Goal: Task Accomplishment & Management: Use online tool/utility

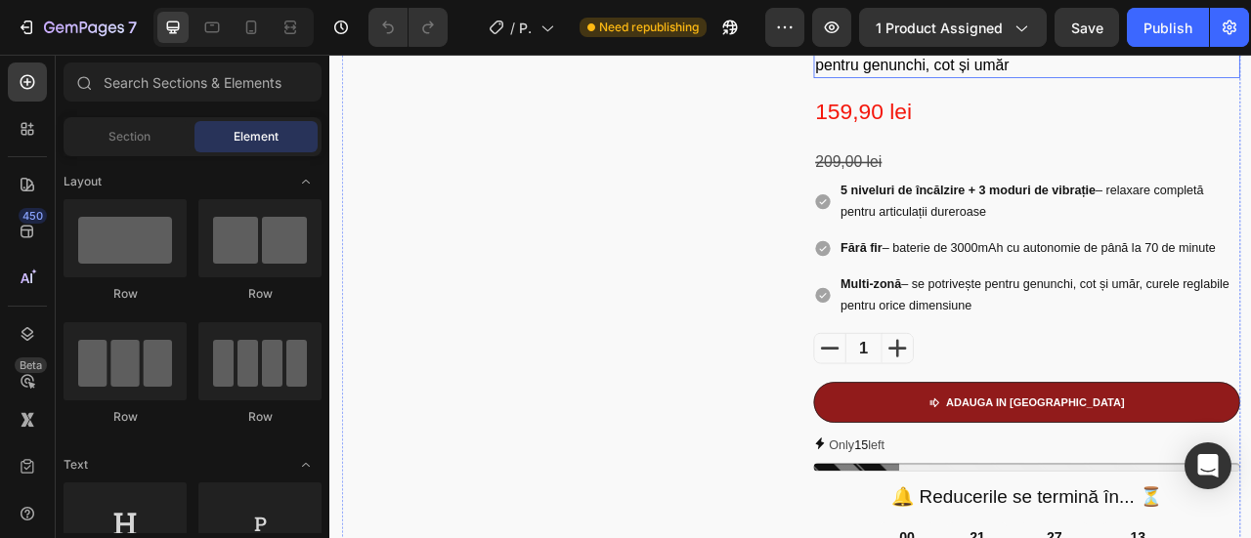
scroll to position [293, 0]
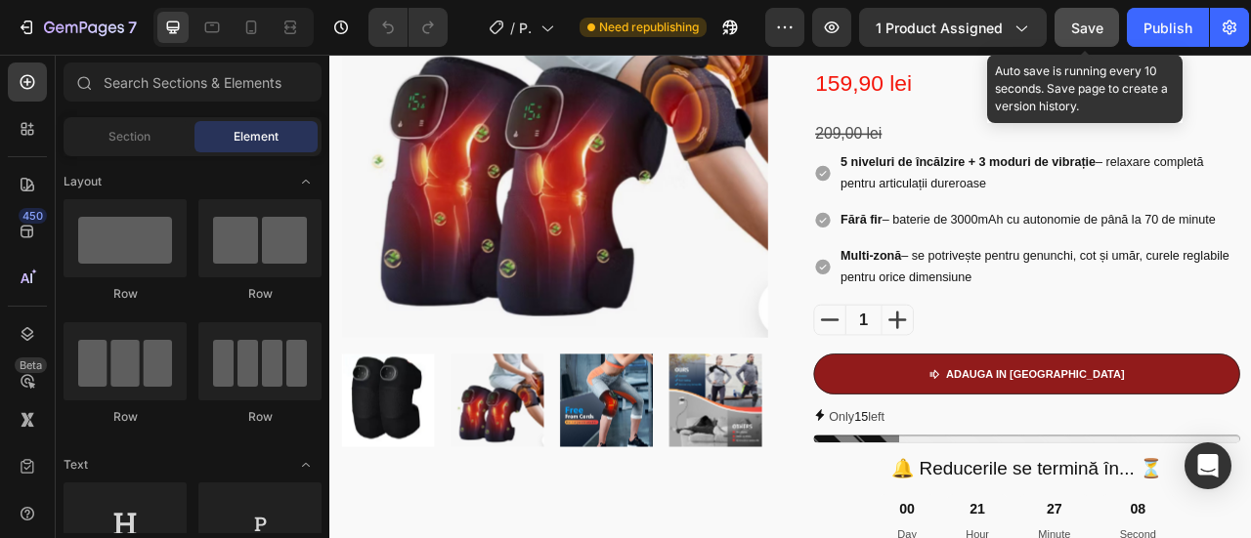
click at [1106, 15] on button "Save" at bounding box center [1086, 27] width 64 height 39
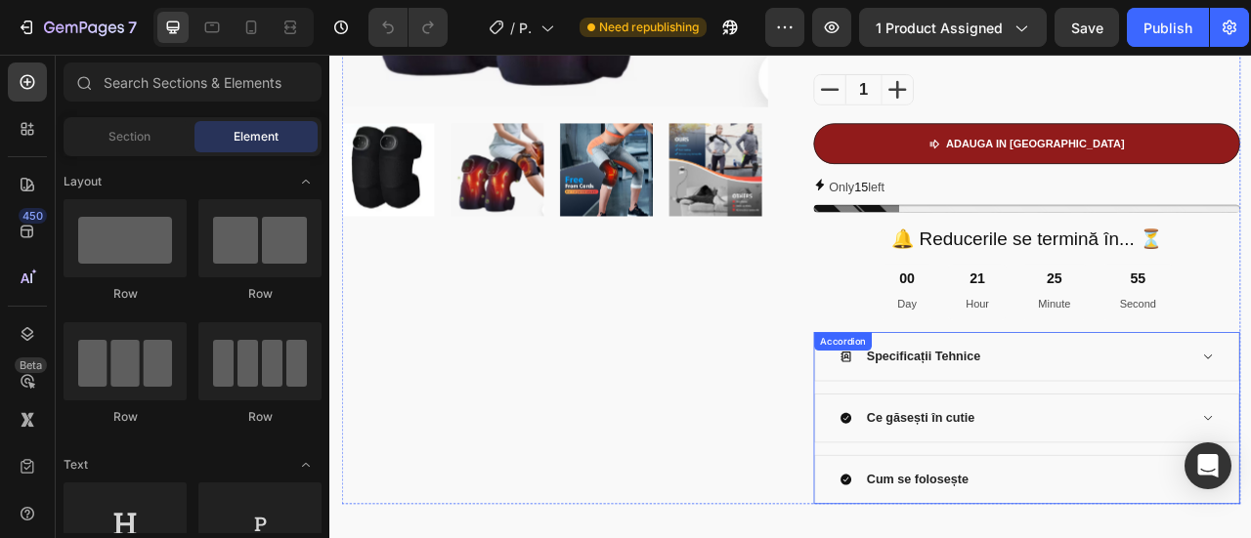
scroll to position [391, 0]
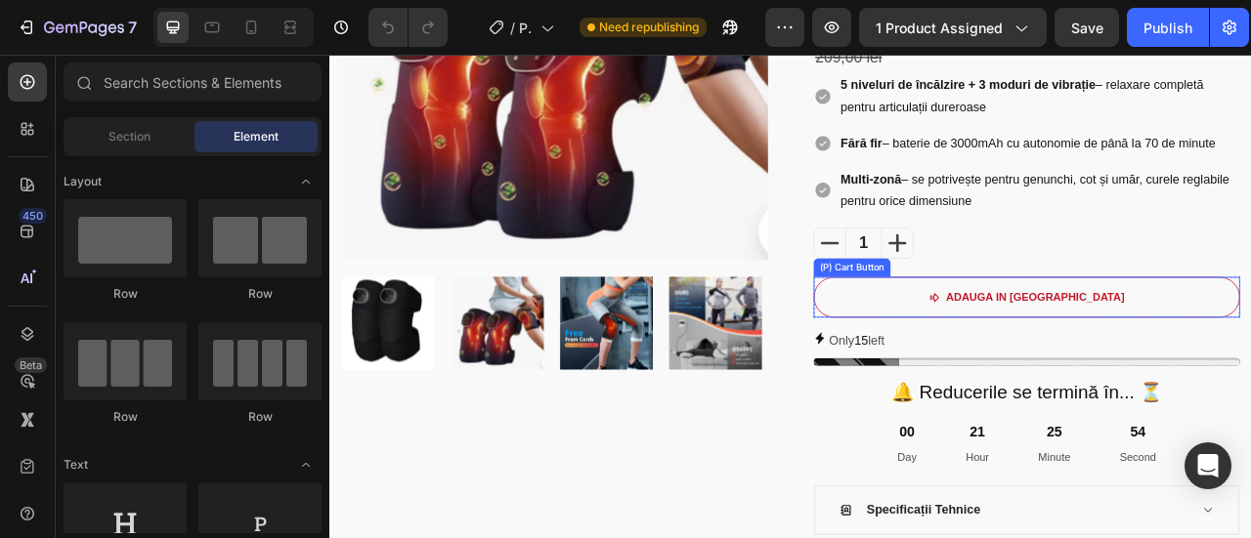
click at [1190, 342] on button "aDAUGA IN COS" at bounding box center [1216, 363] width 542 height 52
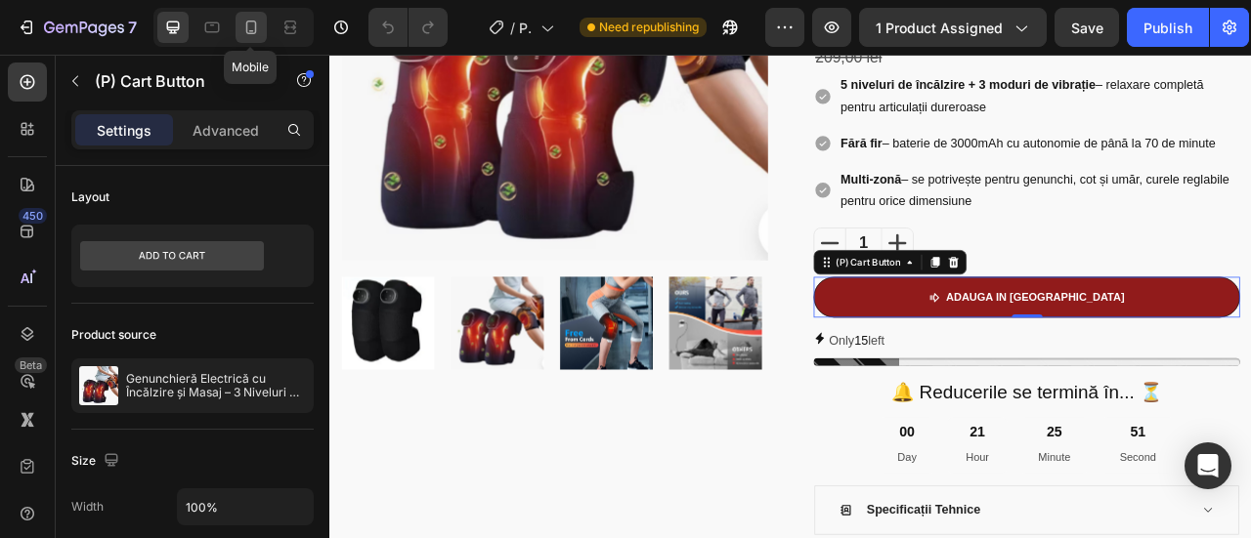
click at [251, 23] on icon at bounding box center [251, 28] width 20 height 20
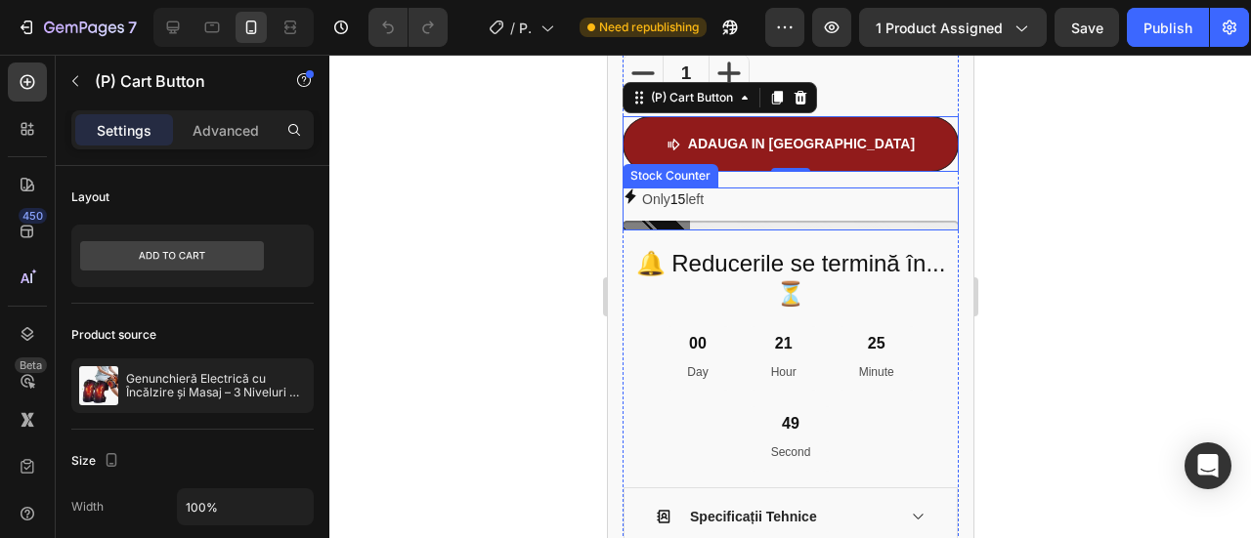
scroll to position [1219, 0]
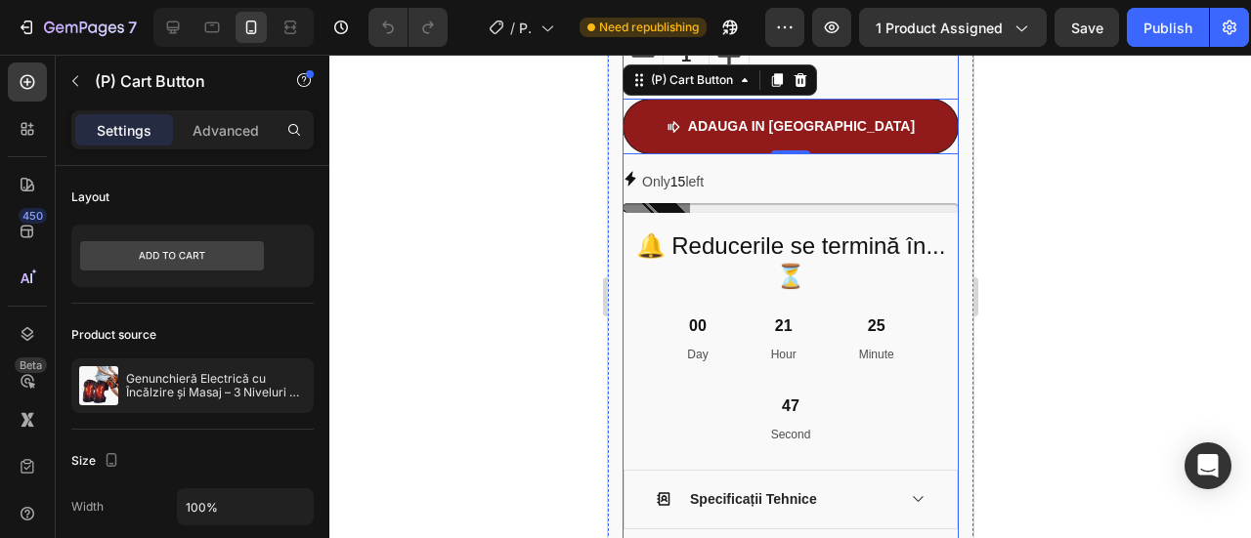
click at [909, 75] on div "1" at bounding box center [790, 55] width 336 height 39
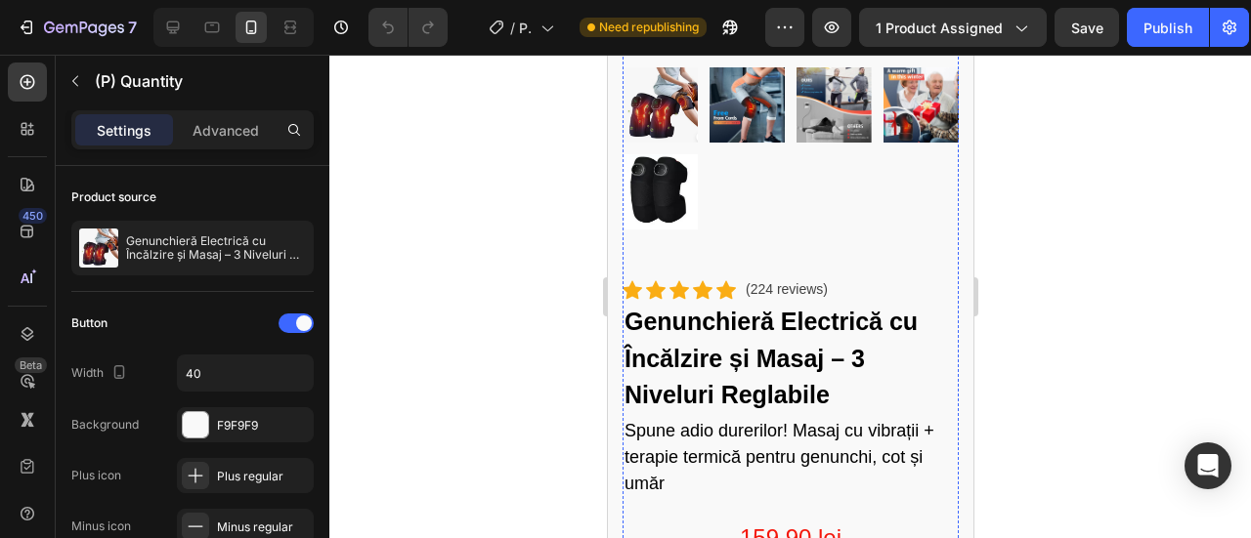
scroll to position [0, 0]
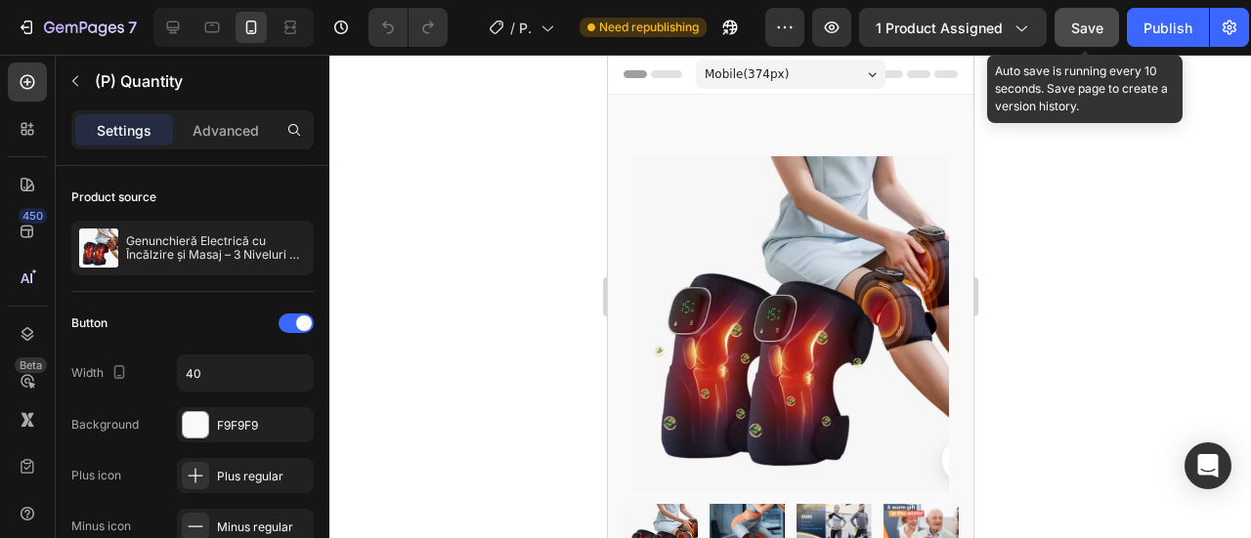
click at [1077, 24] on span "Save" at bounding box center [1087, 28] width 32 height 17
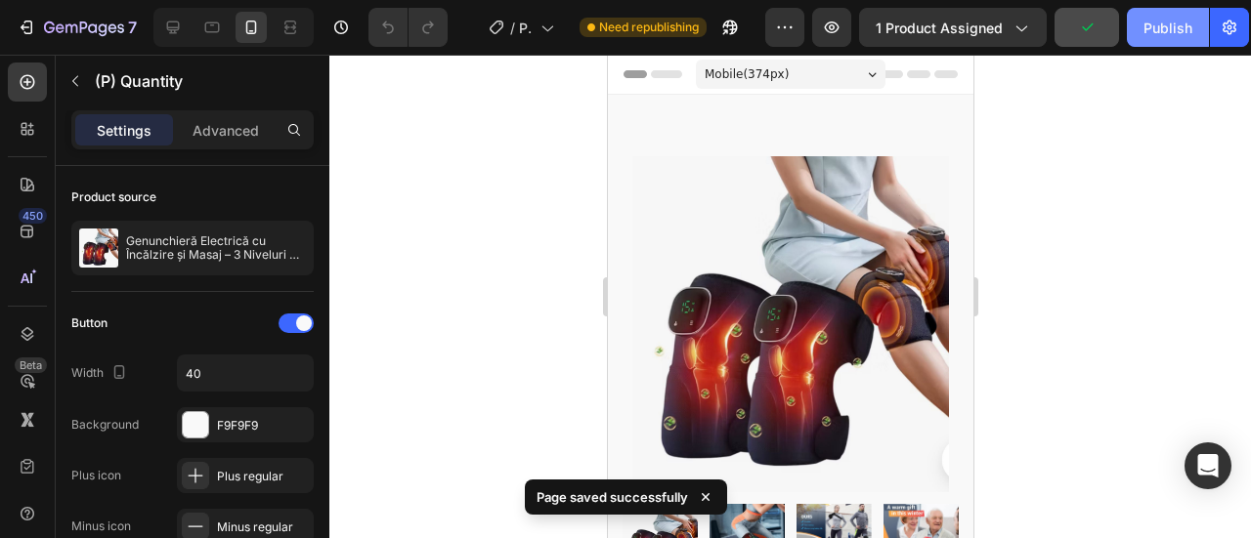
click at [1146, 8] on button "Publish" at bounding box center [1168, 27] width 82 height 39
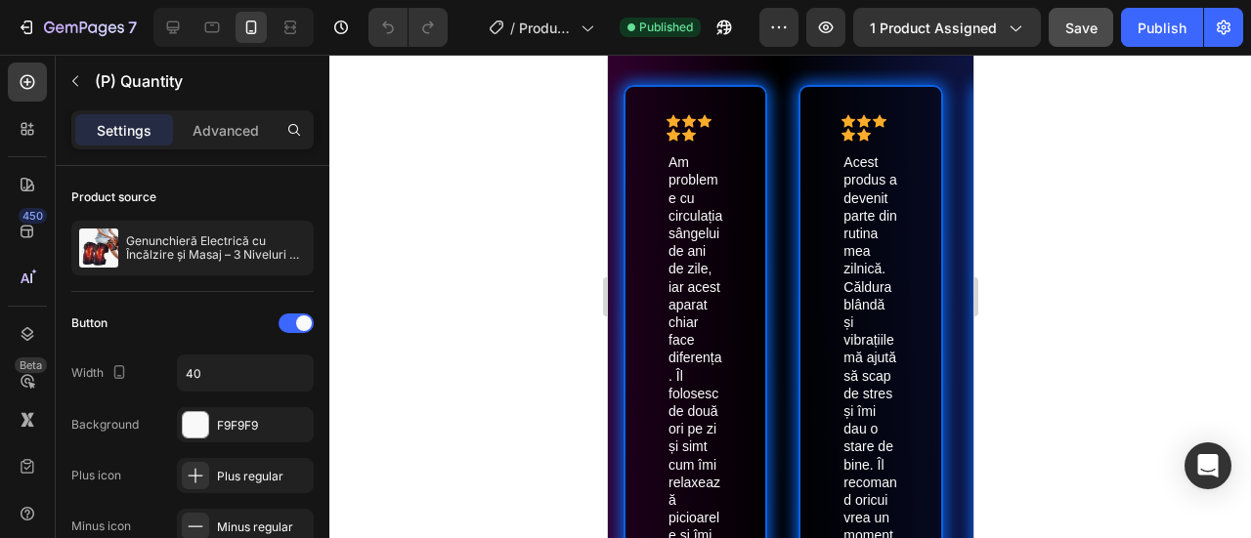
scroll to position [5614, 0]
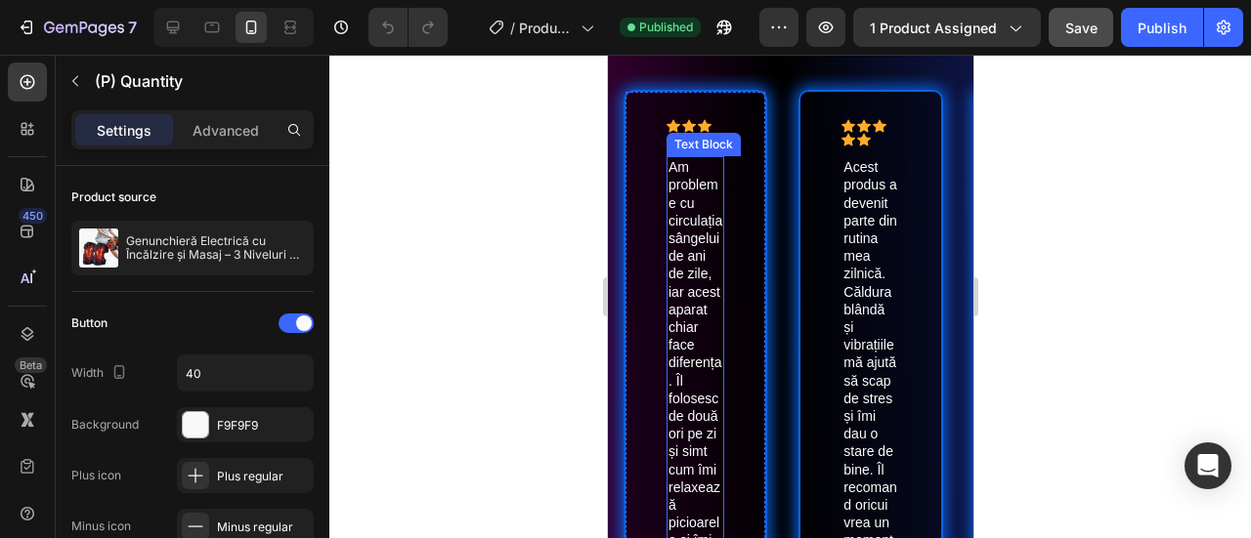
click at [666, 191] on div "Am probleme cu circulația sângelui de ani de zile, iar acest aparat chiar face …" at bounding box center [694, 424] width 58 height 537
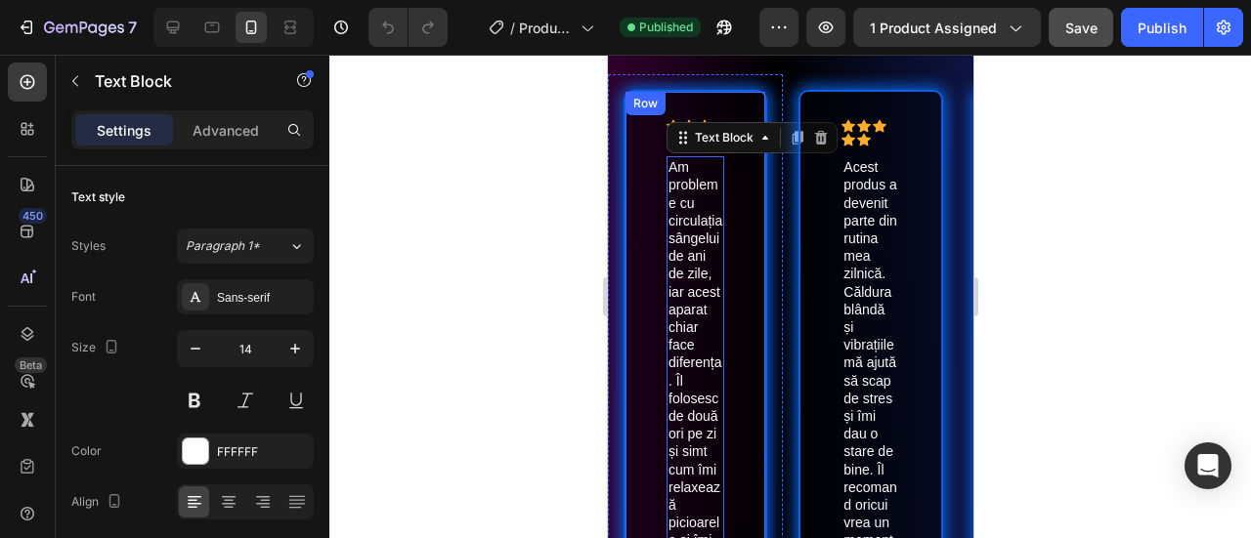
click at [655, 141] on div "Icon Icon Icon Icon Icon Icon List Am probleme cu circulația sângelui de ani de…" at bounding box center [694, 449] width 144 height 718
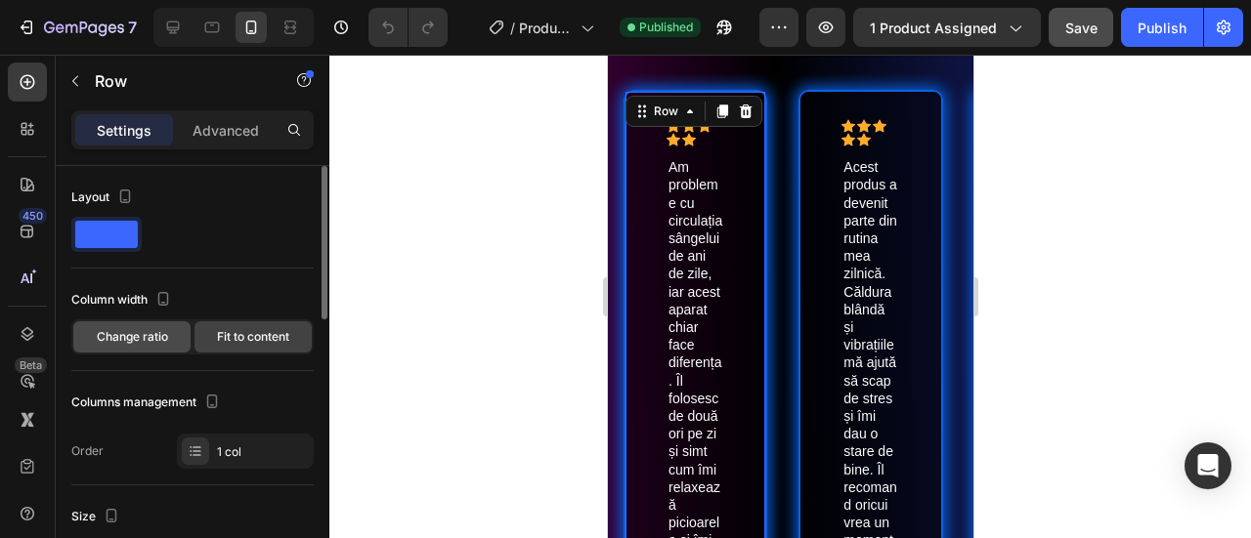
click at [127, 331] on span "Change ratio" at bounding box center [132, 337] width 71 height 18
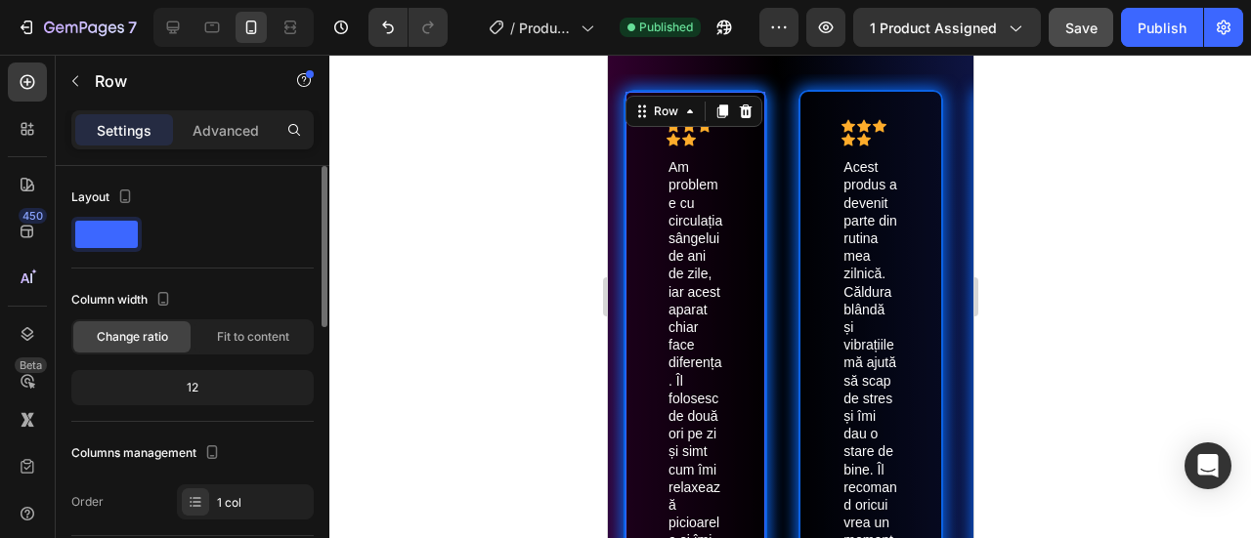
click at [211, 386] on div "12" at bounding box center [192, 387] width 235 height 27
click at [201, 387] on div "12" at bounding box center [192, 387] width 235 height 27
click at [190, 387] on div "12" at bounding box center [192, 387] width 235 height 27
click at [212, 336] on div "Fit to content" at bounding box center [252, 337] width 117 height 31
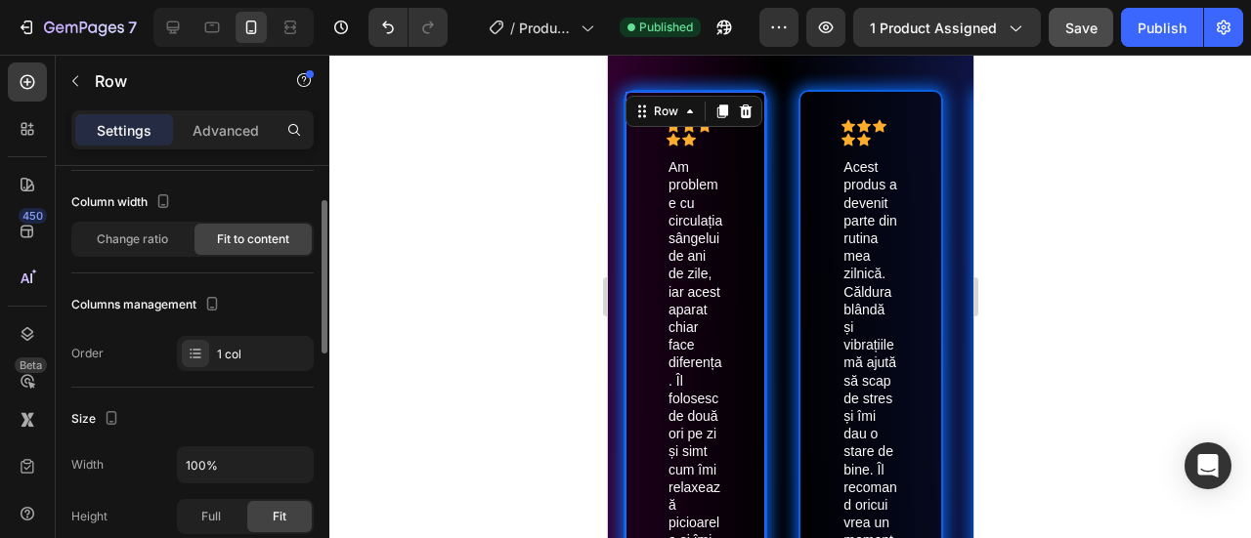
scroll to position [195, 0]
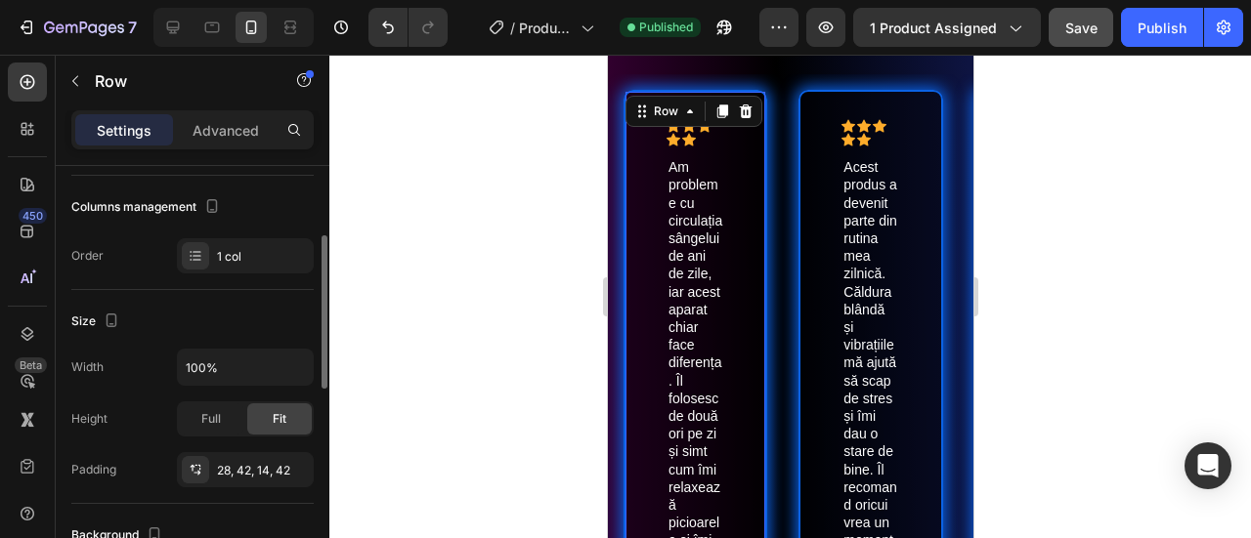
drag, startPoint x: 155, startPoint y: 310, endPoint x: 129, endPoint y: 259, distance: 57.3
click at [129, 259] on div "Order 1 col" at bounding box center [192, 255] width 242 height 35
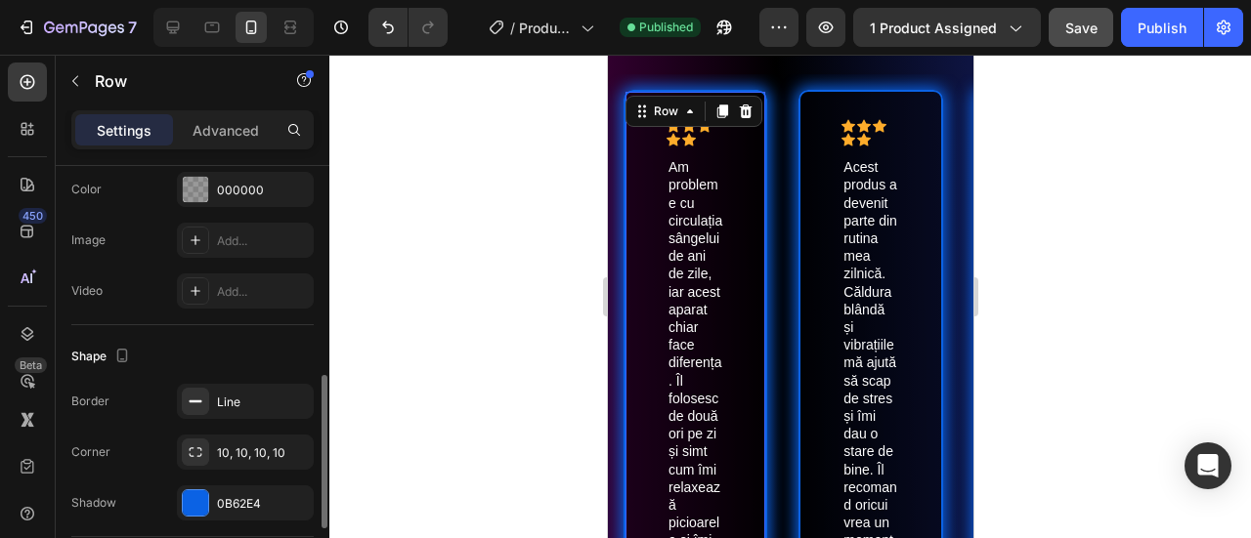
scroll to position [684, 0]
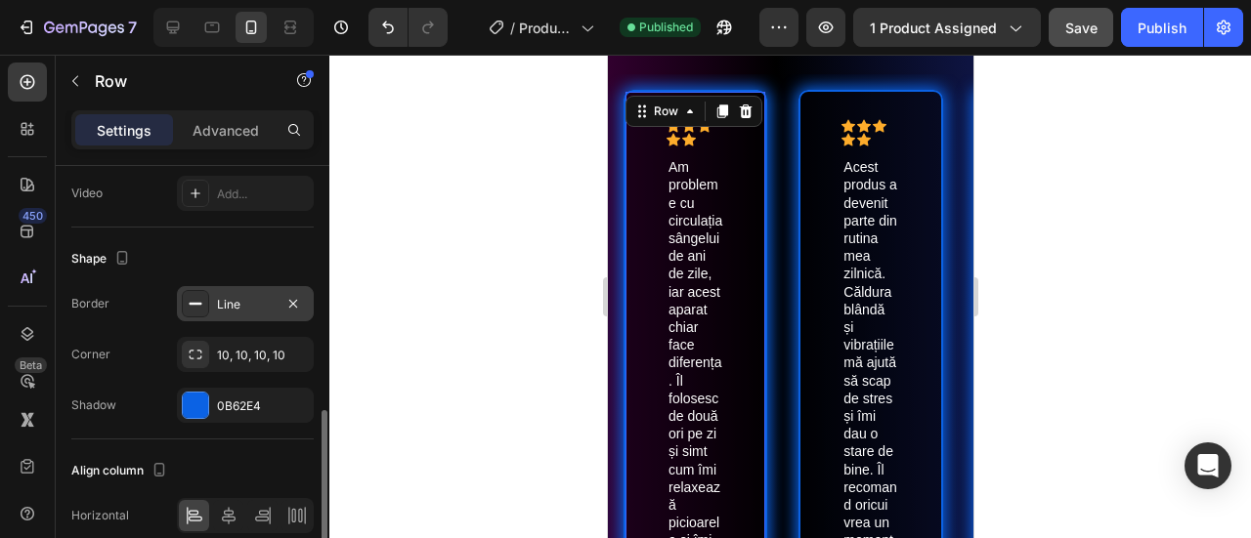
click at [209, 304] on div "Line" at bounding box center [245, 303] width 137 height 35
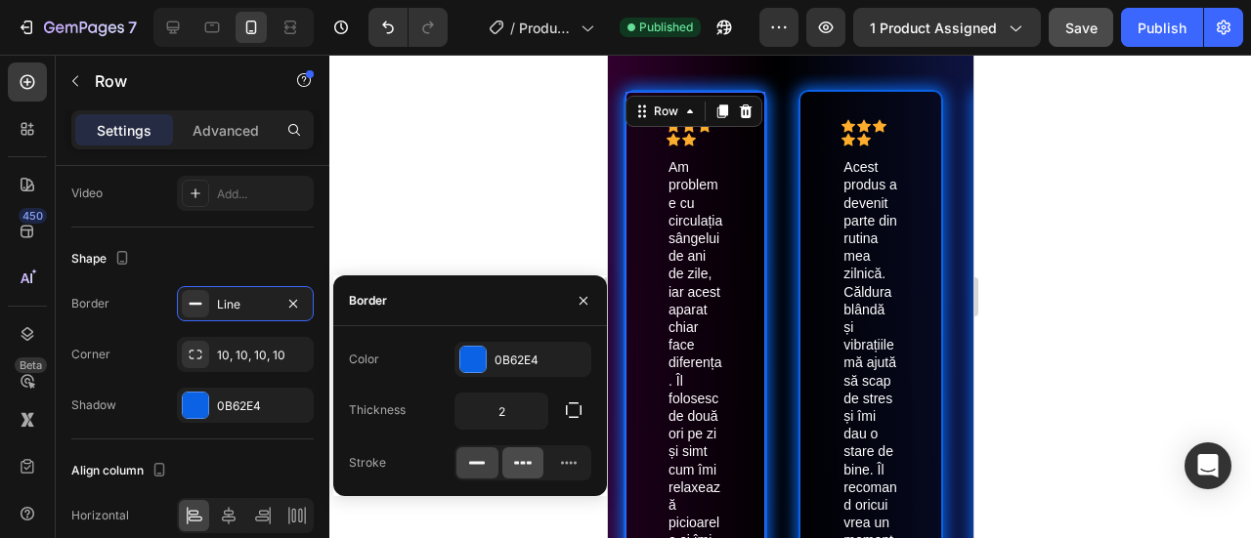
click at [522, 467] on icon at bounding box center [523, 463] width 20 height 20
click at [556, 460] on div at bounding box center [568, 463] width 42 height 31
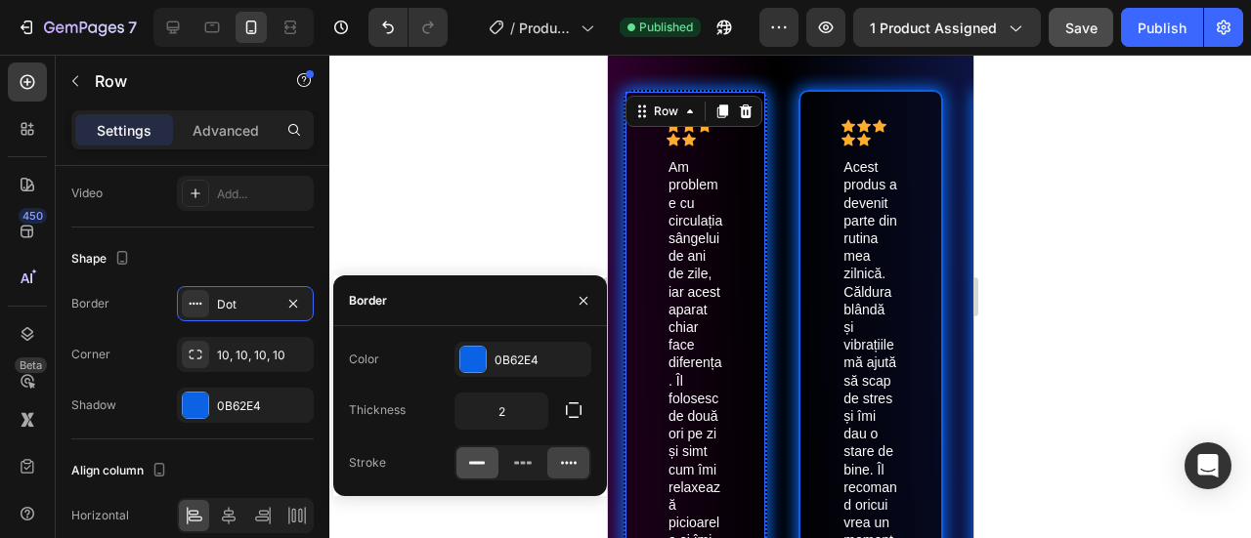
click at [479, 453] on icon at bounding box center [477, 463] width 20 height 20
click at [567, 456] on icon at bounding box center [569, 463] width 20 height 20
click at [474, 453] on icon at bounding box center [477, 463] width 20 height 20
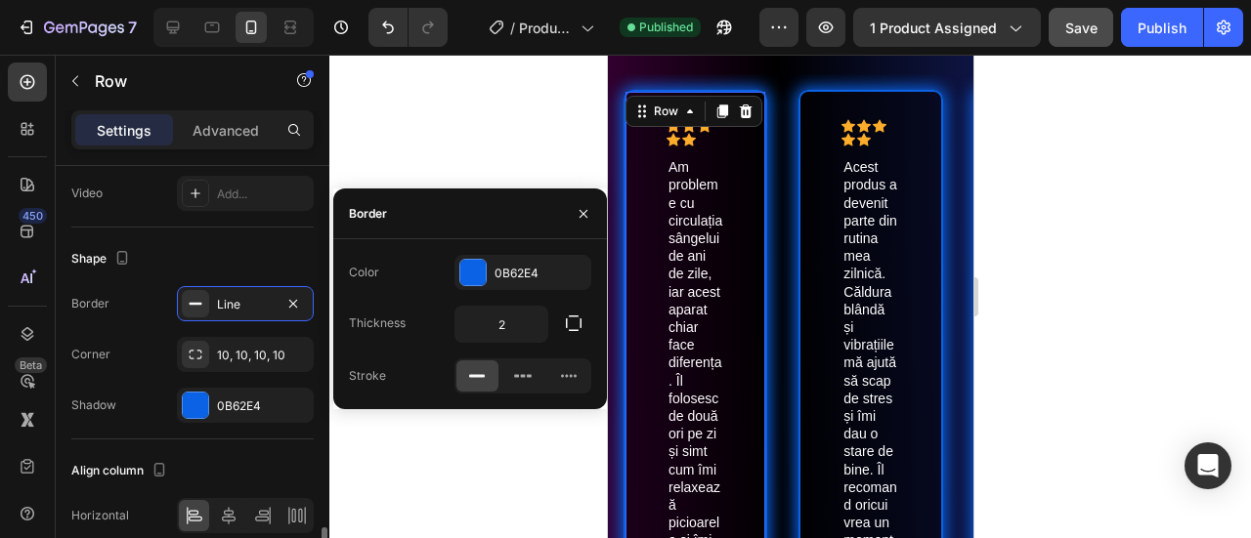
scroll to position [770, 0]
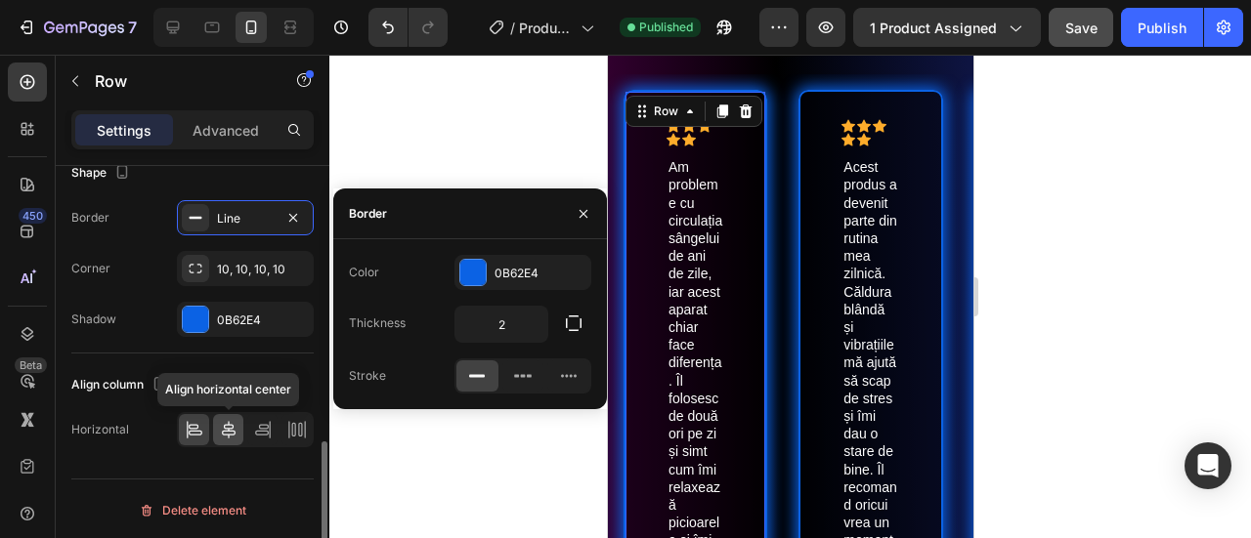
click at [235, 429] on icon at bounding box center [229, 430] width 14 height 18
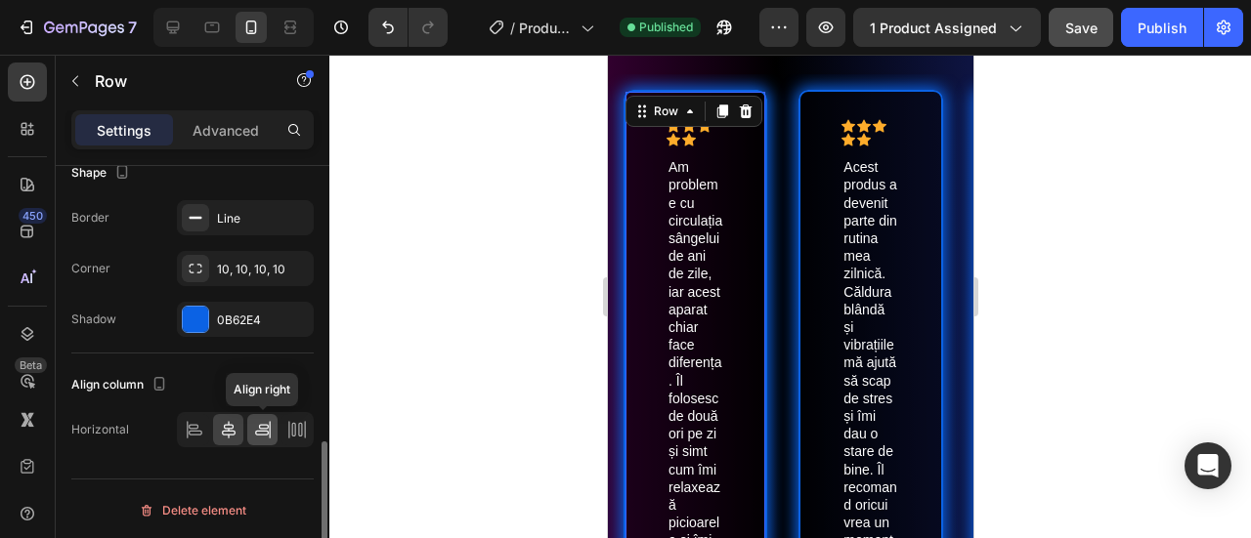
click at [271, 426] on icon at bounding box center [263, 430] width 20 height 20
click at [289, 426] on icon at bounding box center [297, 430] width 20 height 20
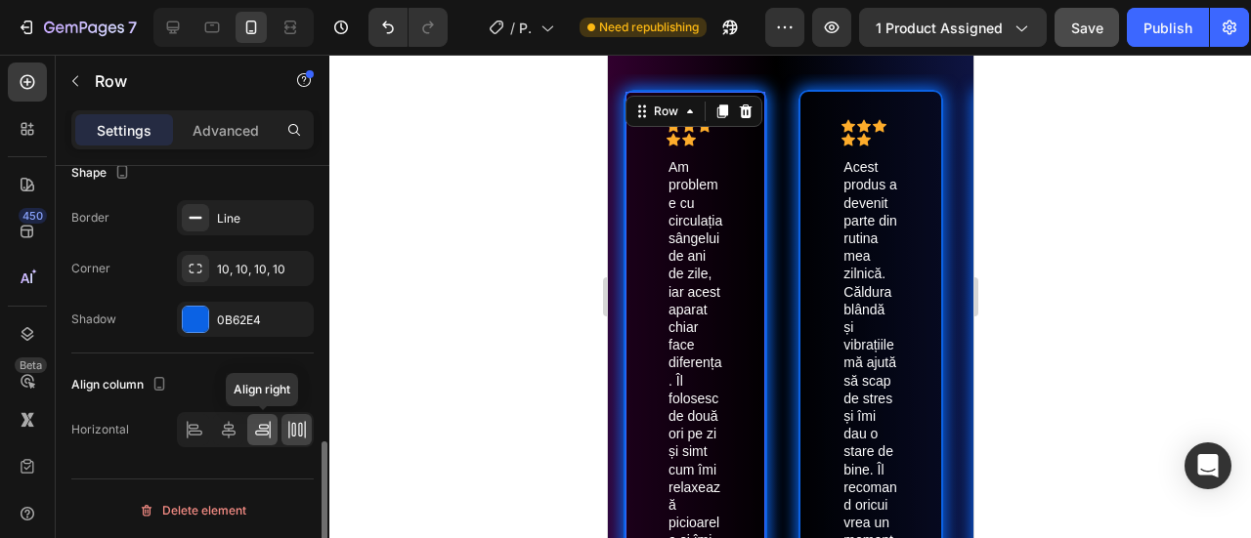
click at [267, 420] on icon at bounding box center [263, 430] width 20 height 20
click at [234, 420] on icon at bounding box center [229, 430] width 20 height 20
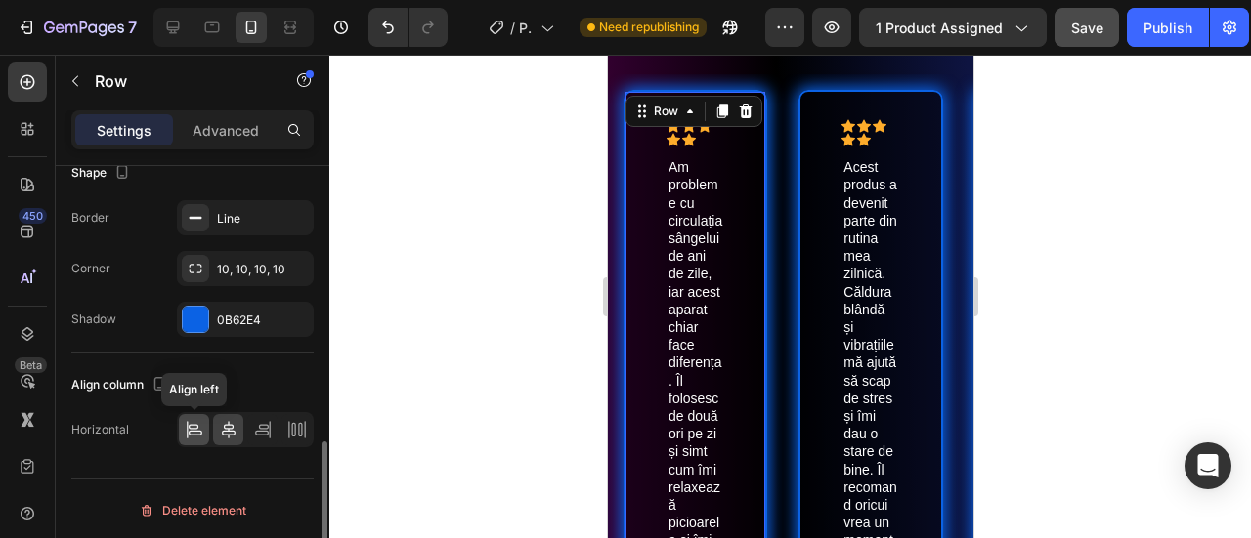
click at [194, 427] on icon at bounding box center [195, 430] width 20 height 20
click at [661, 196] on div "Icon Icon Icon Icon Icon Icon List Am probleme cu circulația sângelui de ani de…" at bounding box center [694, 449] width 144 height 718
click at [659, 196] on div "Icon Icon Icon Icon Icon Icon List Am probleme cu circulația sângelui de ani de…" at bounding box center [694, 449] width 144 height 718
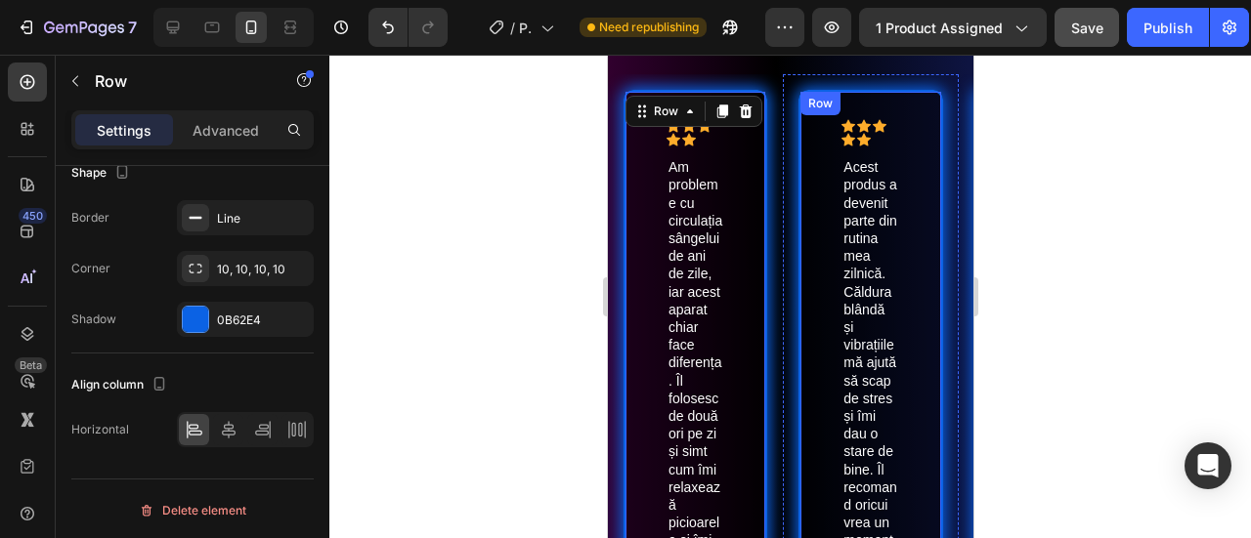
click at [821, 155] on div "Icon Icon Icon Icon Icon Icon List Acest produs a devenit parte din rutina mea …" at bounding box center [869, 431] width 144 height 683
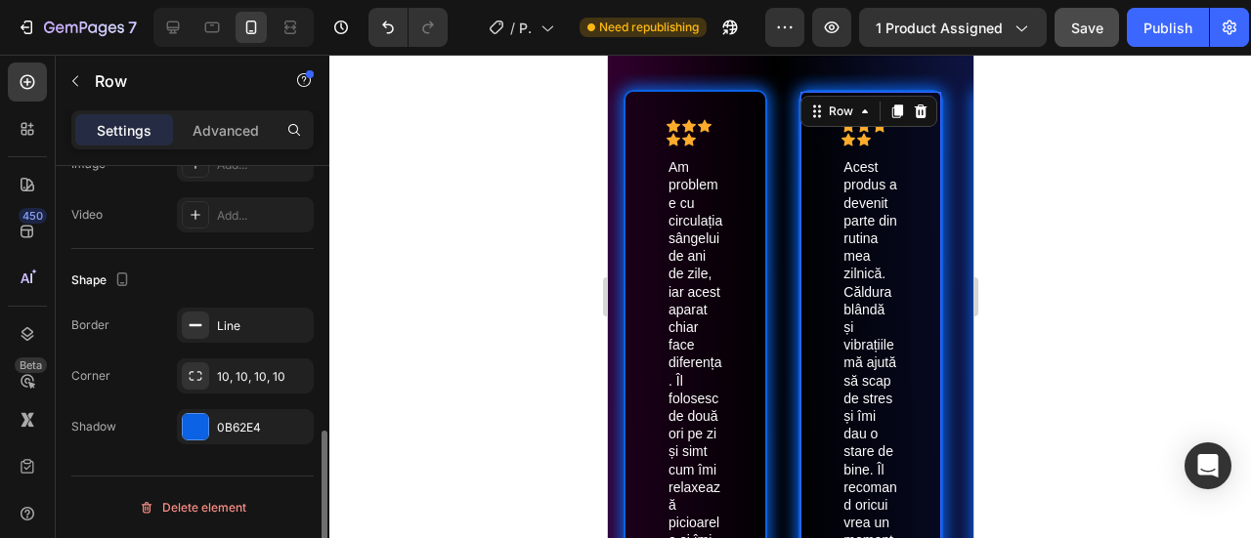
scroll to position [710, 0]
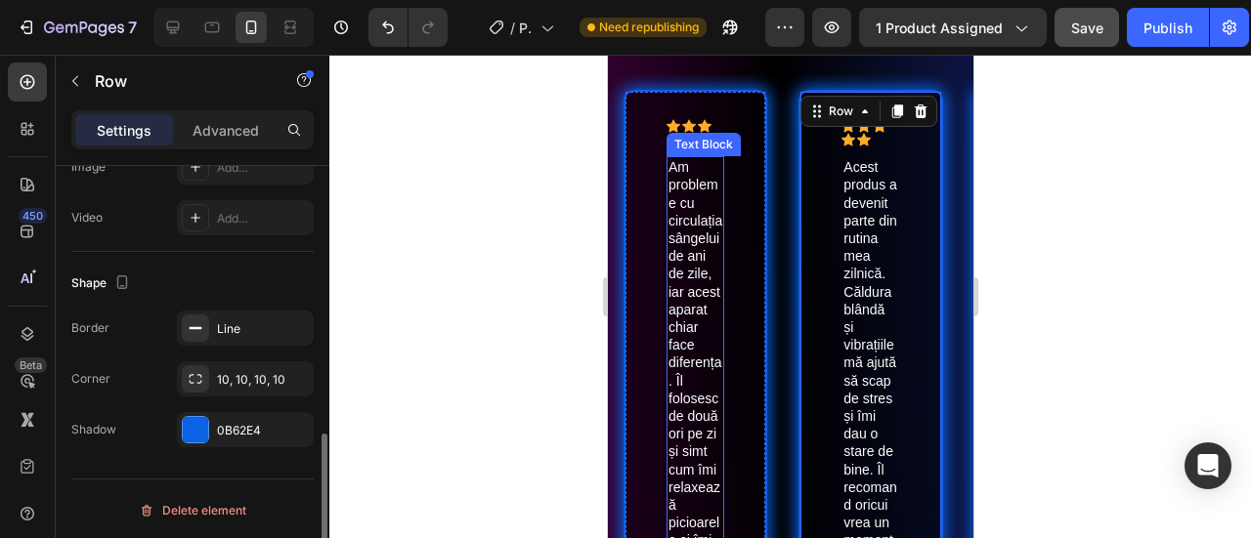
click at [730, 161] on div "Icon Icon Icon Icon Icon Icon List Am probleme cu circulația sângelui de ani de…" at bounding box center [694, 449] width 144 height 718
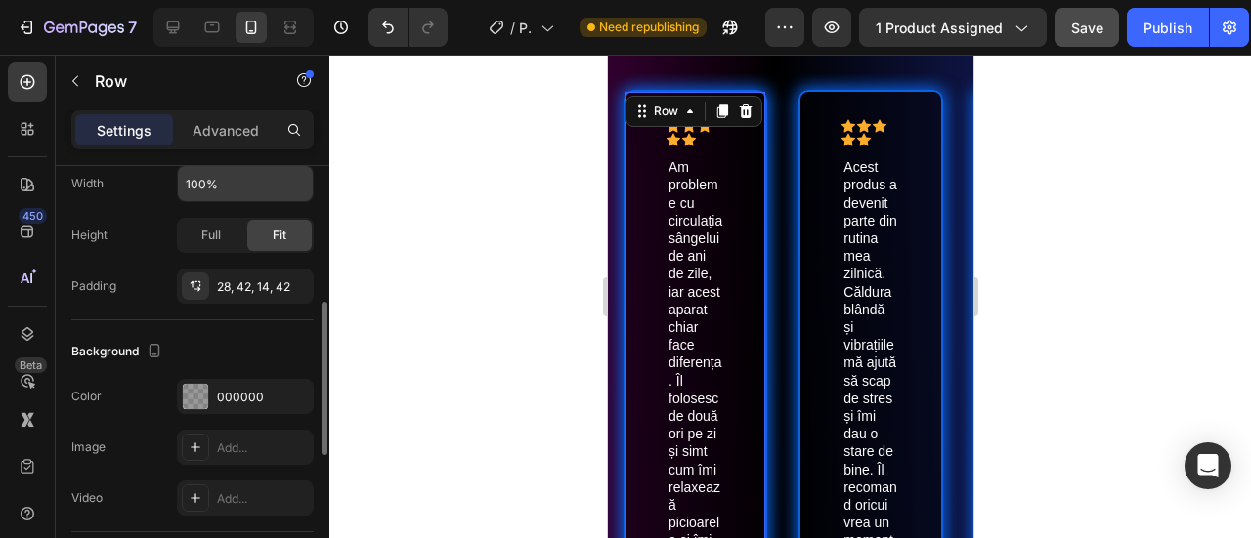
scroll to position [184, 0]
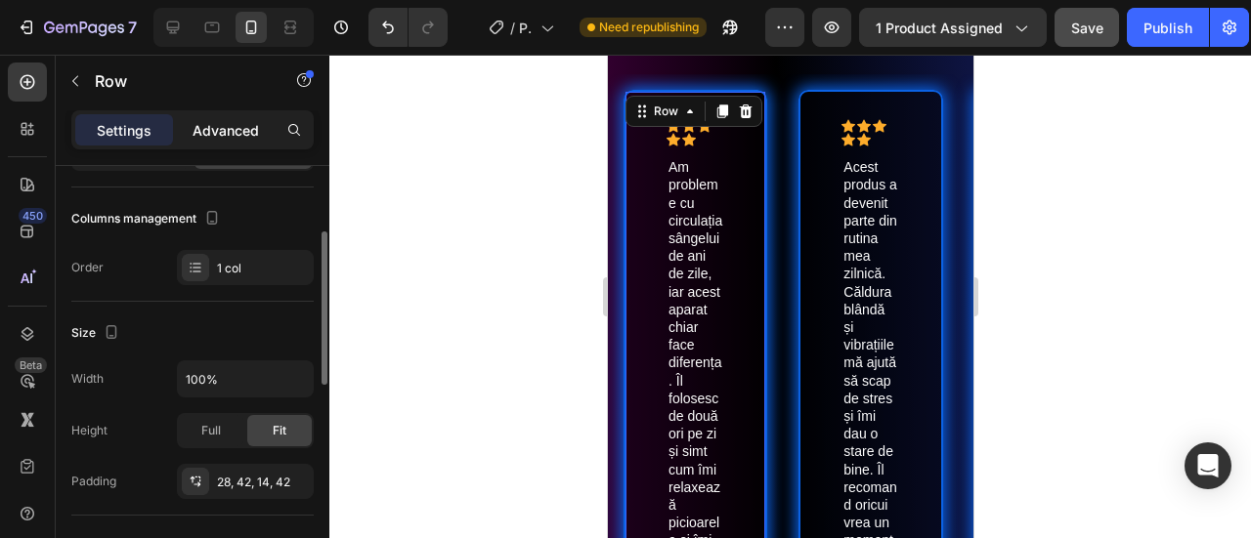
click at [225, 122] on p "Advanced" at bounding box center [226, 130] width 66 height 21
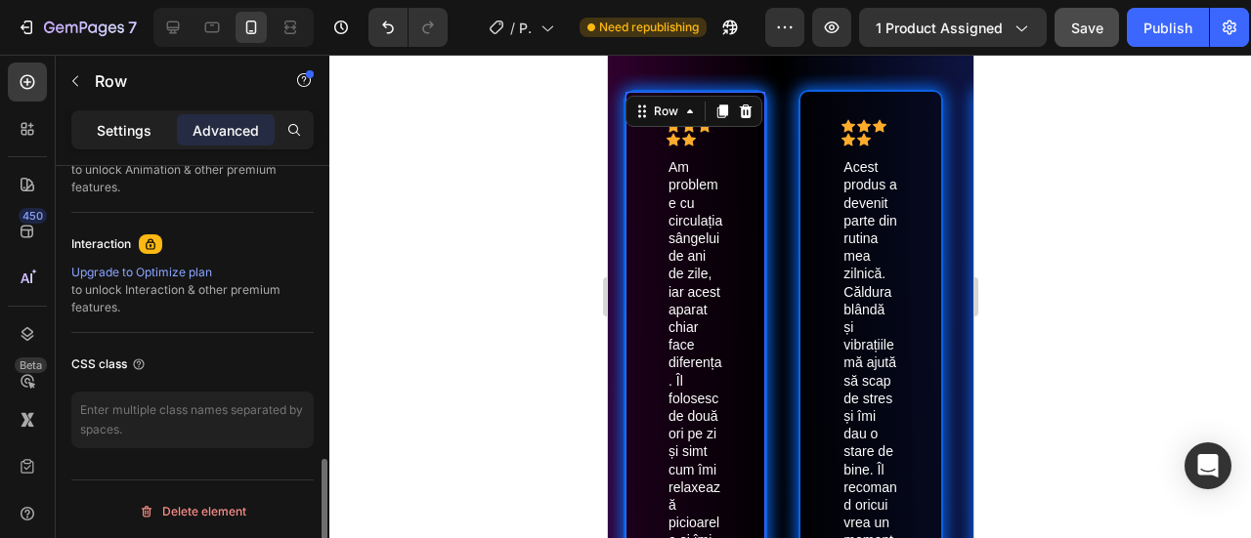
click at [122, 122] on p "Settings" at bounding box center [124, 130] width 55 height 21
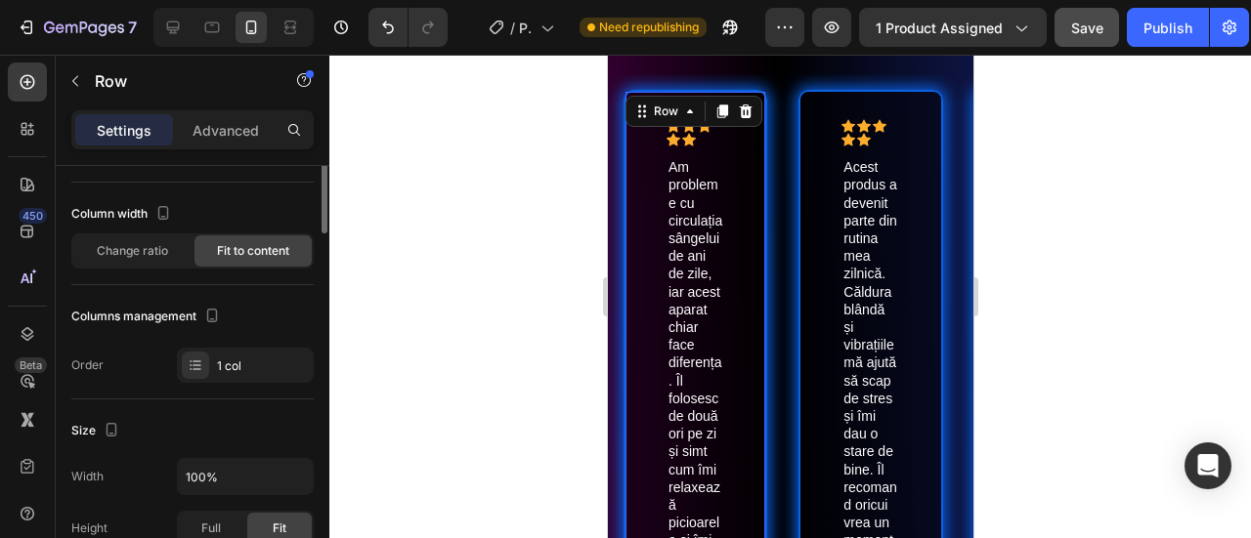
scroll to position [0, 0]
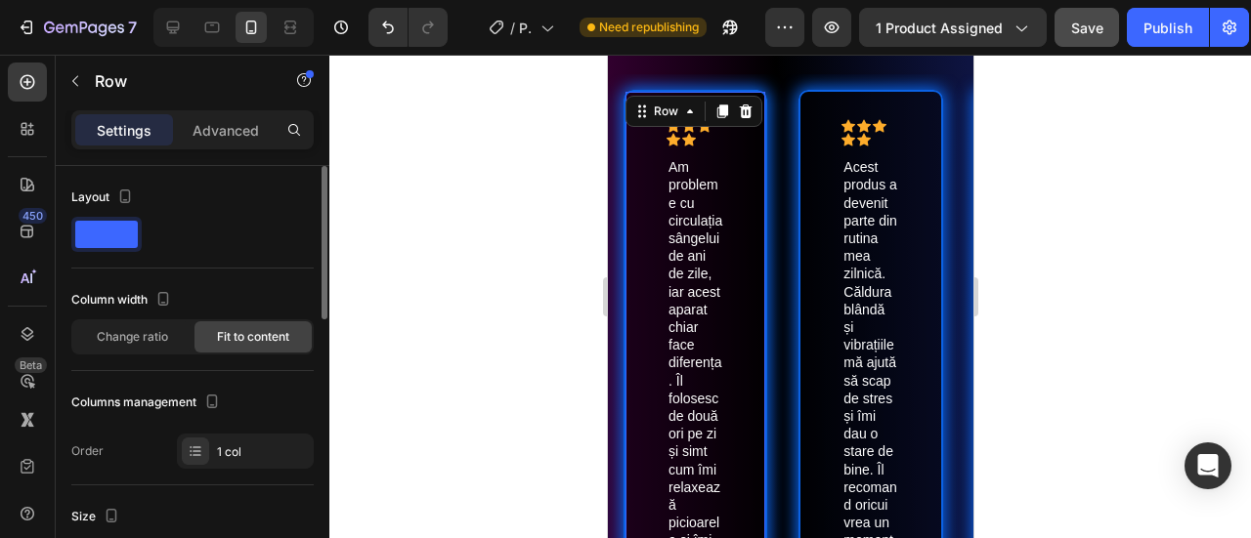
click at [136, 237] on span at bounding box center [106, 234] width 63 height 27
click at [119, 211] on div "Layout" at bounding box center [192, 197] width 242 height 31
click at [122, 204] on icon "button" at bounding box center [125, 197] width 20 height 20
click at [137, 260] on icon "button" at bounding box center [129, 263] width 20 height 20
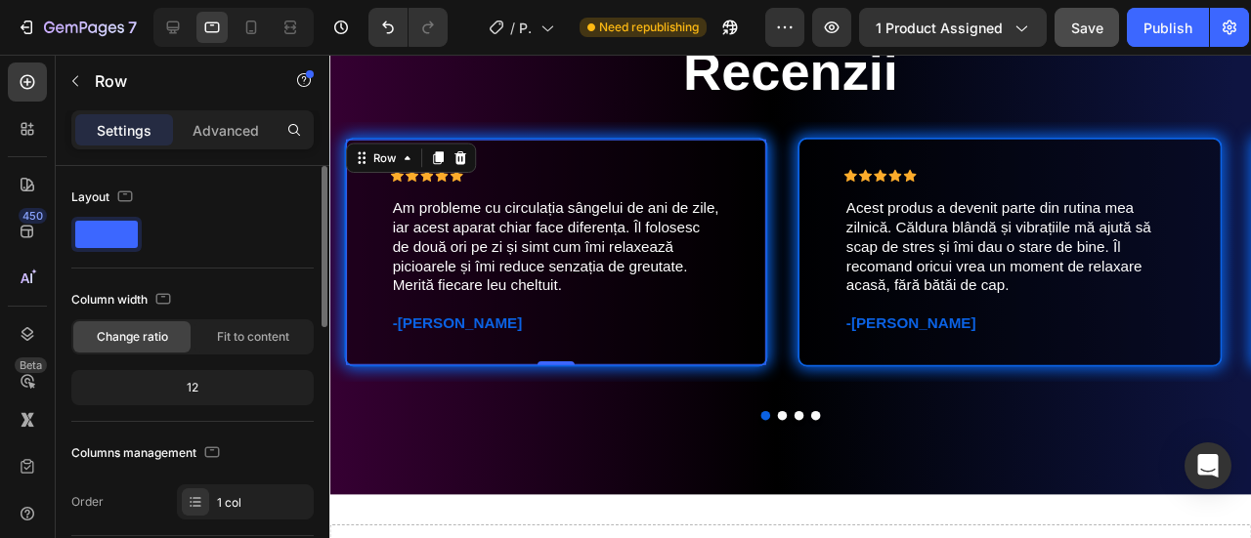
scroll to position [5633, 0]
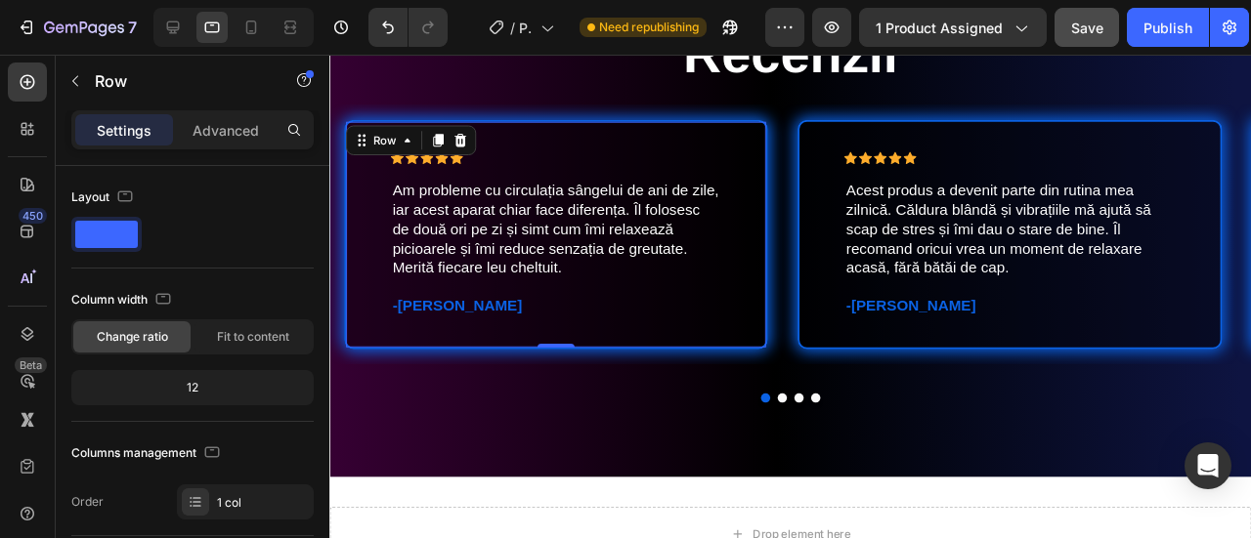
click at [123, 240] on span at bounding box center [106, 234] width 63 height 27
click at [242, 27] on icon at bounding box center [251, 28] width 20 height 20
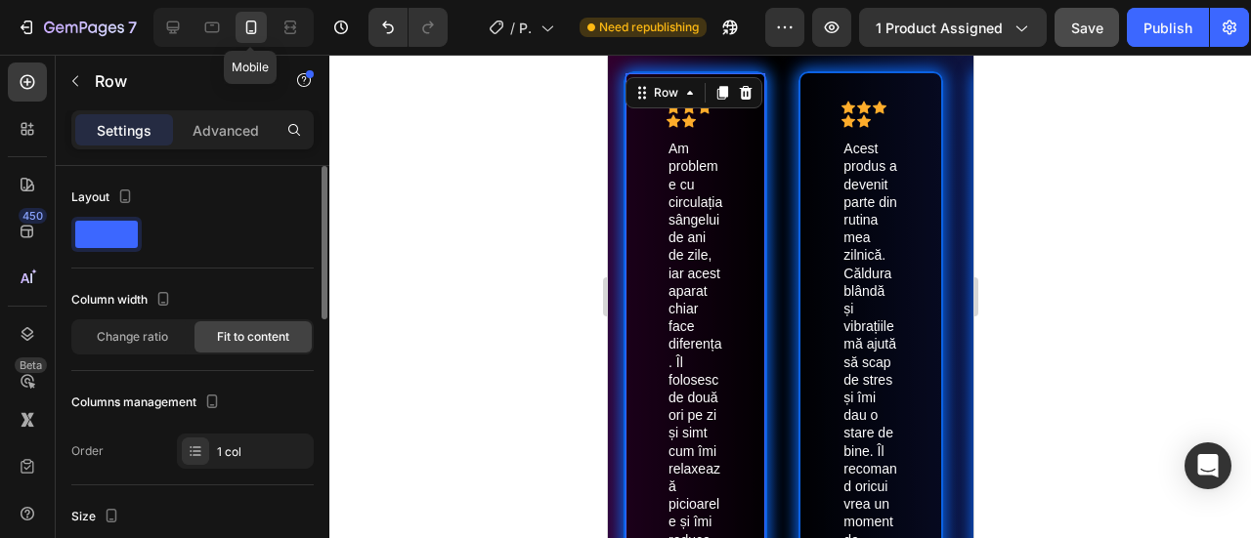
scroll to position [5580, 0]
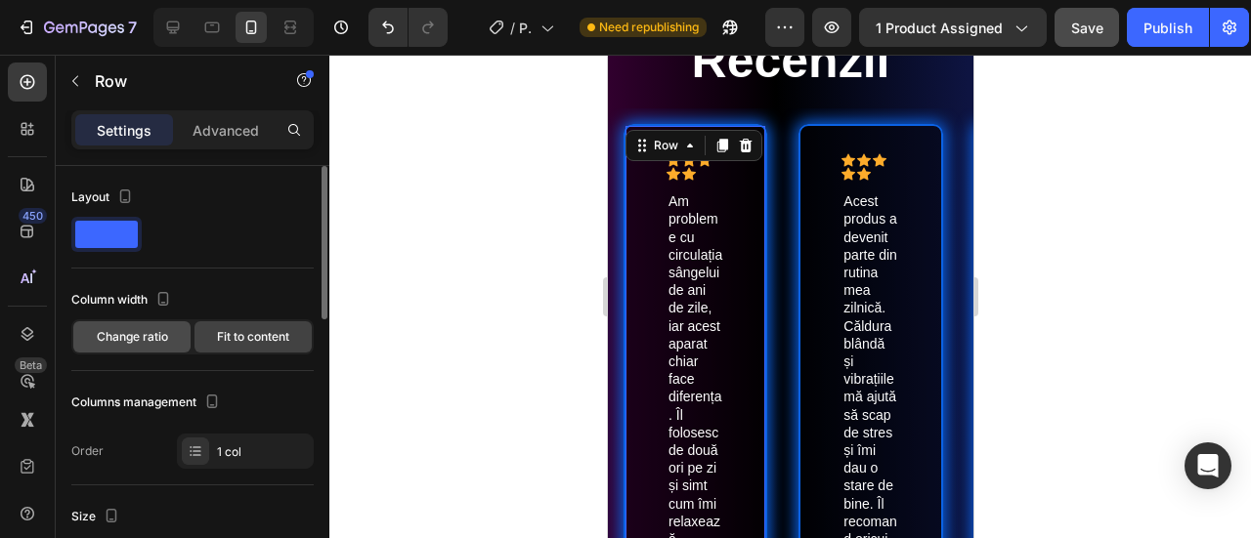
click at [159, 331] on span "Change ratio" at bounding box center [132, 337] width 71 height 18
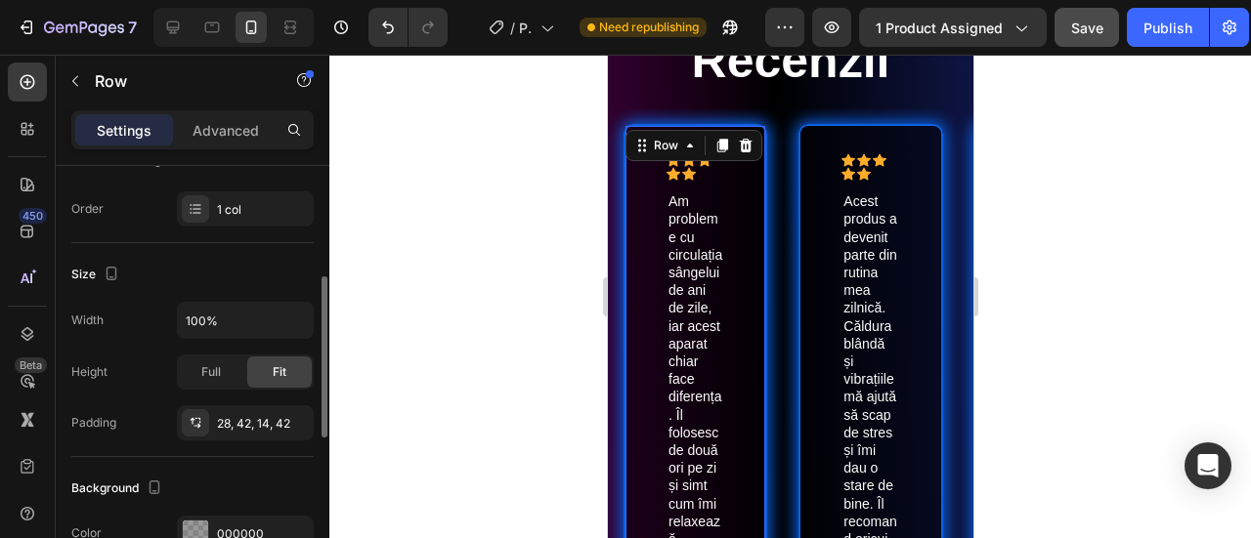
scroll to position [98, 0]
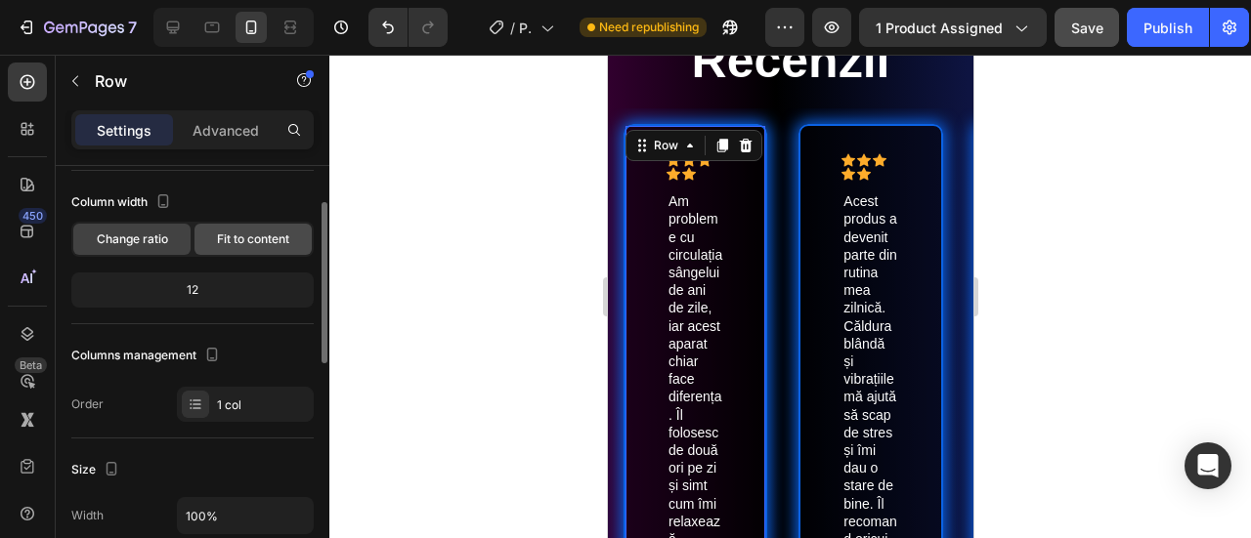
click at [236, 241] on span "Fit to content" at bounding box center [253, 240] width 72 height 18
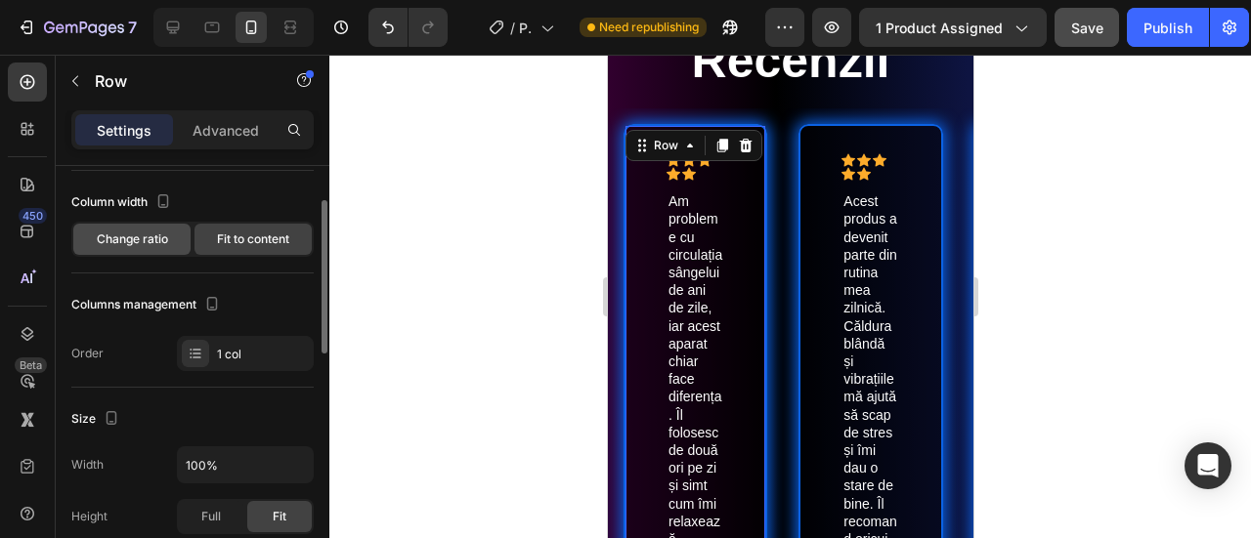
click at [174, 241] on div "Change ratio" at bounding box center [131, 239] width 117 height 31
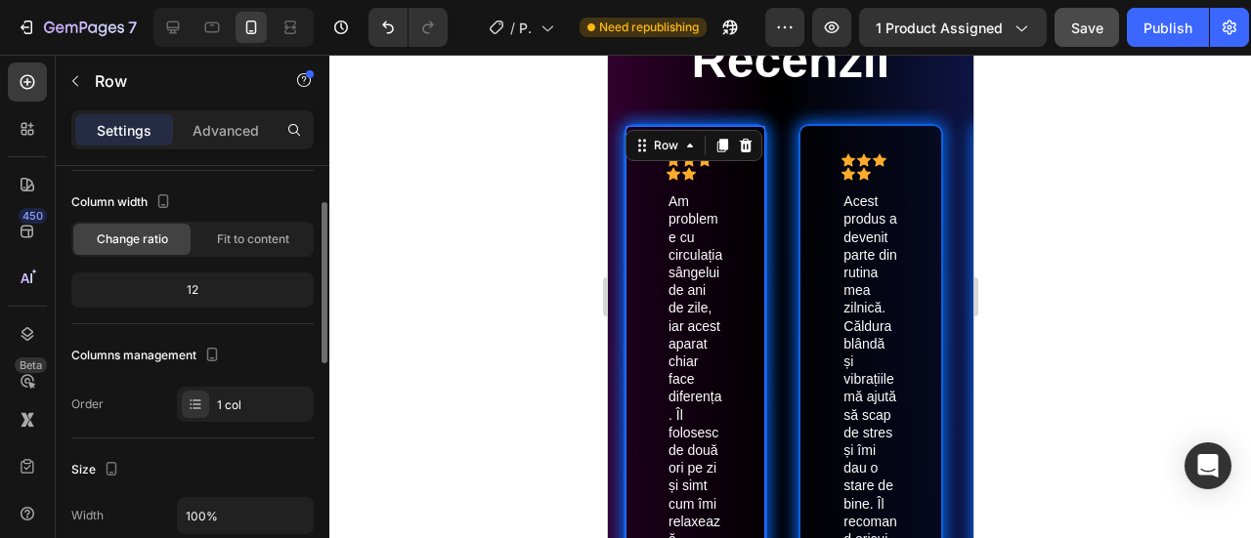
click at [190, 285] on div "12" at bounding box center [192, 290] width 235 height 27
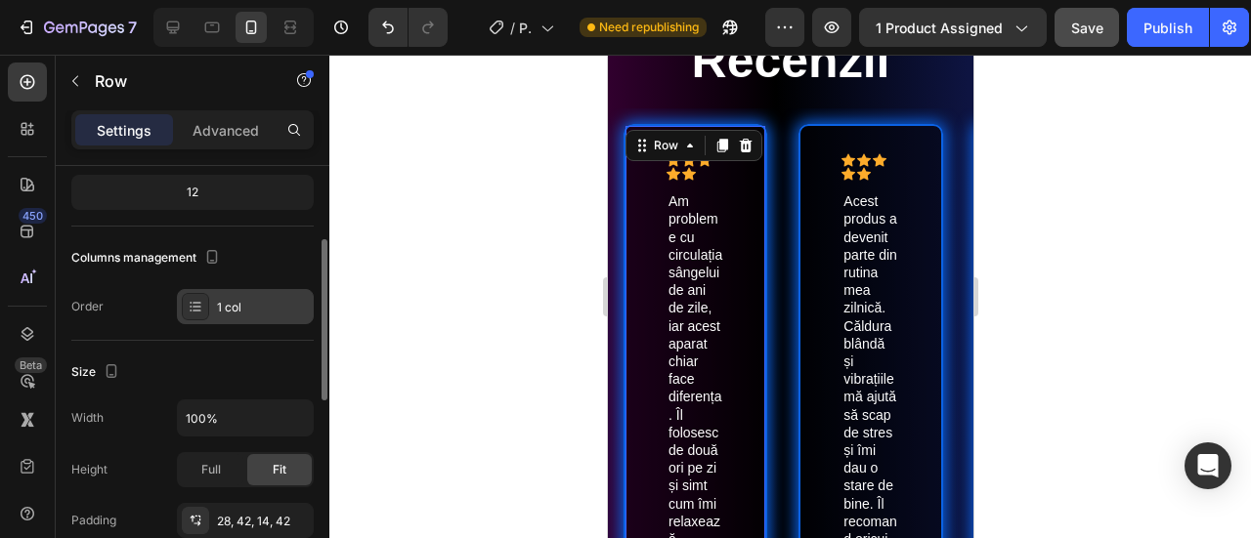
click at [221, 304] on div "1 col" at bounding box center [263, 308] width 92 height 18
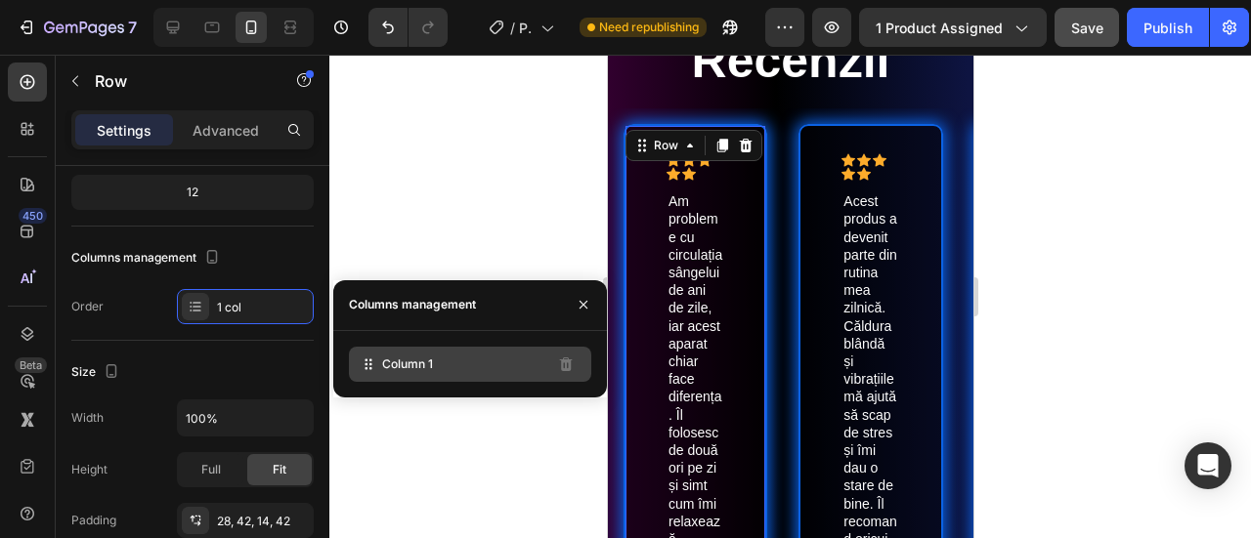
click at [389, 363] on span "Column 1" at bounding box center [407, 365] width 51 height 18
drag, startPoint x: 389, startPoint y: 363, endPoint x: 386, endPoint y: 330, distance: 32.4
click at [426, 342] on div "Column 1" at bounding box center [470, 364] width 274 height 66
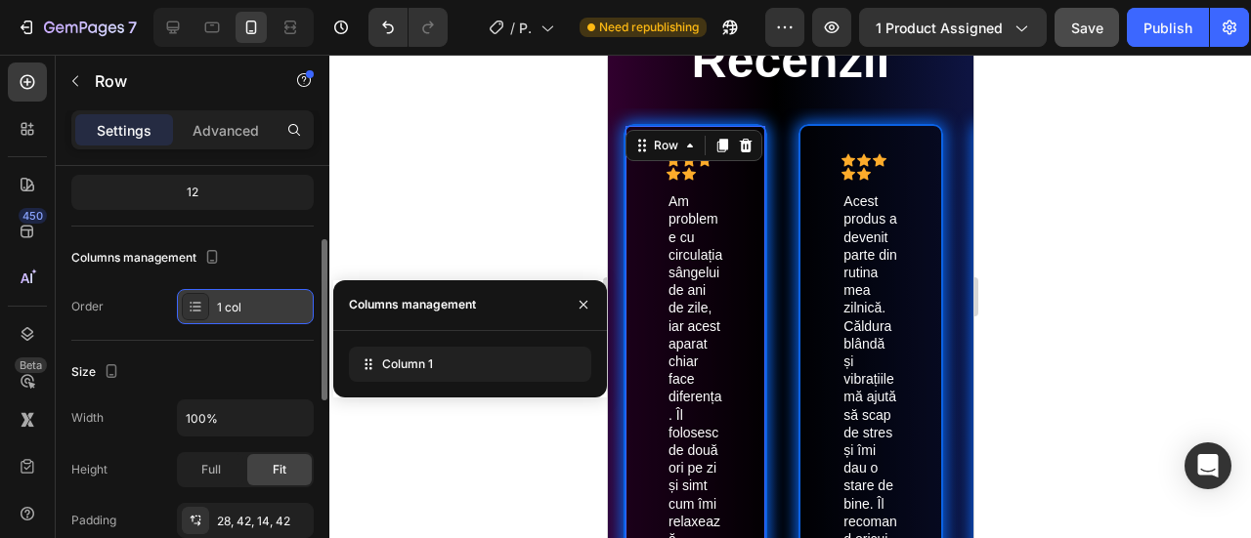
click at [274, 313] on div "1 col" at bounding box center [263, 308] width 92 height 18
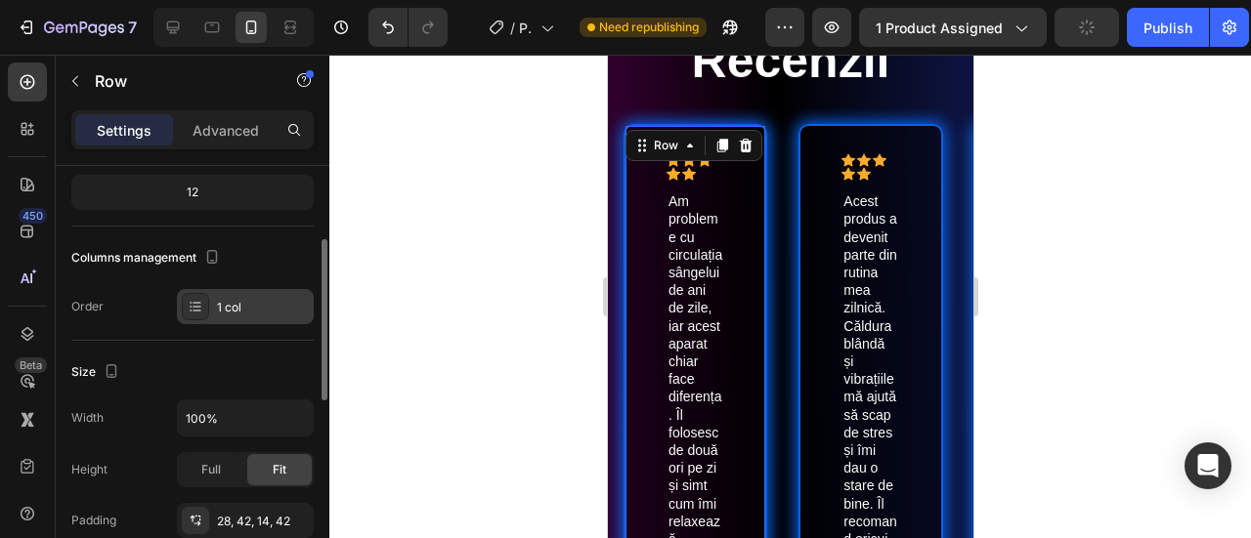
click at [199, 302] on icon at bounding box center [197, 302] width 8 height 1
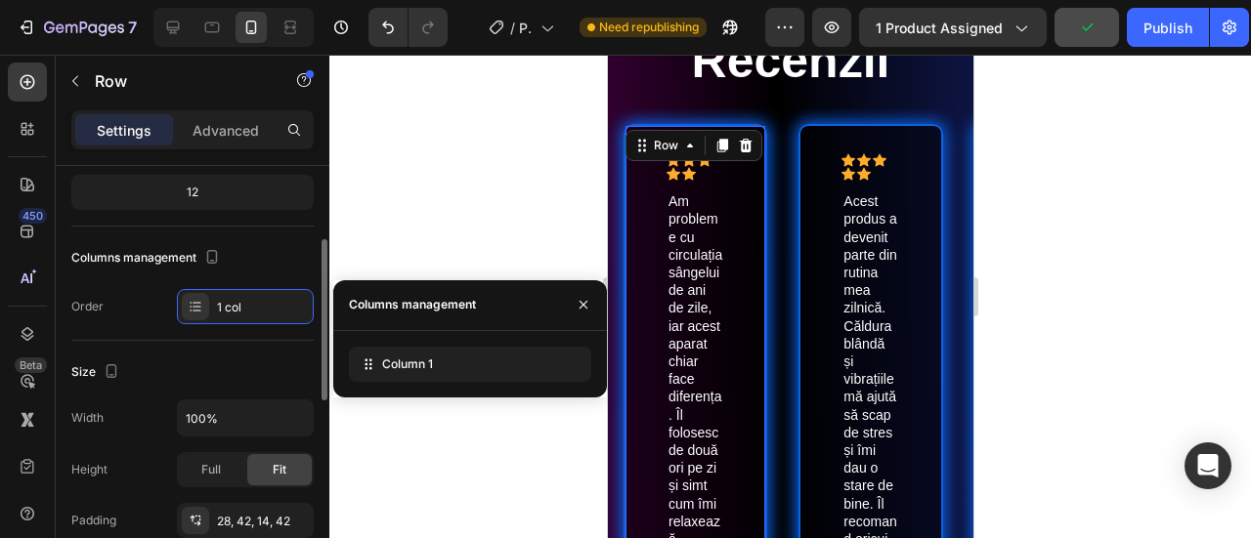
drag, startPoint x: 199, startPoint y: 301, endPoint x: 175, endPoint y: 261, distance: 46.9
click at [173, 261] on div "Columns management" at bounding box center [147, 258] width 152 height 26
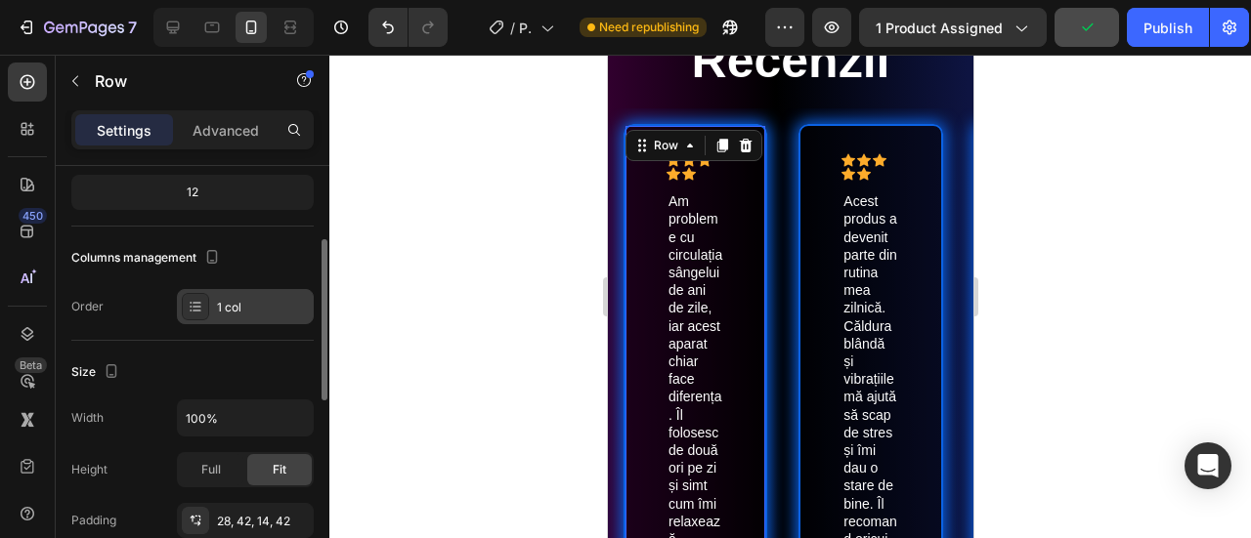
click at [211, 298] on div "1 col" at bounding box center [245, 306] width 137 height 35
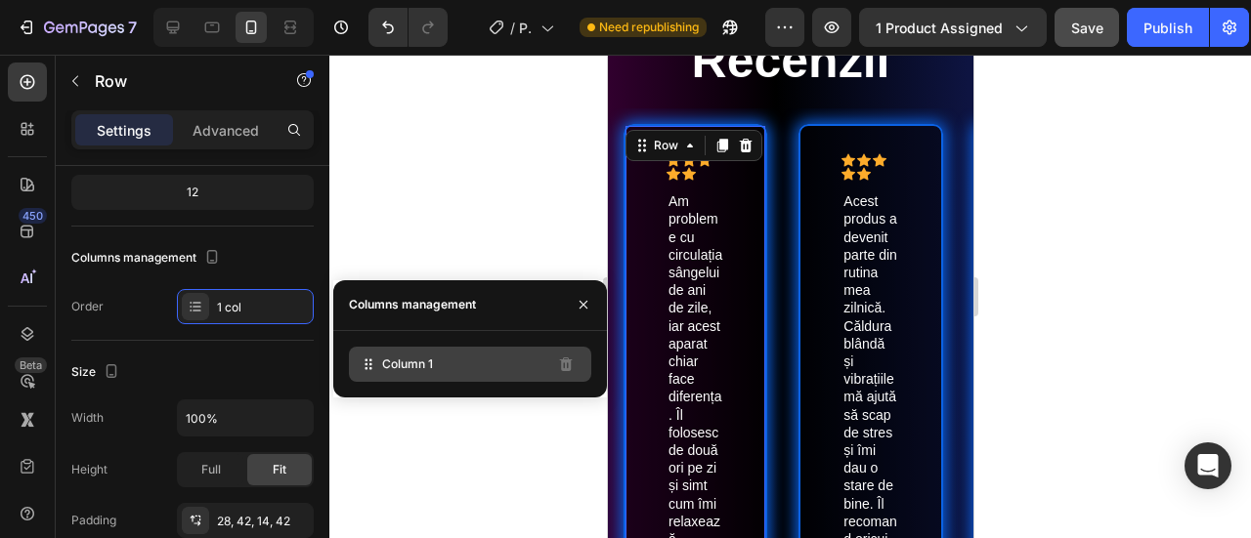
click at [371, 362] on icon at bounding box center [369, 365] width 20 height 20
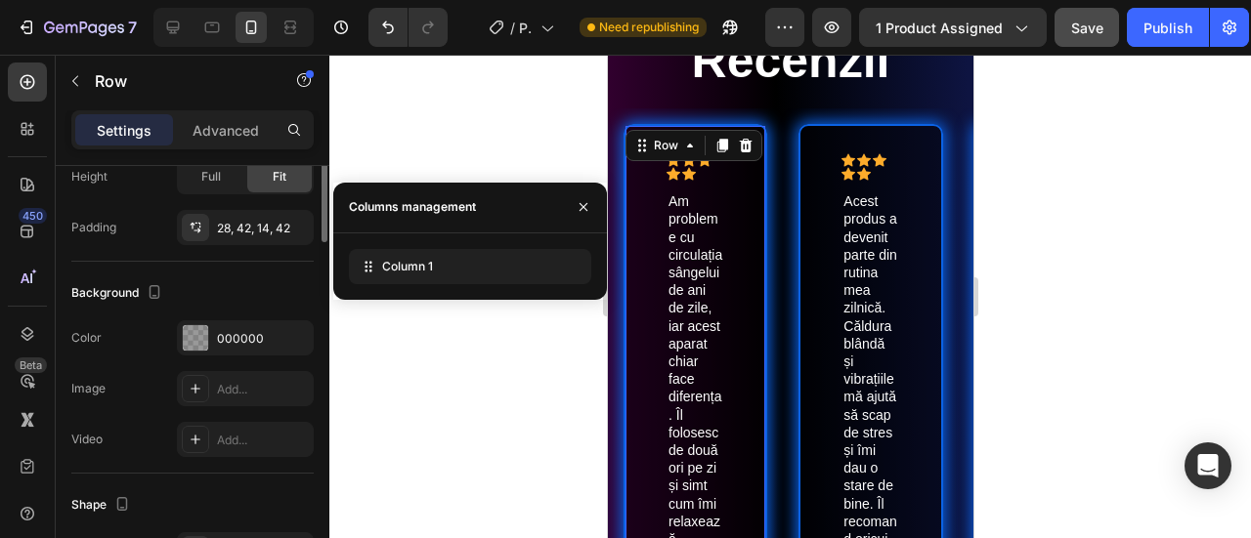
scroll to position [293, 0]
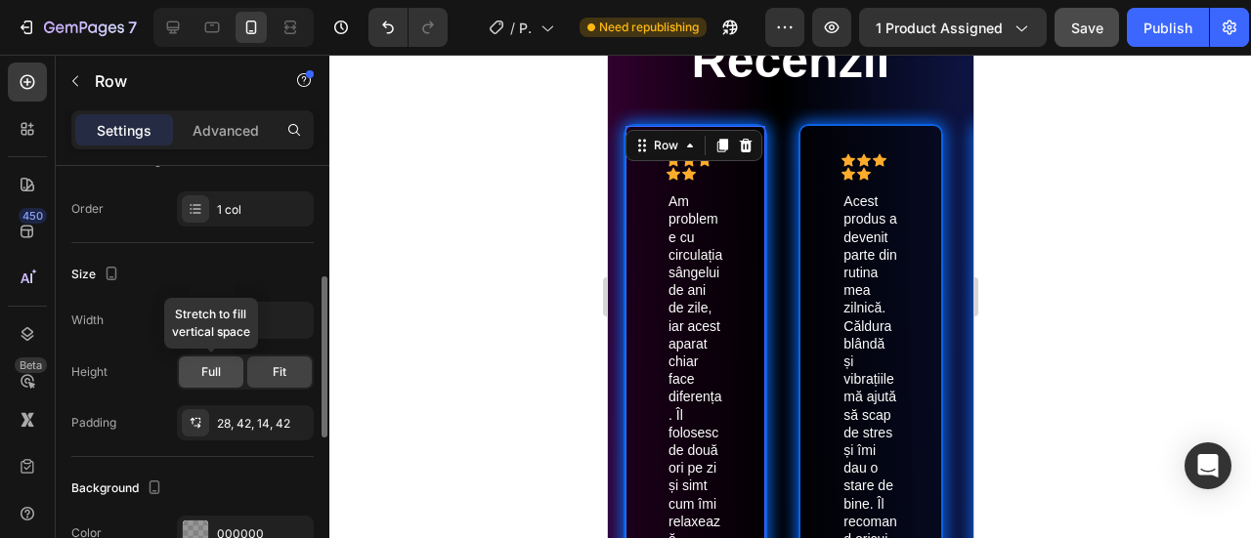
click at [231, 357] on div "Full" at bounding box center [211, 372] width 64 height 31
click at [272, 368] on div "Fit" at bounding box center [279, 372] width 64 height 31
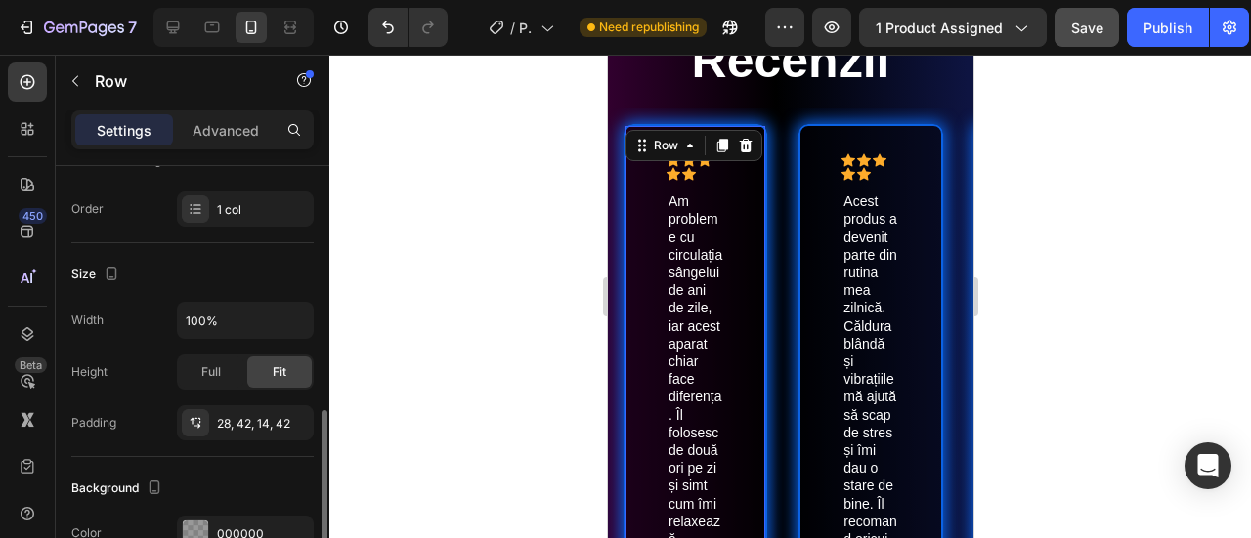
scroll to position [391, 0]
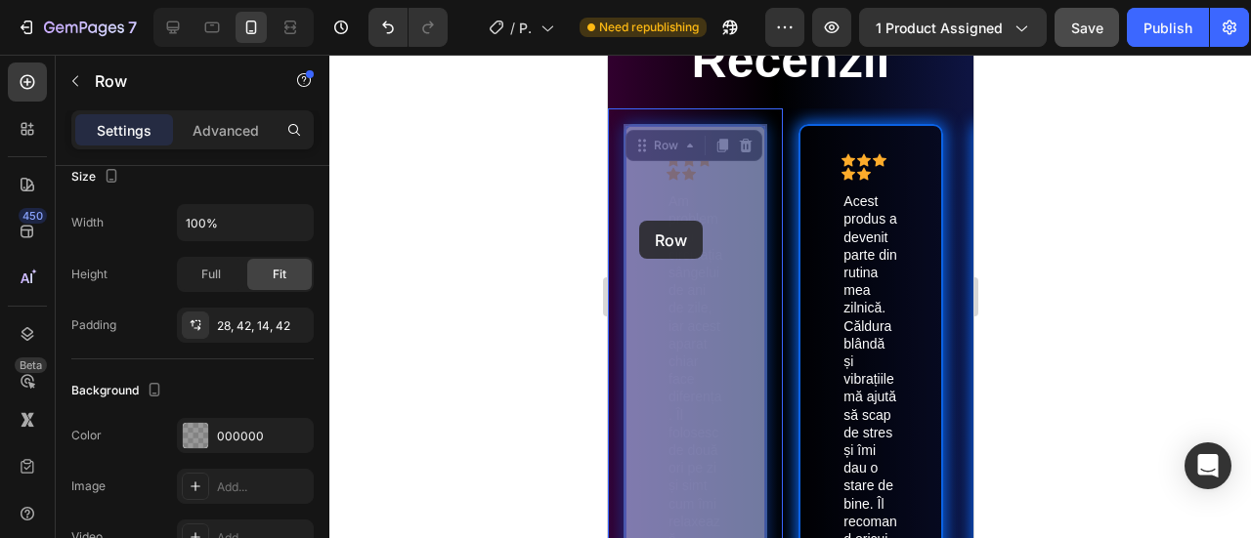
drag, startPoint x: 652, startPoint y: 204, endPoint x: 636, endPoint y: 215, distance: 19.0
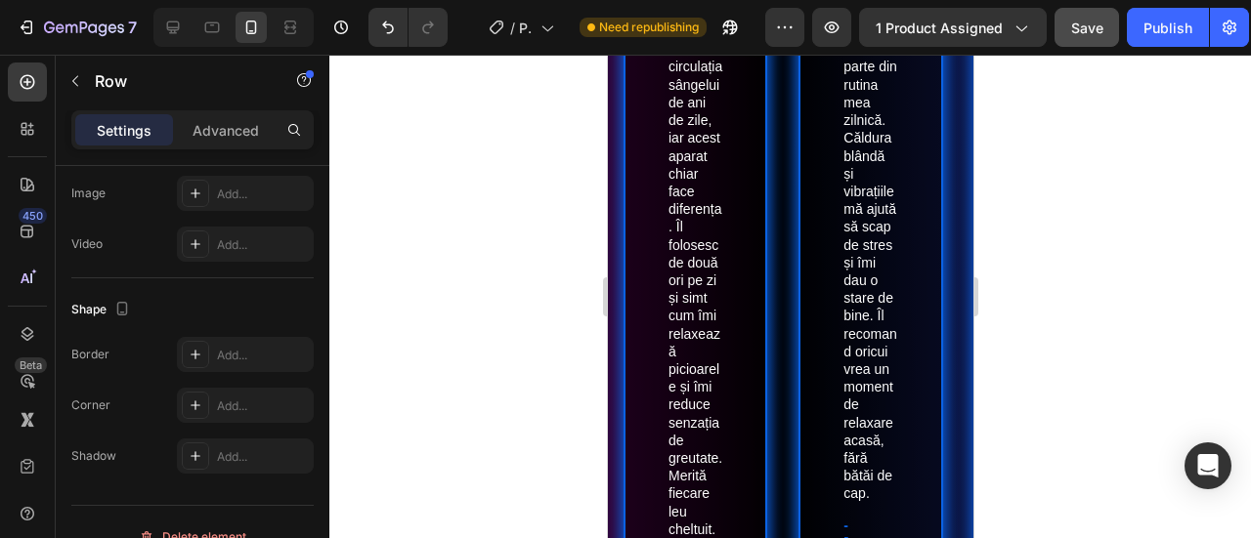
scroll to position [5360, 0]
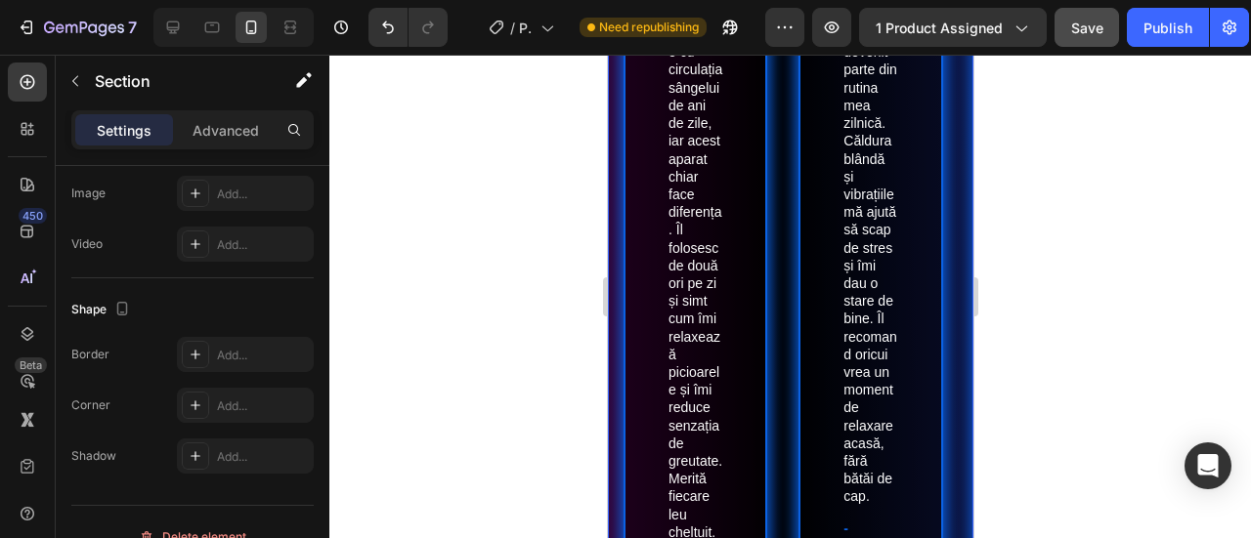
click at [766, 217] on div "Recenzii Heading Row Icon Icon Icon Icon Icon Icon List Am probleme cu circulaț…" at bounding box center [789, 321] width 365 height 1094
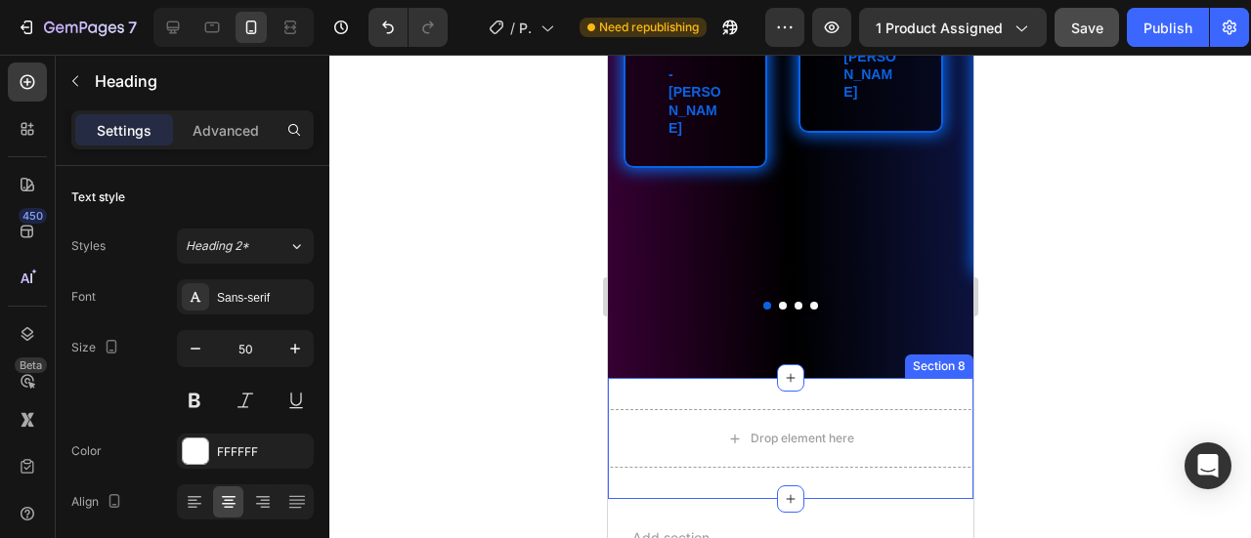
scroll to position [6201, 0]
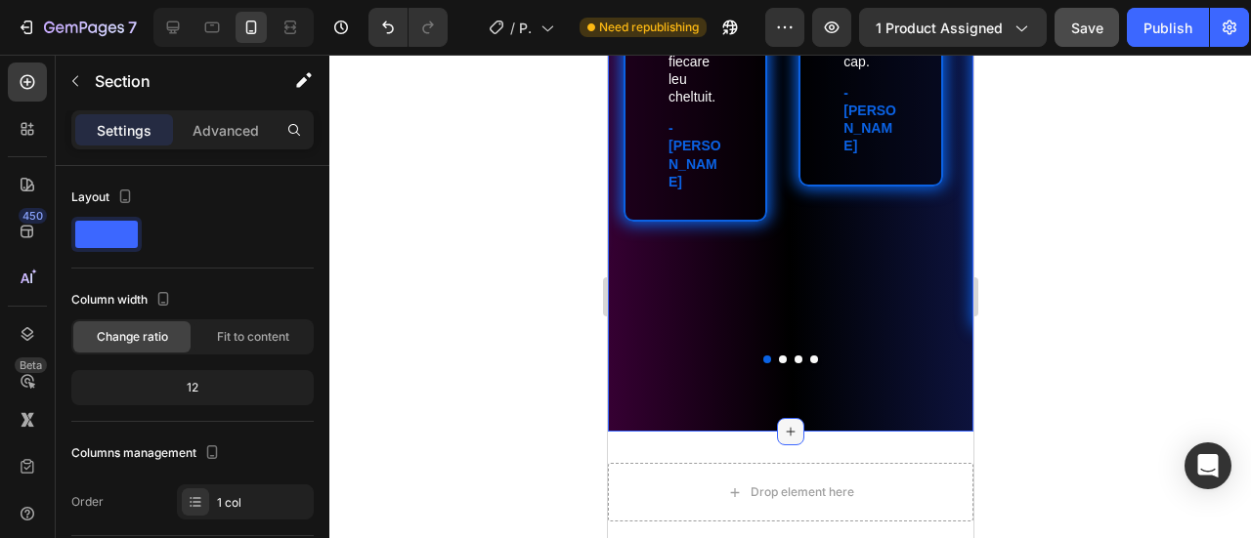
click at [782, 424] on icon at bounding box center [790, 432] width 16 height 16
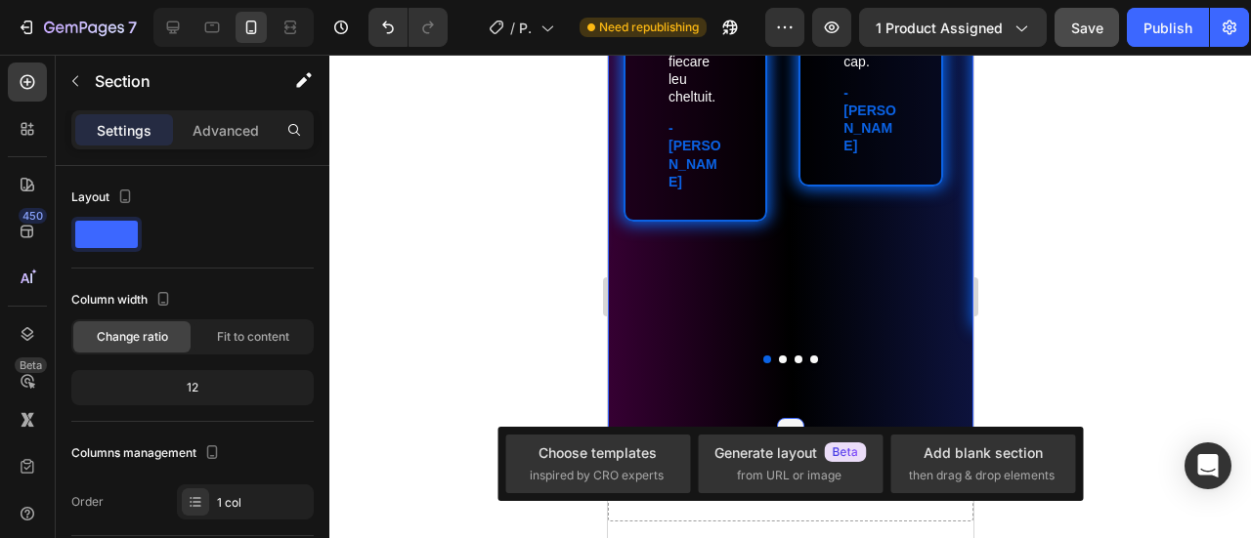
click at [780, 421] on icon at bounding box center [790, 432] width 22 height 22
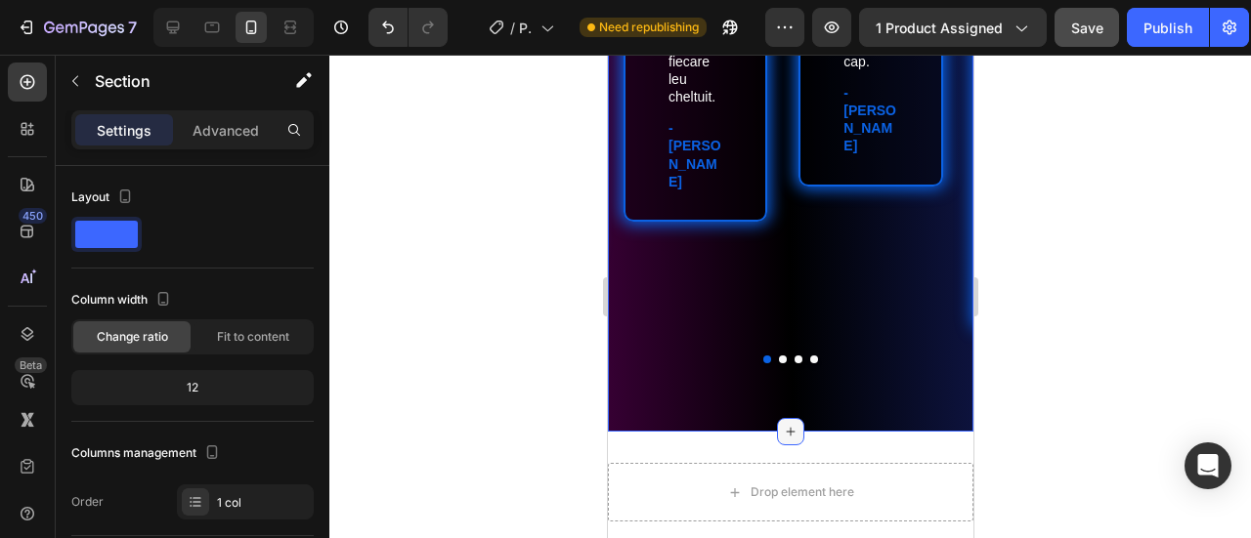
click at [782, 424] on icon at bounding box center [790, 432] width 16 height 16
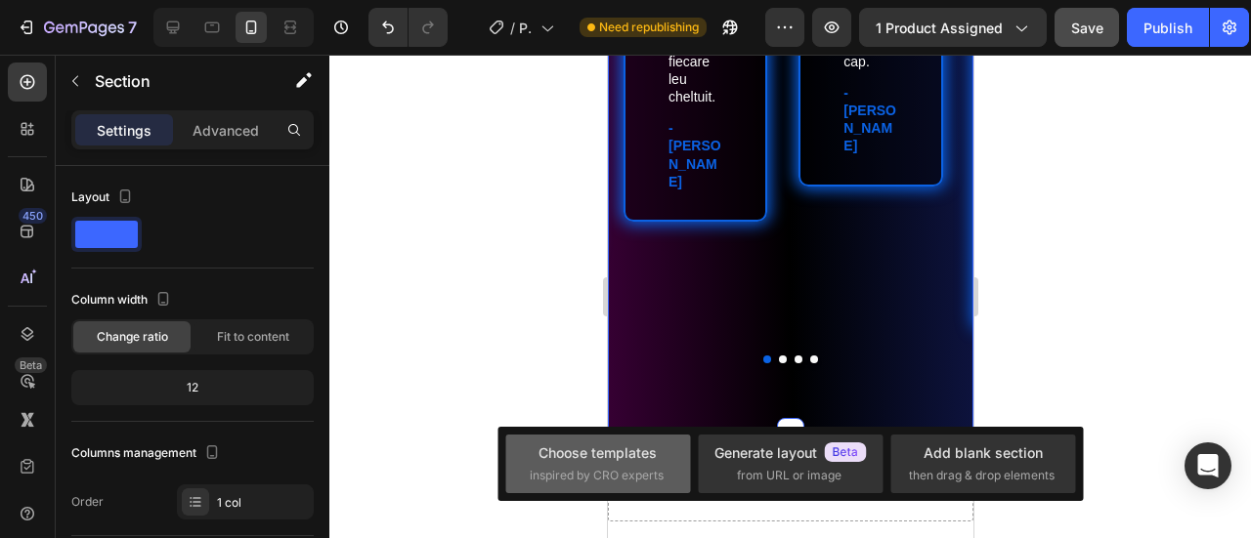
click at [627, 477] on span "inspired by CRO experts" at bounding box center [597, 476] width 134 height 18
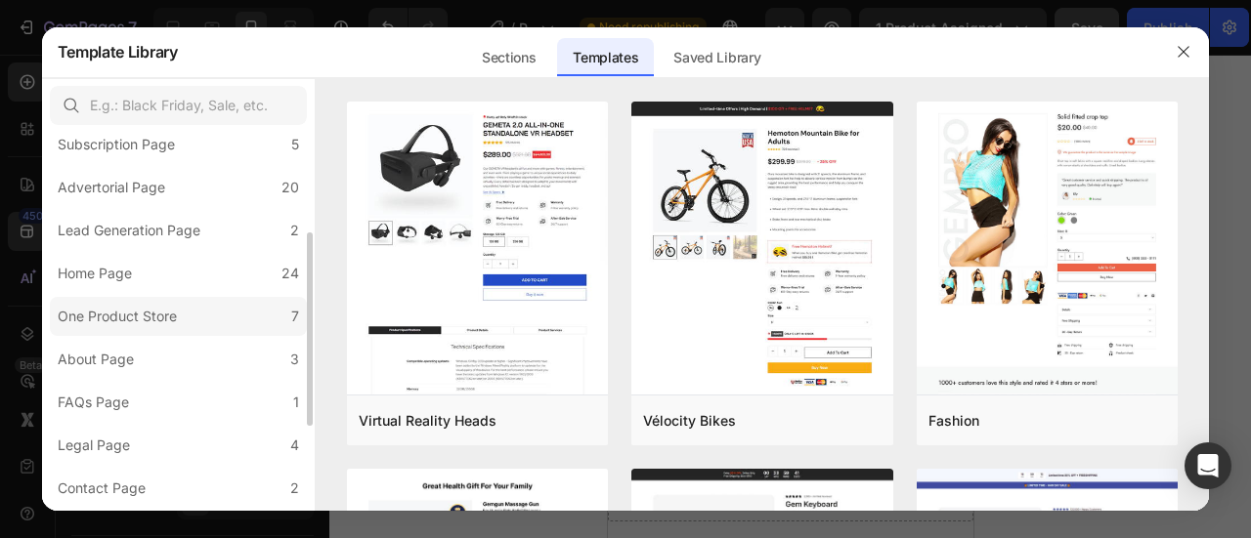
scroll to position [293, 0]
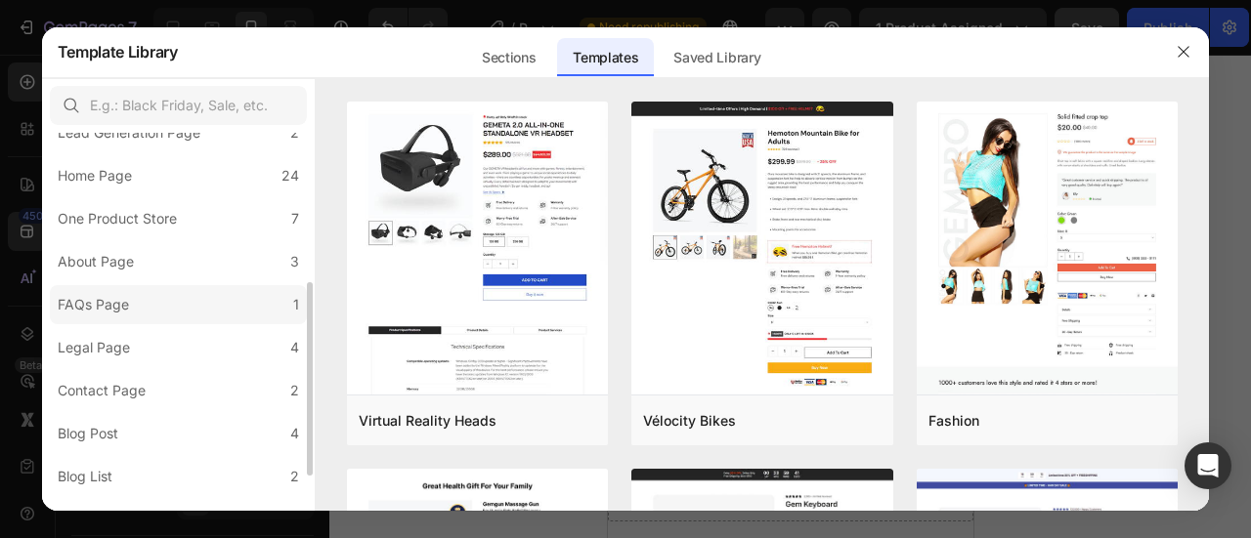
click at [170, 295] on label "FAQs Page 1" at bounding box center [178, 304] width 257 height 39
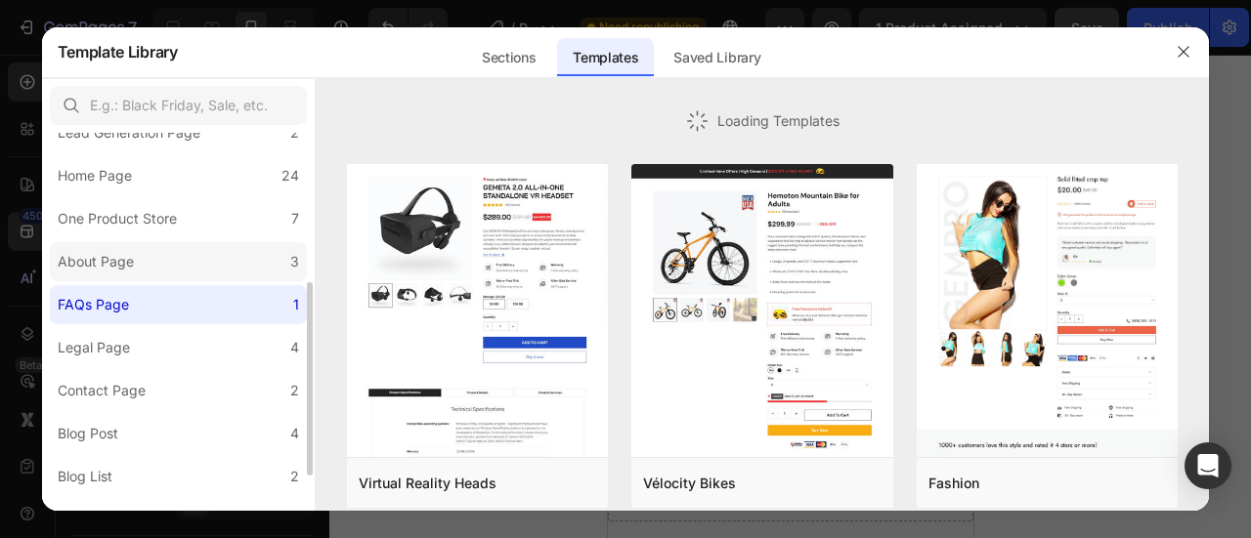
click at [169, 271] on label "About Page 3" at bounding box center [178, 261] width 257 height 39
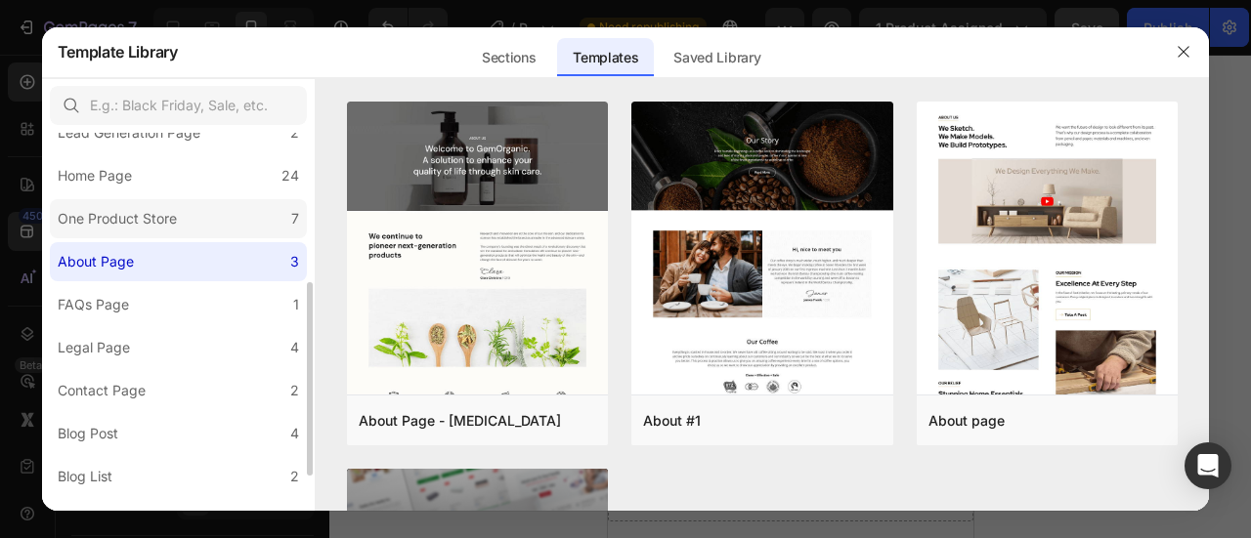
click at [150, 208] on div "One Product Store" at bounding box center [117, 218] width 119 height 23
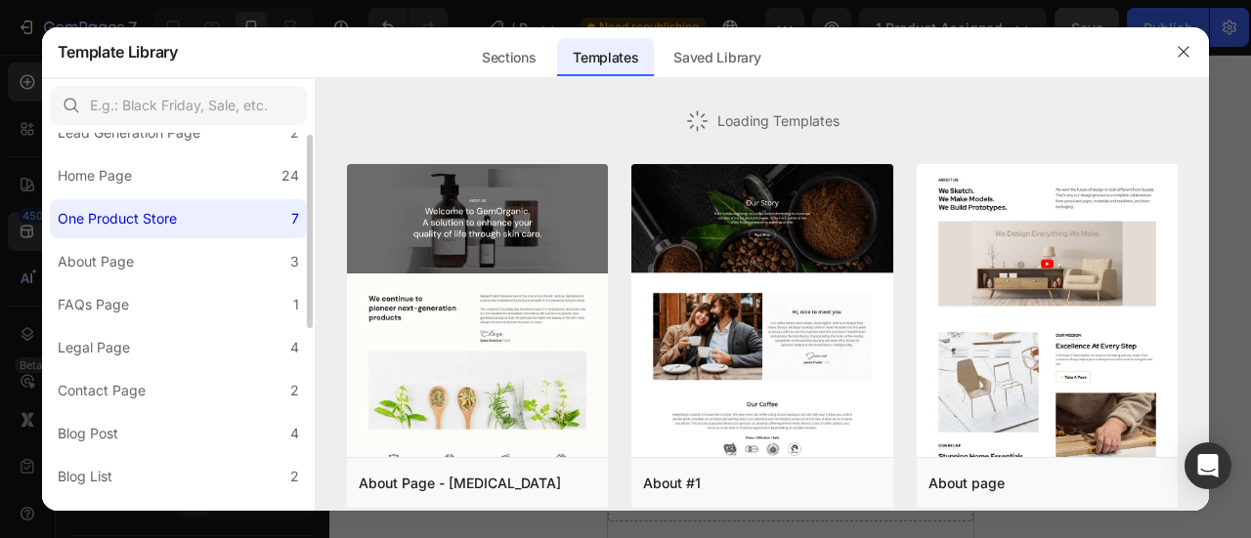
scroll to position [195, 0]
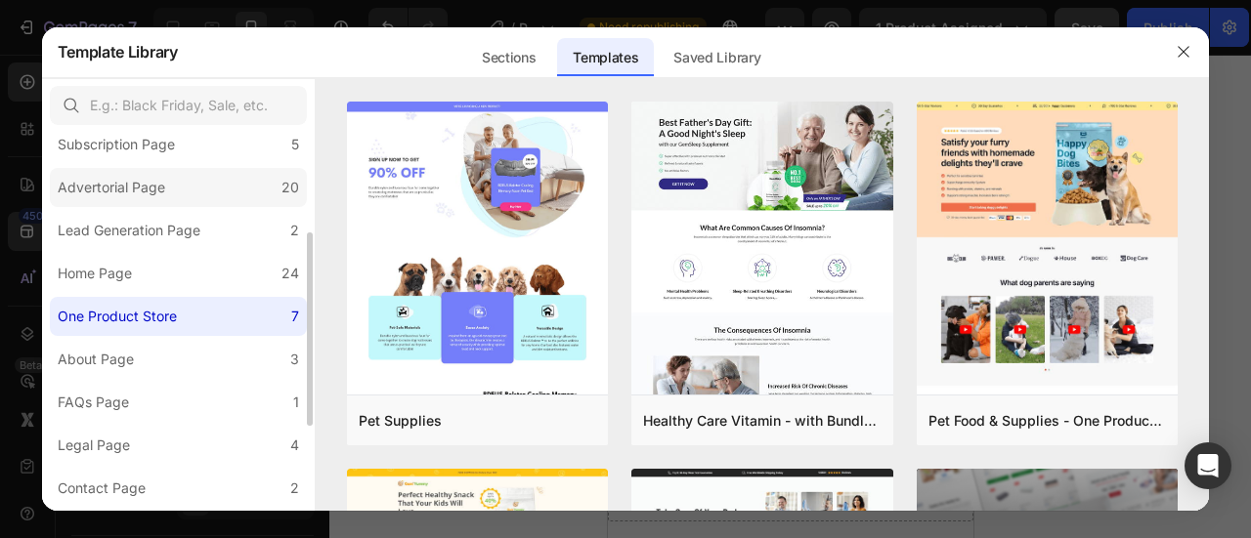
click at [145, 196] on div "Advertorial Page" at bounding box center [111, 187] width 107 height 23
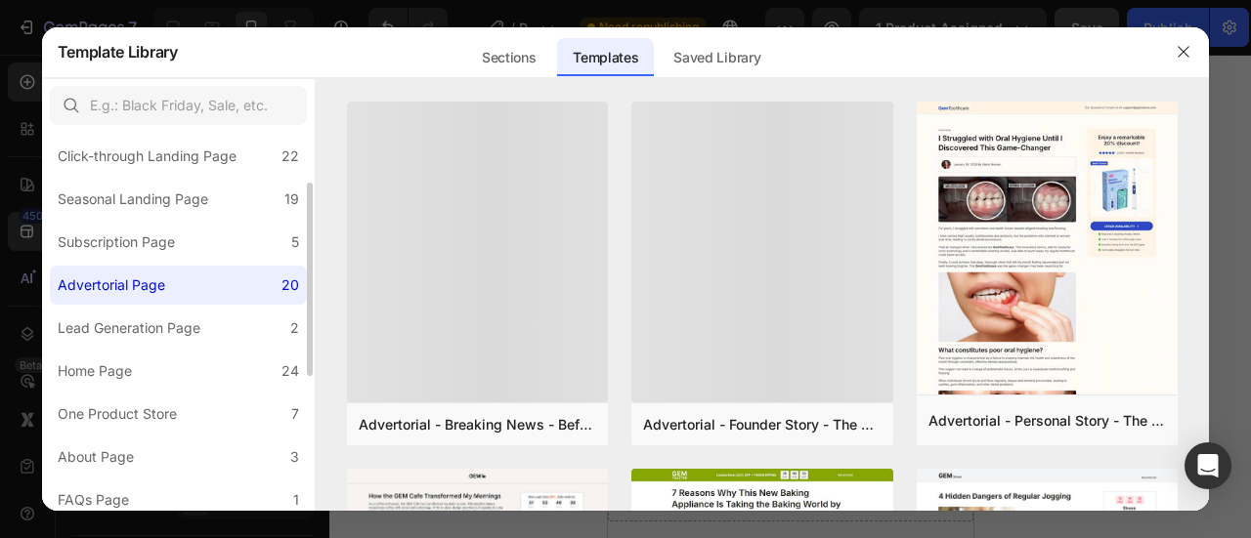
scroll to position [0, 0]
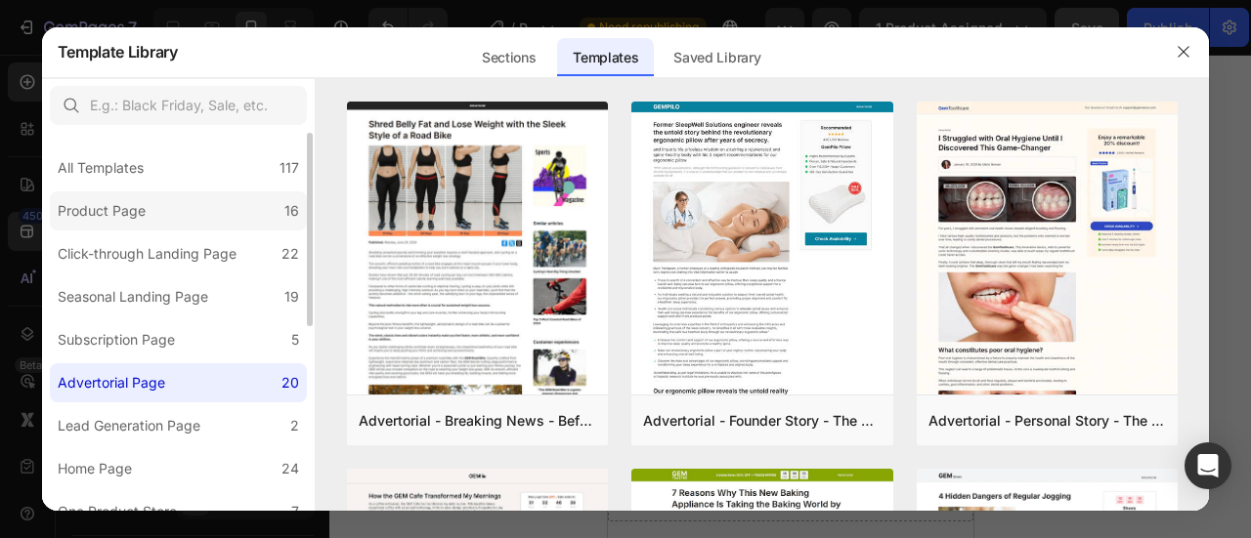
click at [147, 220] on div "Product Page" at bounding box center [106, 210] width 96 height 23
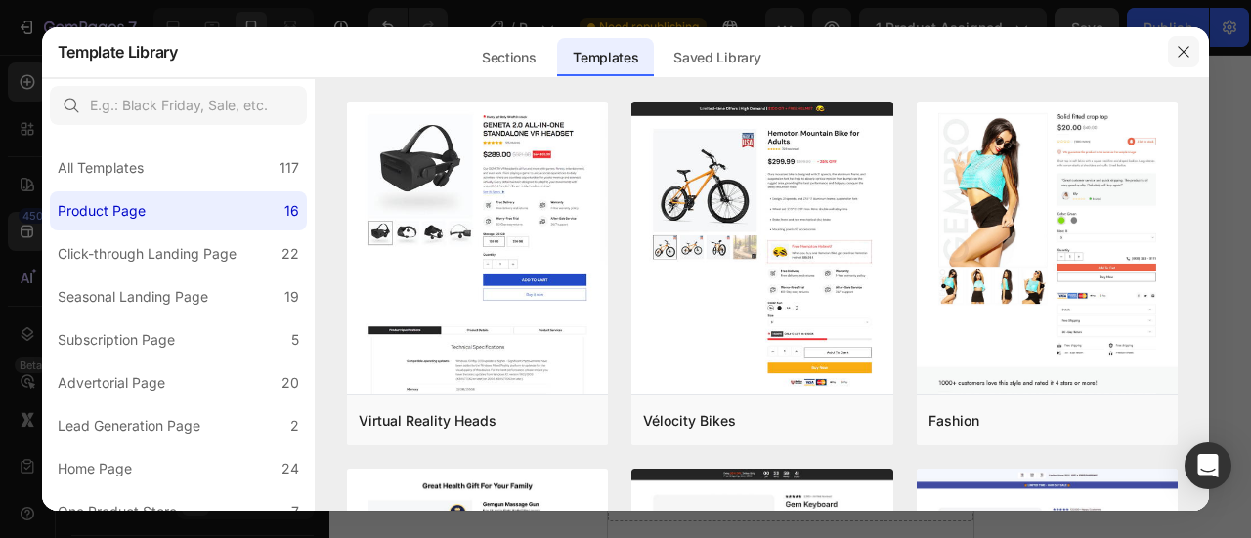
click at [1192, 50] on button "button" at bounding box center [1183, 51] width 31 height 31
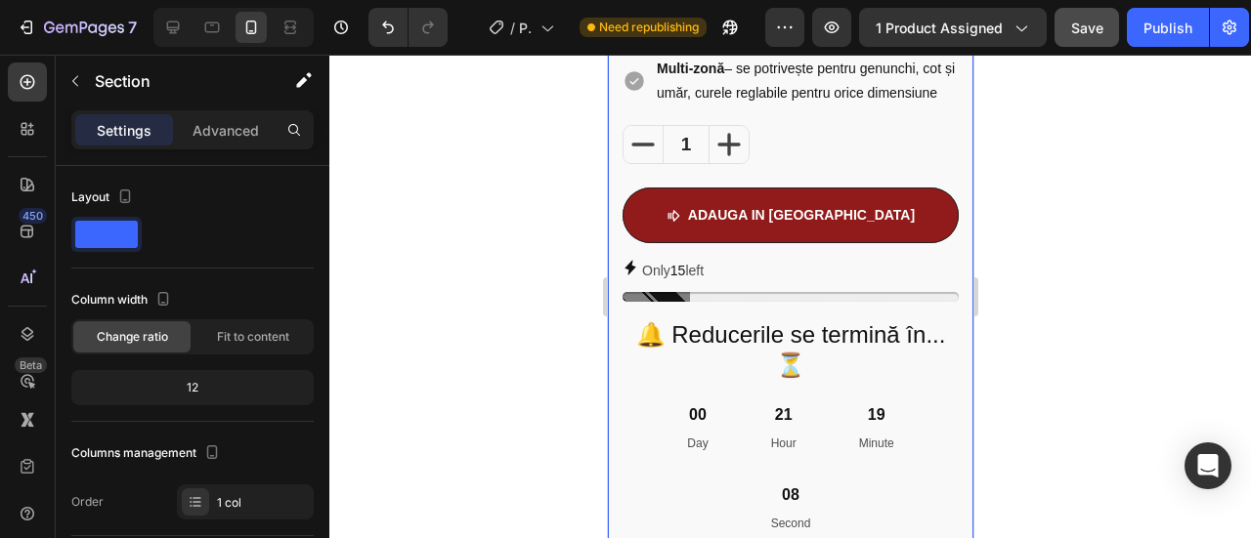
scroll to position [1173, 0]
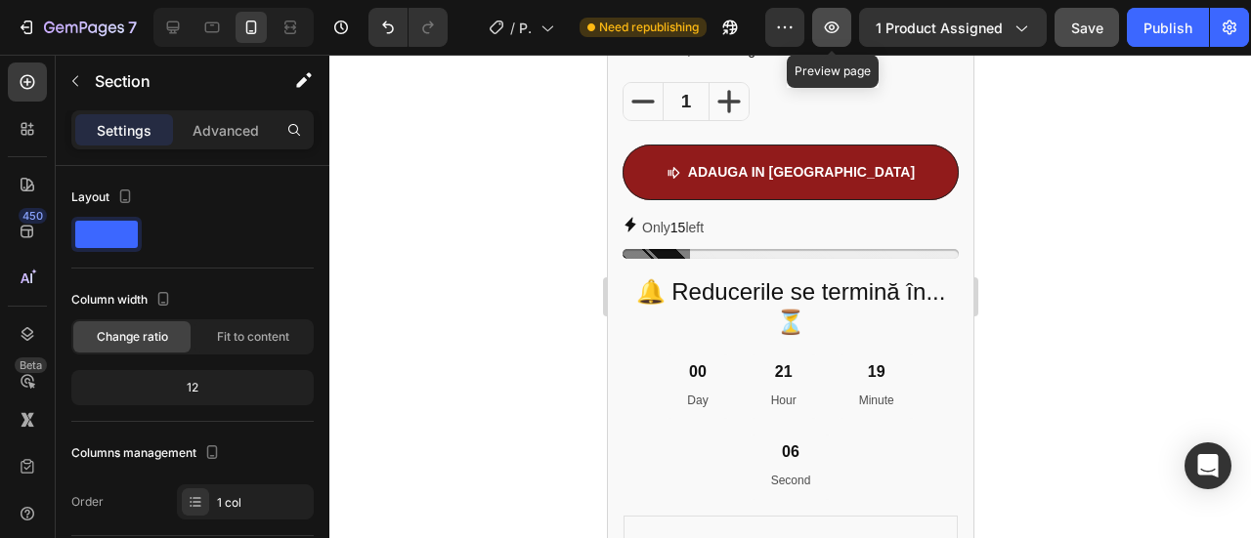
click at [820, 27] on button "button" at bounding box center [831, 27] width 39 height 39
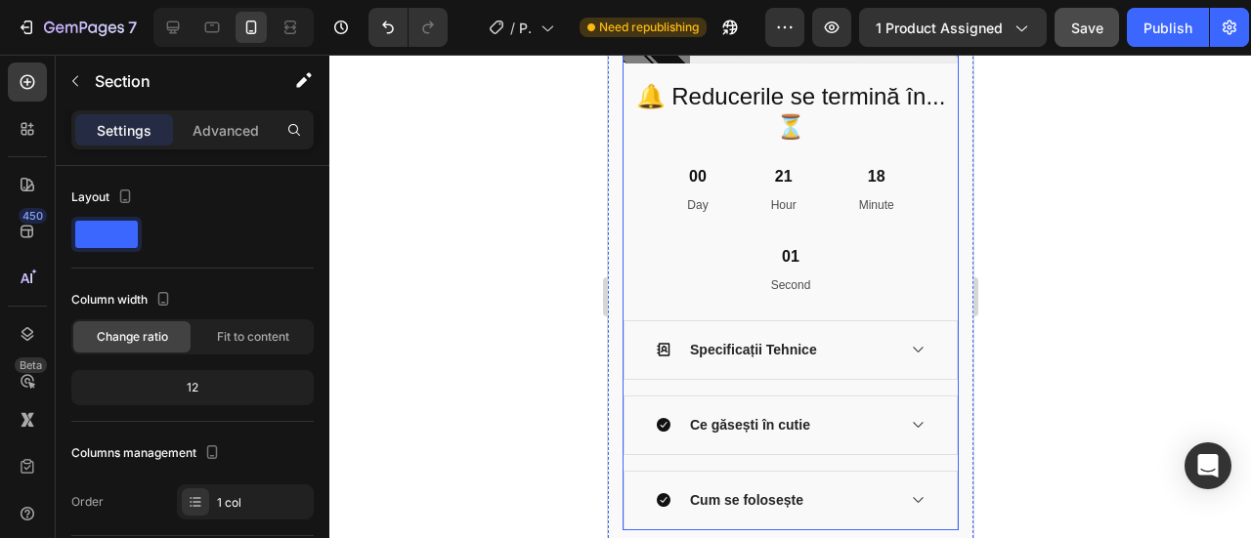
scroll to position [1075, 0]
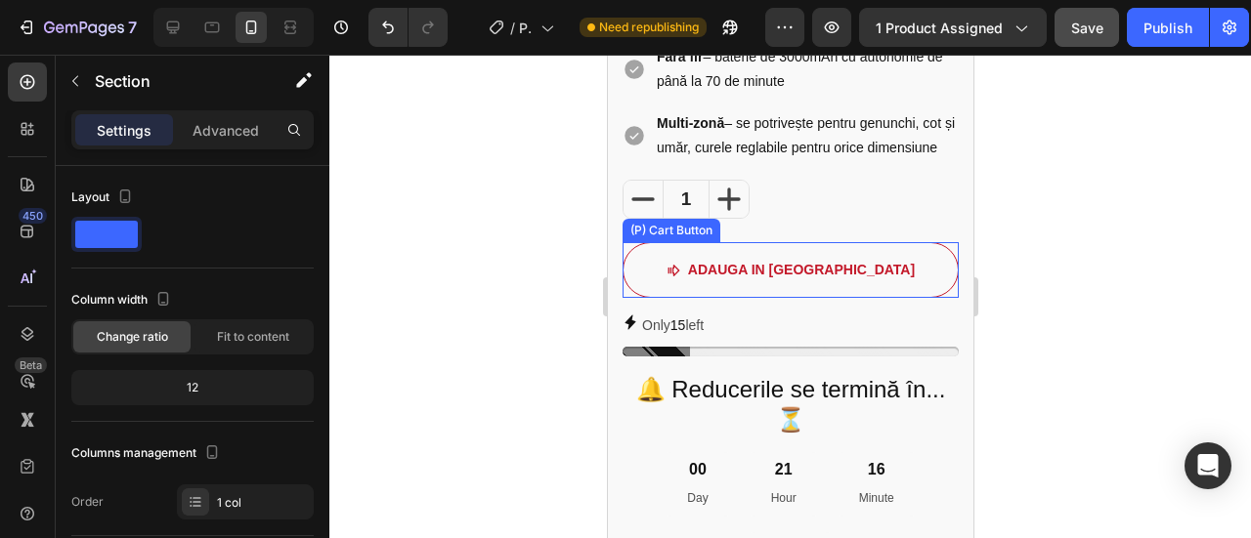
click at [815, 282] on button "aDAUGA IN COS" at bounding box center [790, 270] width 336 height 56
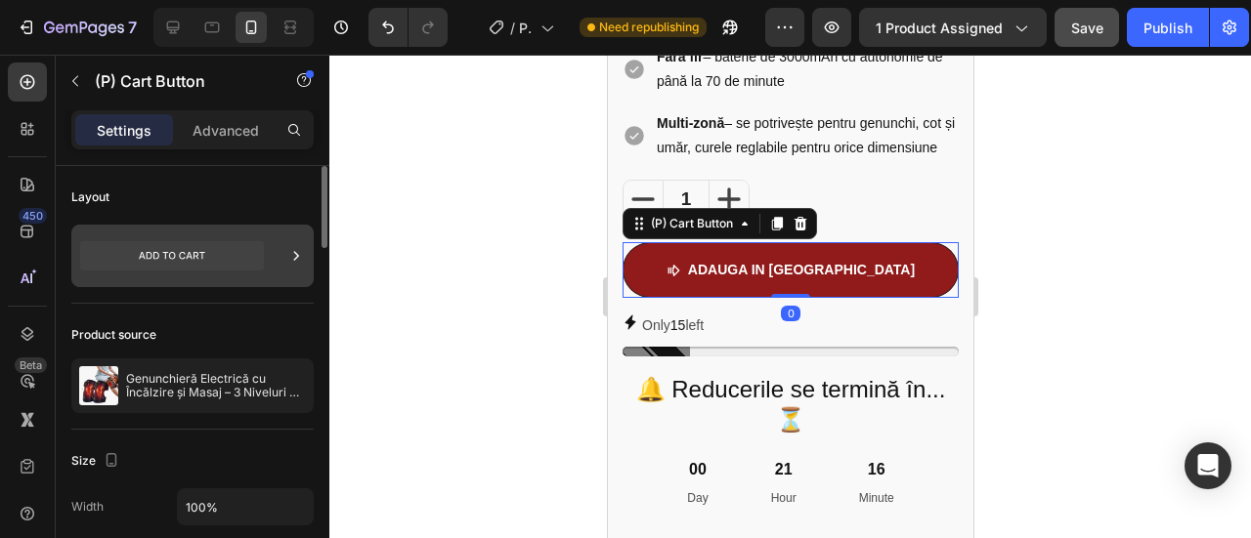
click at [278, 254] on div at bounding box center [192, 256] width 242 height 63
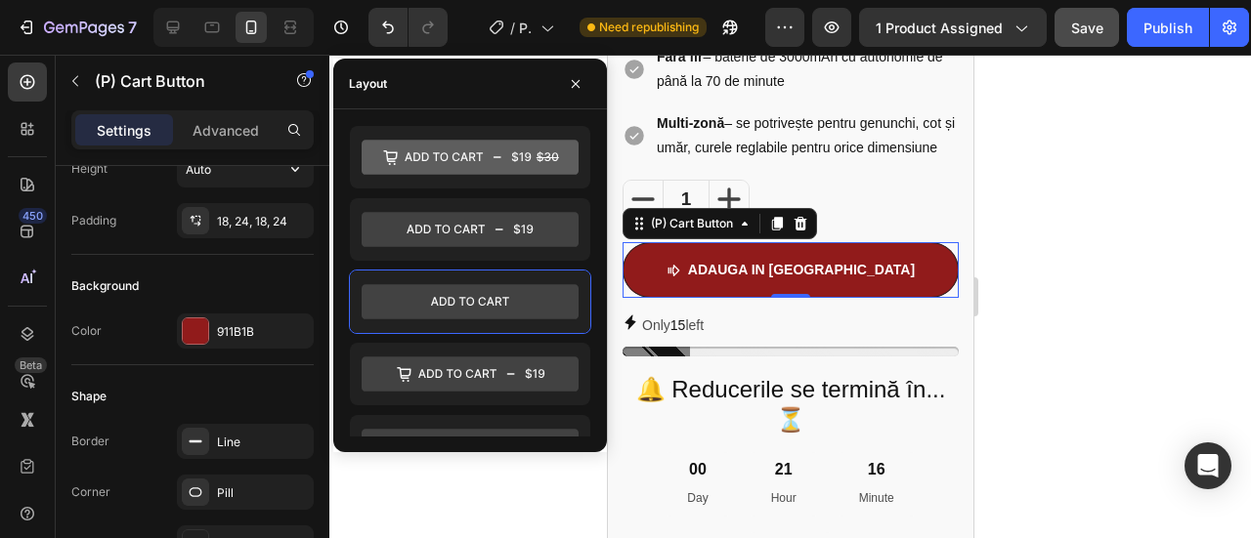
scroll to position [0, 0]
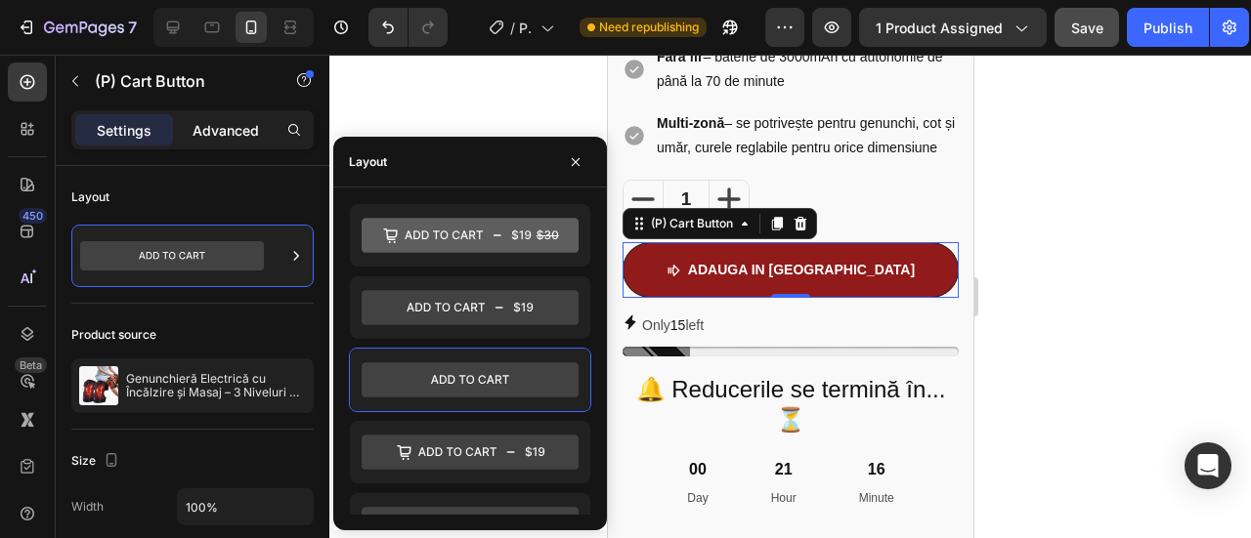
click at [231, 126] on p "Advanced" at bounding box center [226, 130] width 66 height 21
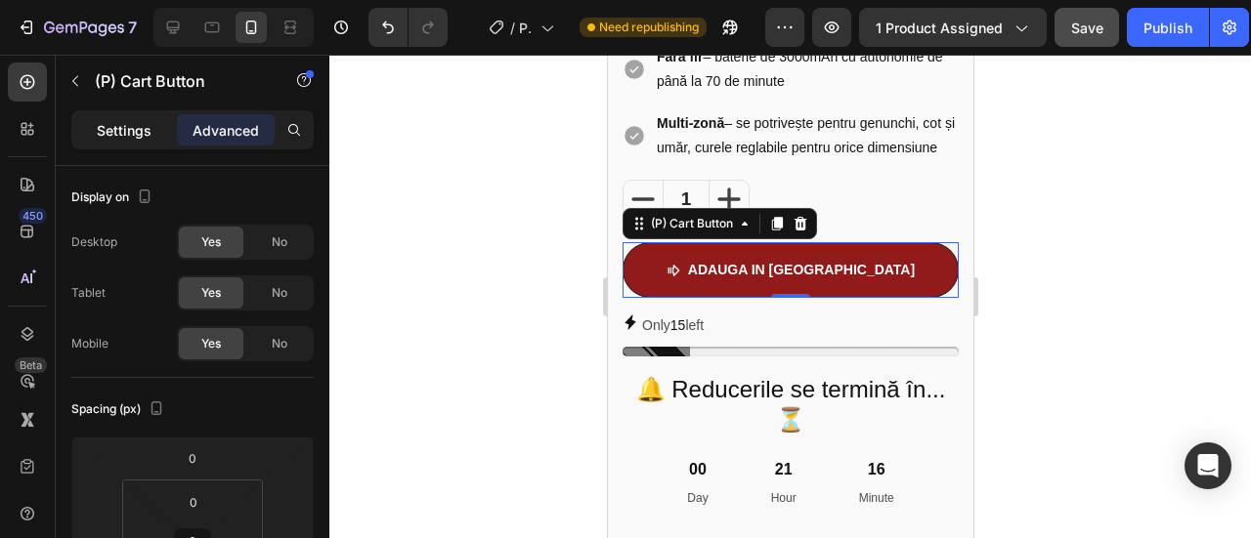
click at [142, 122] on p "Settings" at bounding box center [124, 130] width 55 height 21
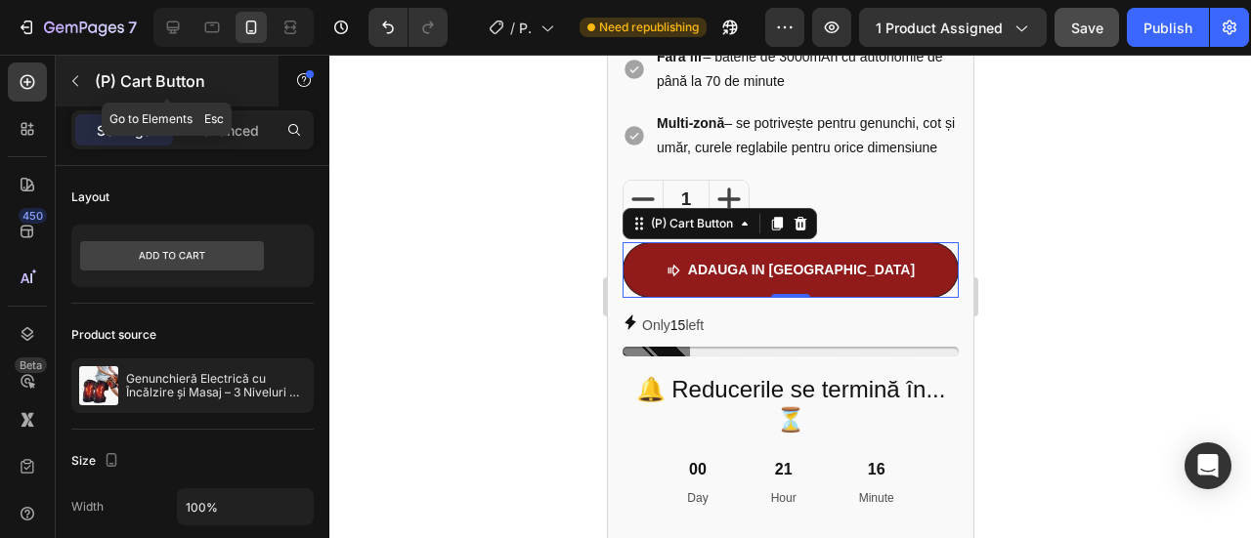
click at [77, 90] on button "button" at bounding box center [75, 80] width 31 height 31
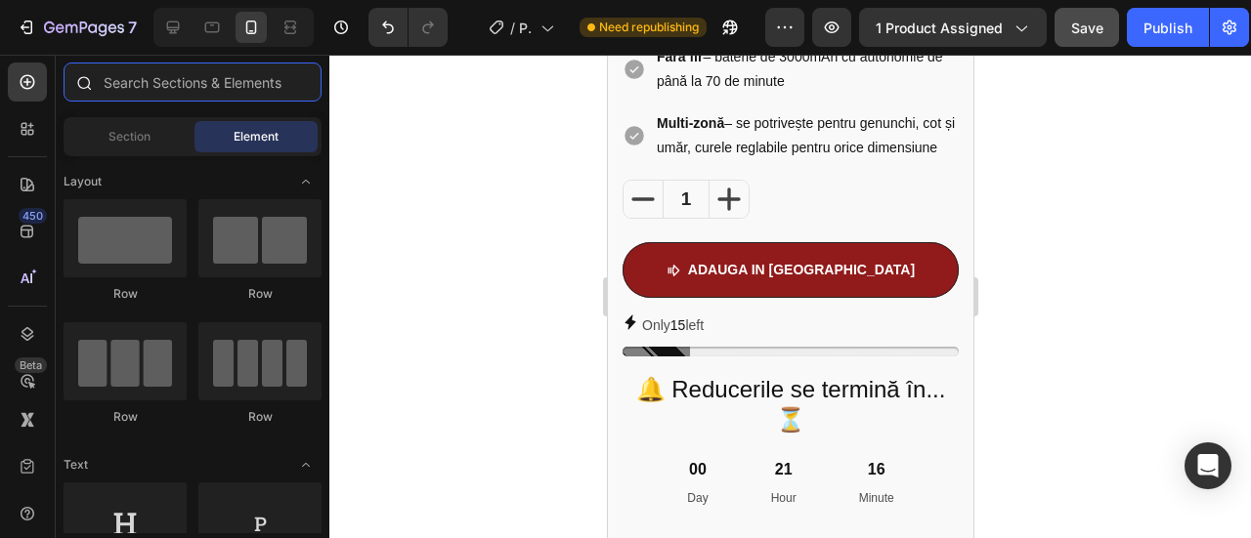
click at [118, 89] on input "text" at bounding box center [193, 82] width 258 height 39
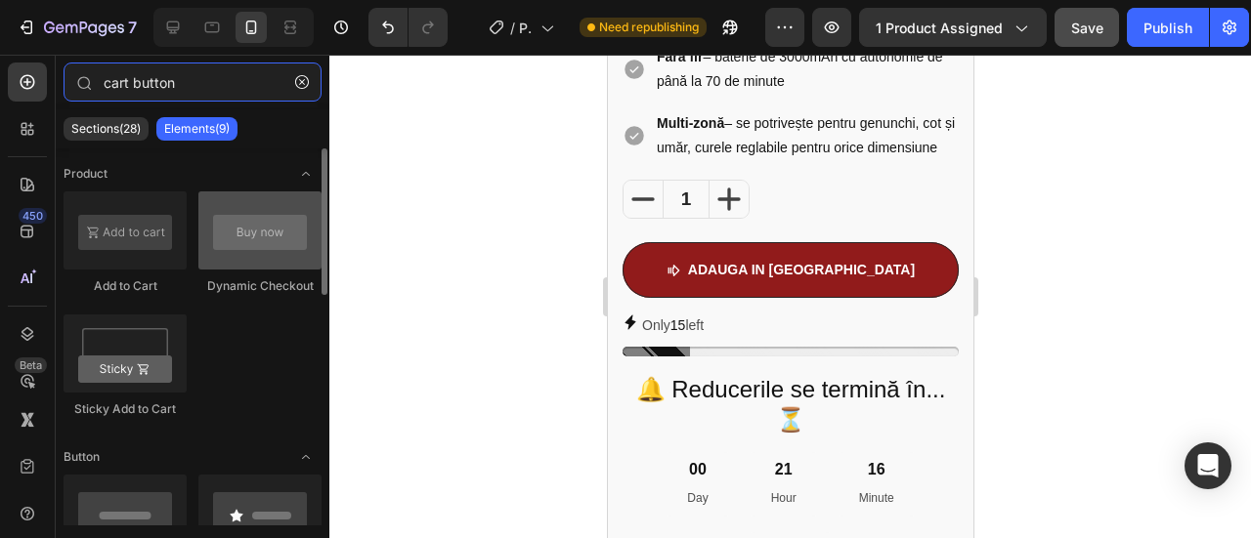
type input "cart button"
click at [262, 247] on div at bounding box center [259, 231] width 123 height 78
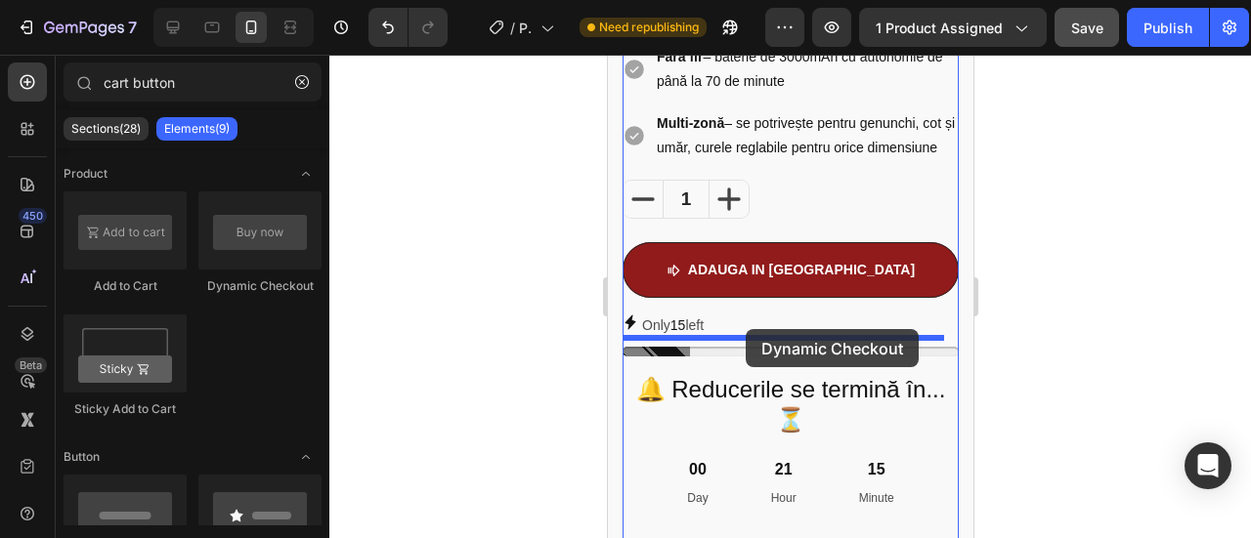
drag, startPoint x: 869, startPoint y: 302, endPoint x: 745, endPoint y: 329, distance: 127.1
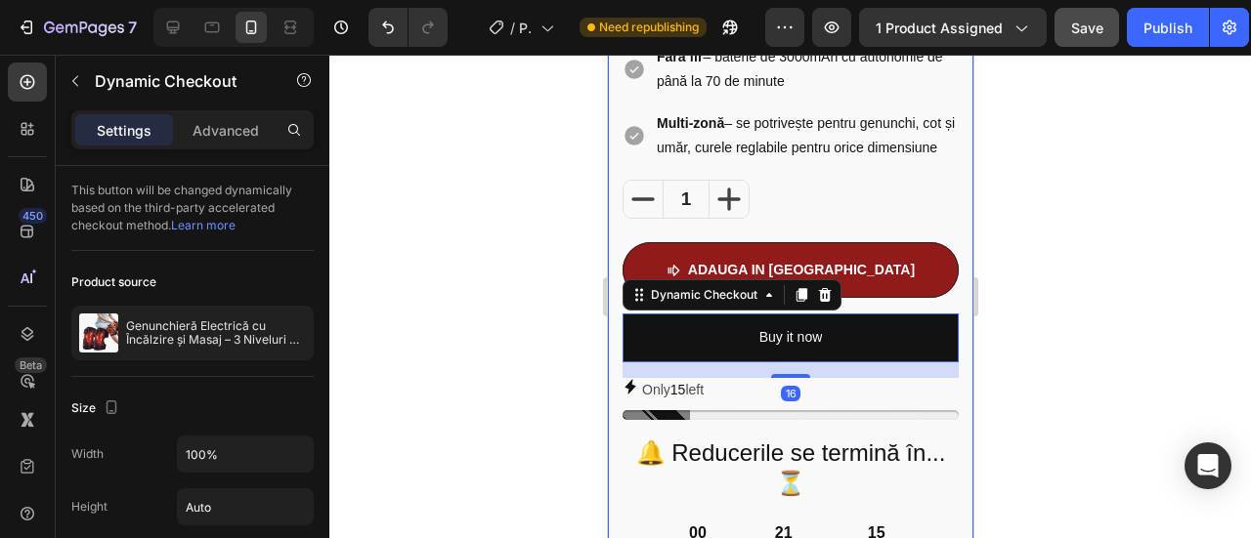
click at [1071, 316] on div at bounding box center [790, 297] width 922 height 484
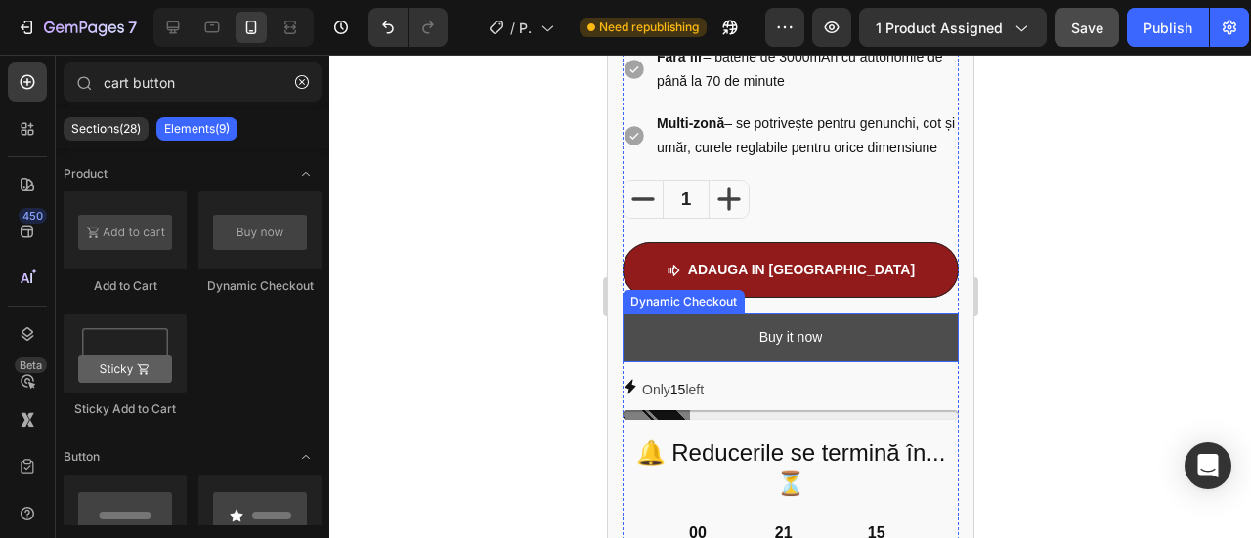
click at [858, 360] on button "Buy it now" at bounding box center [790, 338] width 336 height 48
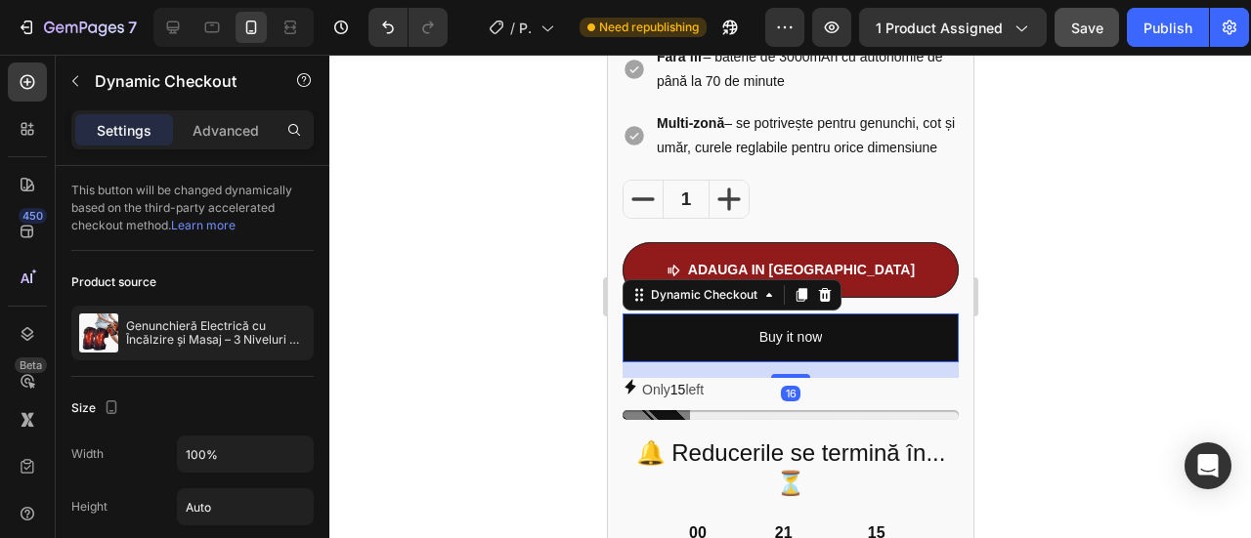
click at [1055, 333] on div at bounding box center [790, 297] width 922 height 484
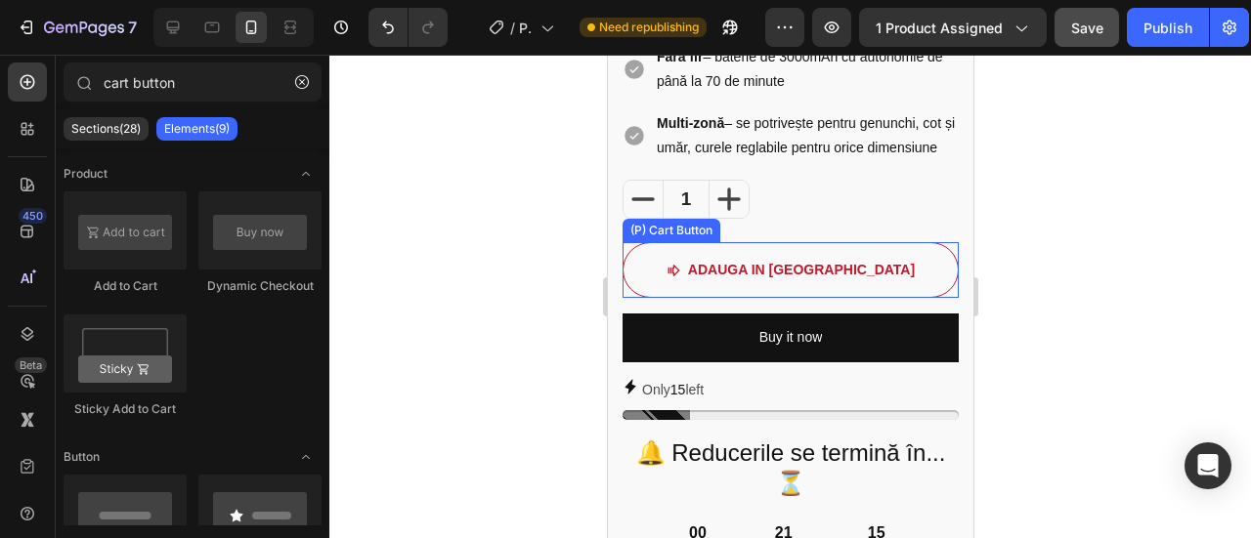
click at [863, 290] on button "aDAUGA IN COS" at bounding box center [790, 270] width 336 height 56
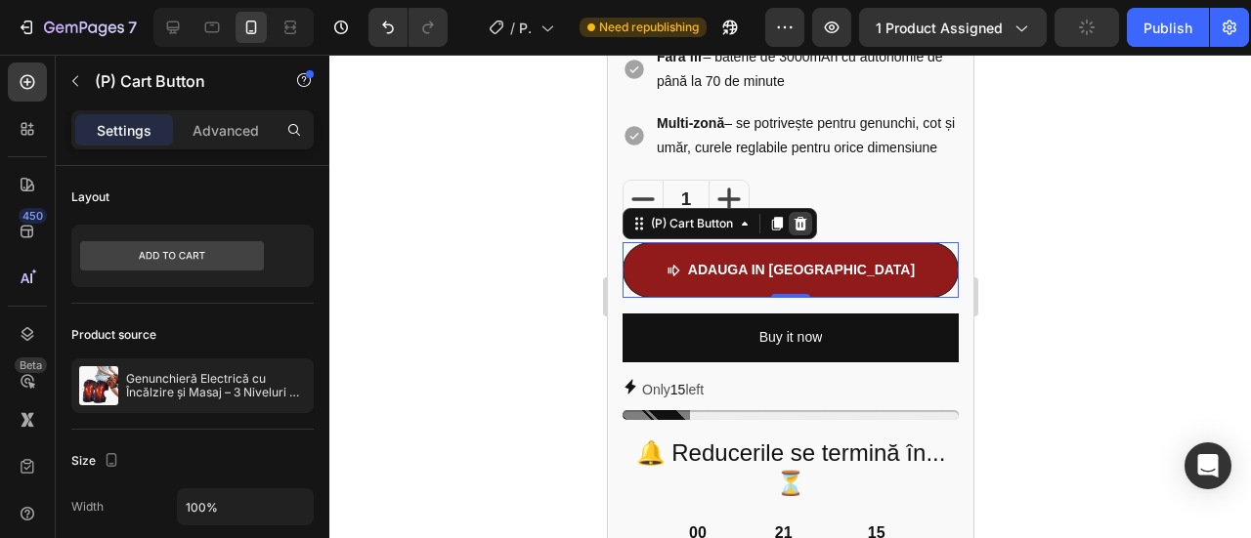
click at [804, 231] on icon at bounding box center [800, 224] width 13 height 14
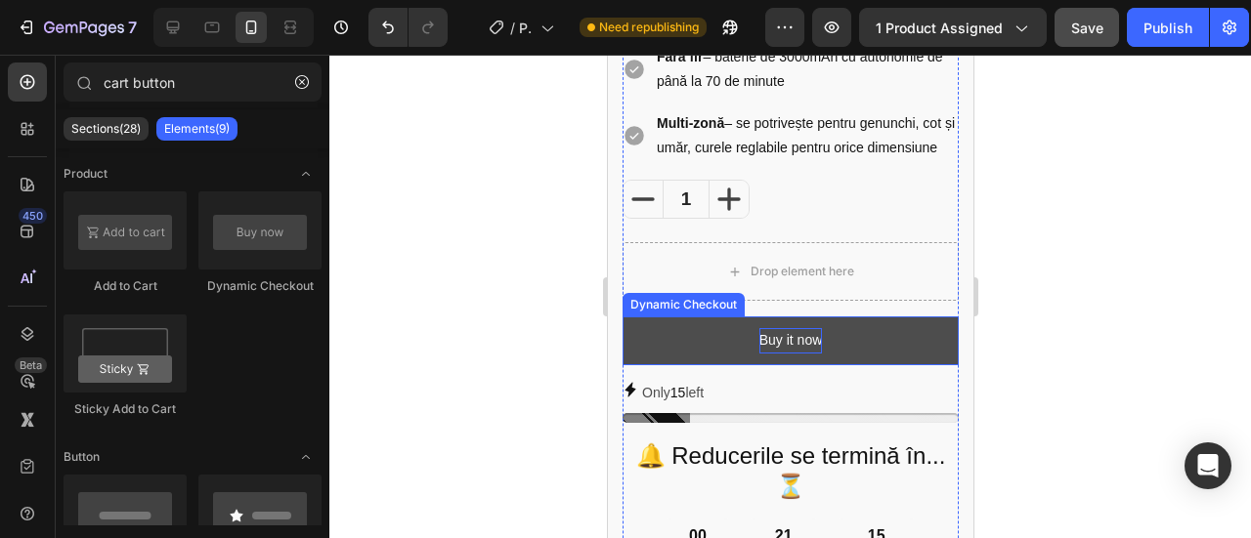
click at [811, 353] on div "Buy it now" at bounding box center [790, 340] width 64 height 24
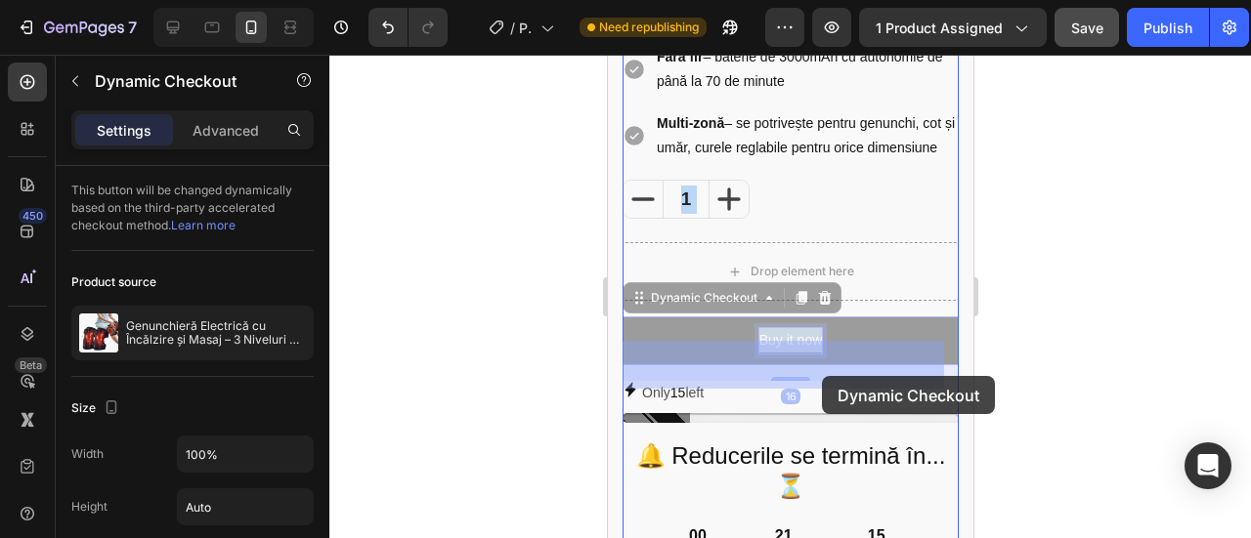
drag, startPoint x: 811, startPoint y: 373, endPoint x: 821, endPoint y: 376, distance: 10.2
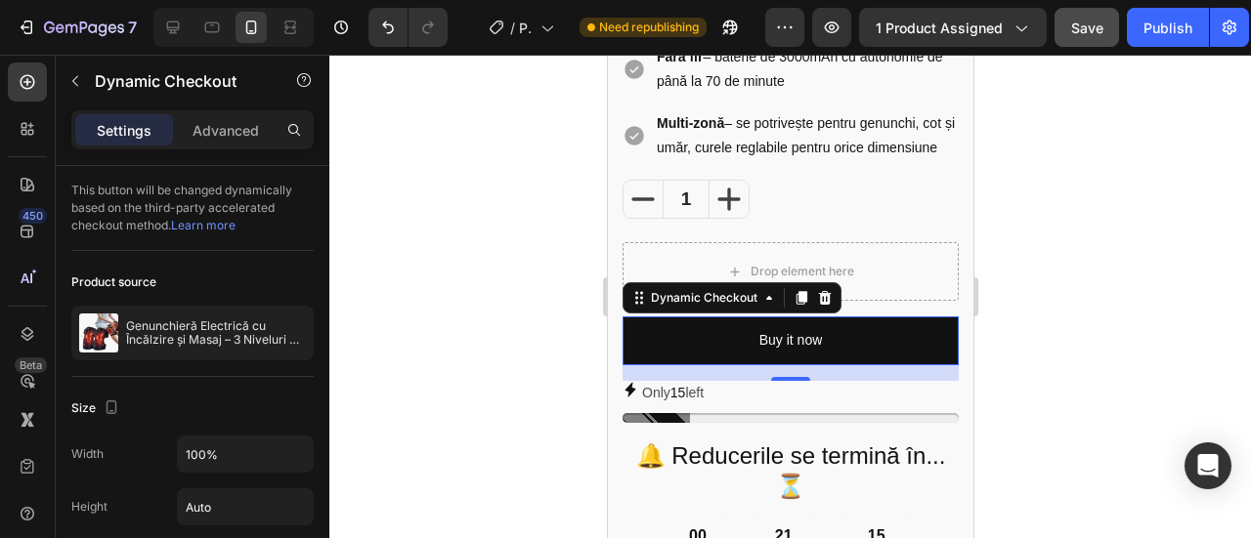
click at [837, 279] on div "Drop element here" at bounding box center [802, 272] width 104 height 16
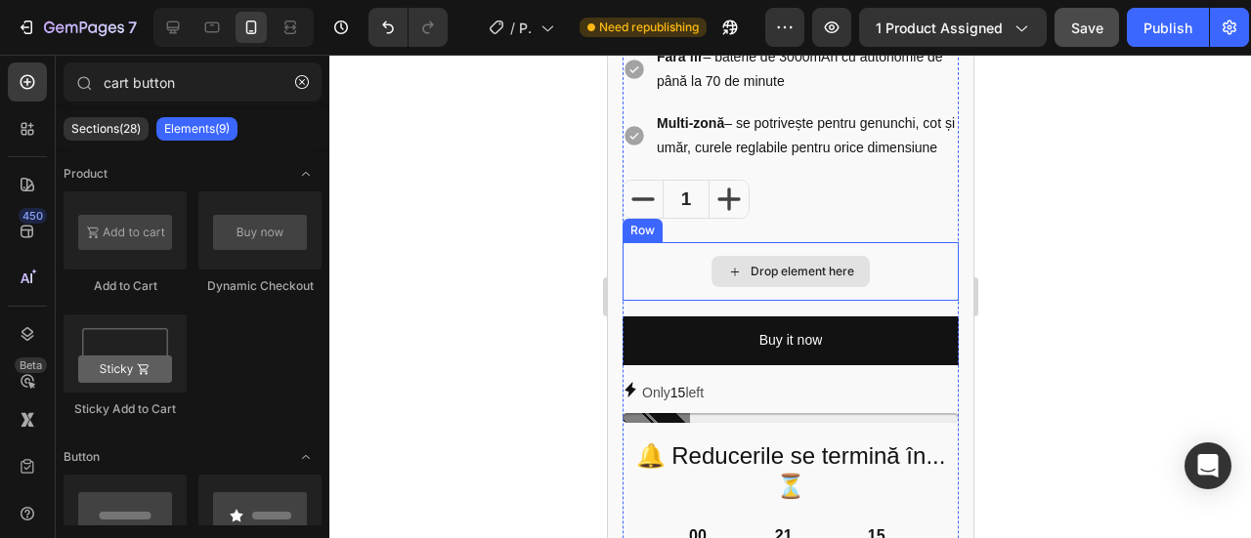
click at [774, 264] on div "Icon Icon Icon Icon Icon Icon List Hoz (224 reviews) Text block Row Genunchieră…" at bounding box center [790, 264] width 336 height 1251
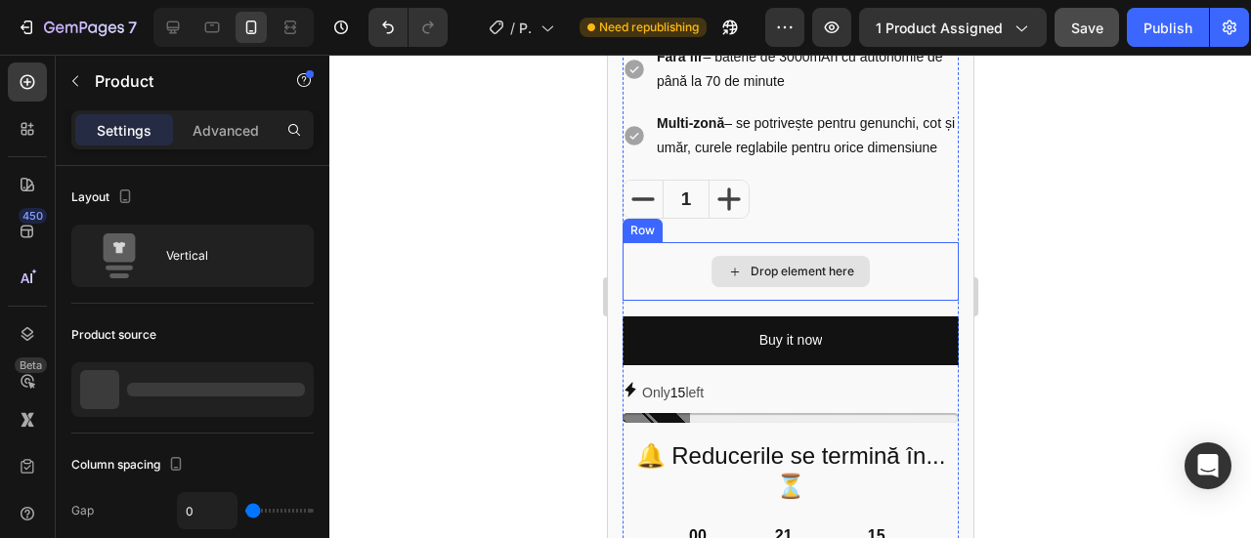
click at [770, 279] on div "Drop element here" at bounding box center [790, 271] width 336 height 59
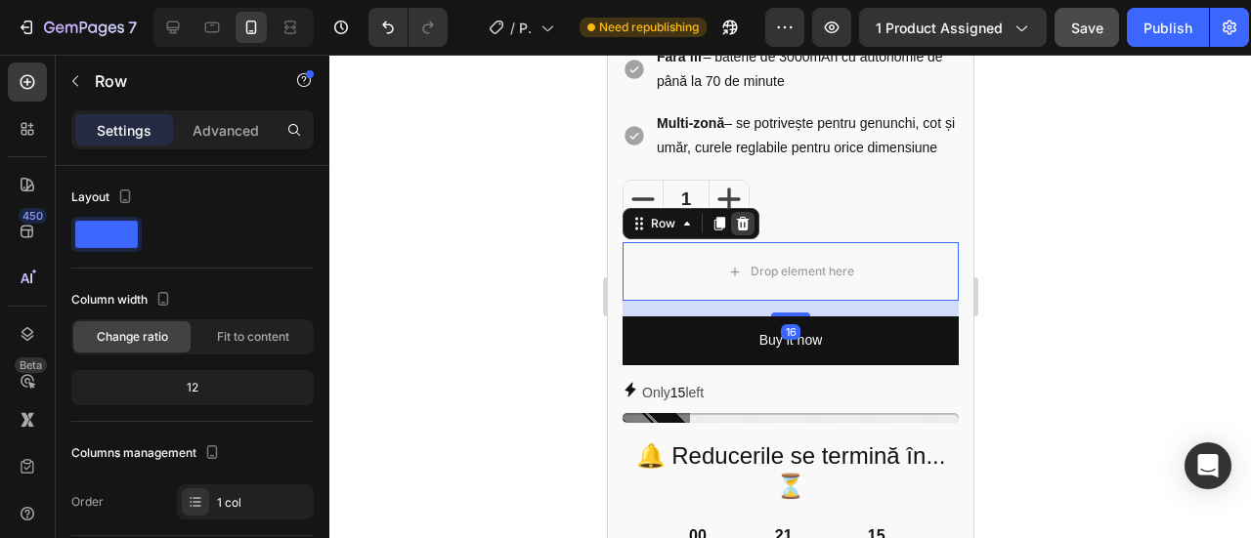
click at [740, 231] on icon at bounding box center [742, 224] width 13 height 14
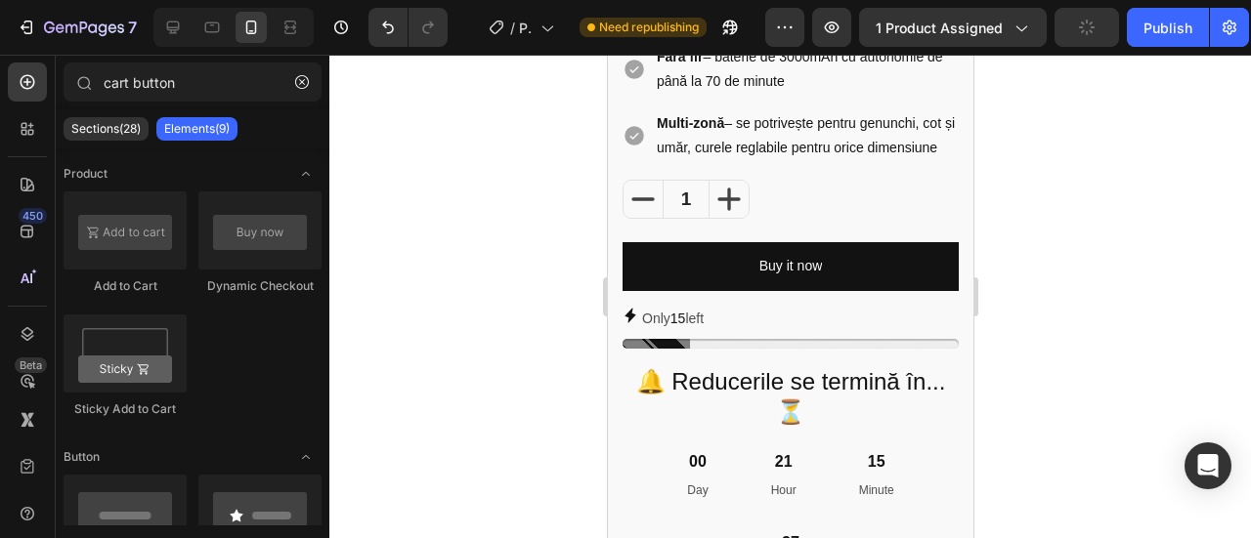
click at [1036, 313] on div at bounding box center [790, 297] width 922 height 484
click at [1151, 46] on button "Publish" at bounding box center [1168, 27] width 82 height 39
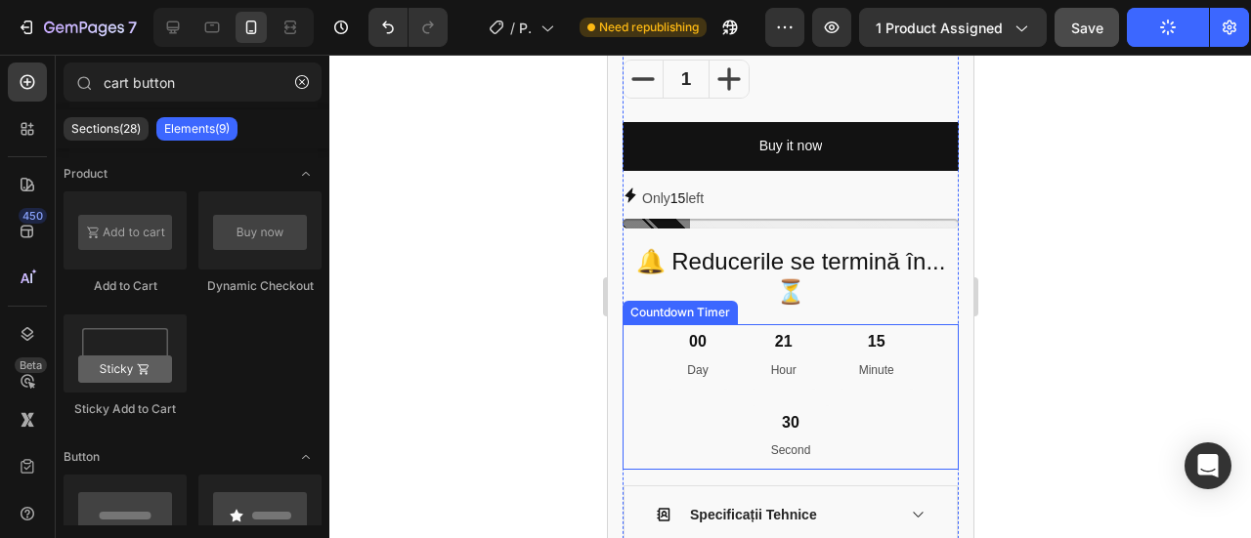
scroll to position [1075, 0]
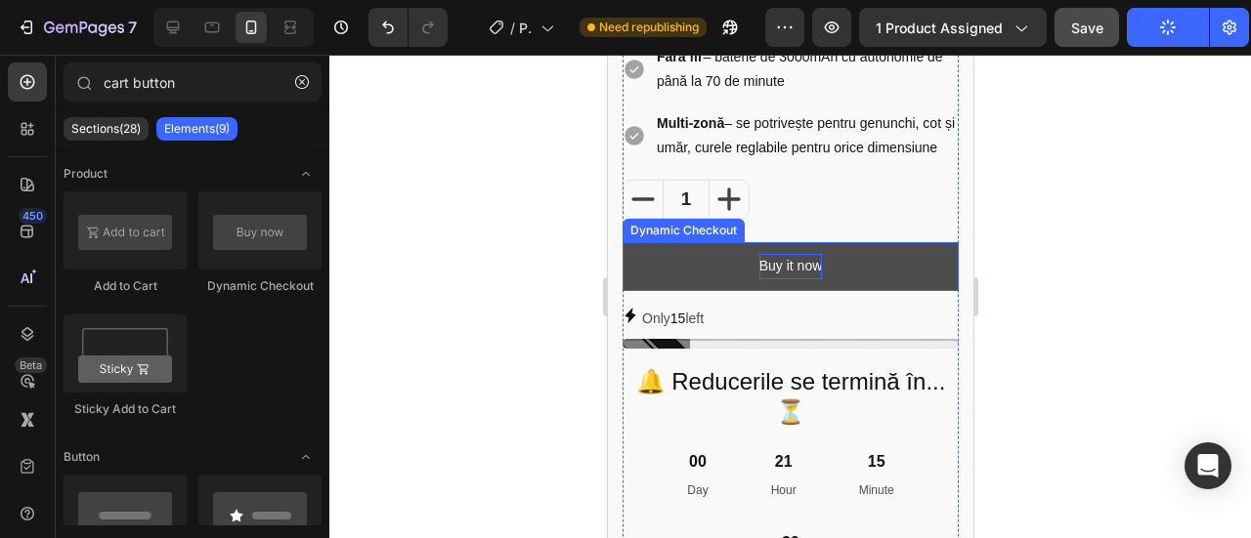
click at [795, 279] on p "Buy it now" at bounding box center [790, 266] width 64 height 24
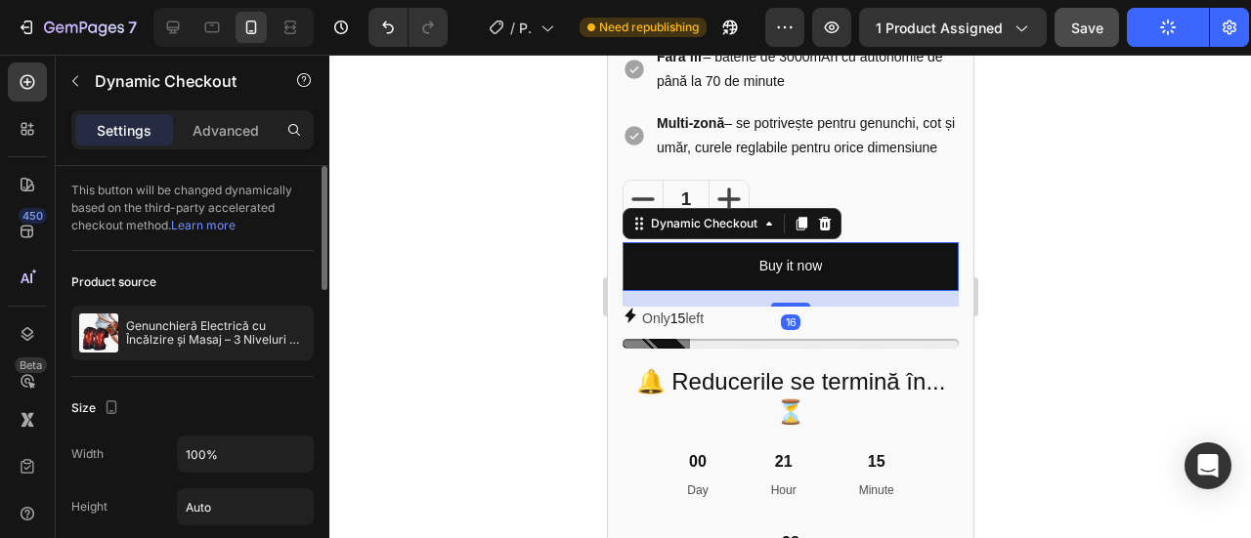
scroll to position [391, 0]
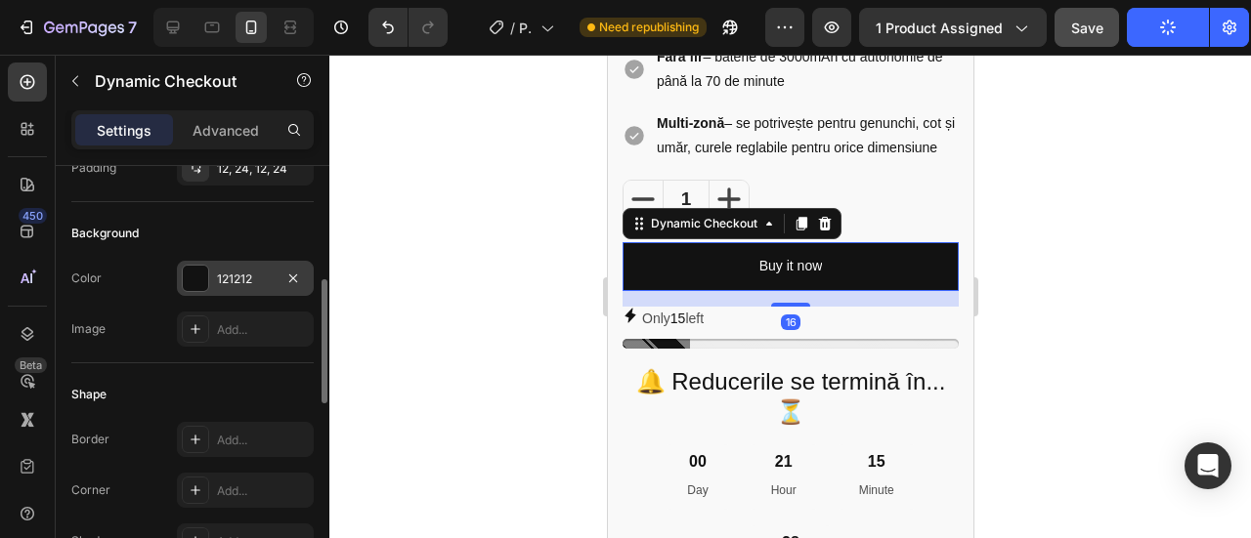
click at [248, 261] on div "121212" at bounding box center [245, 278] width 137 height 35
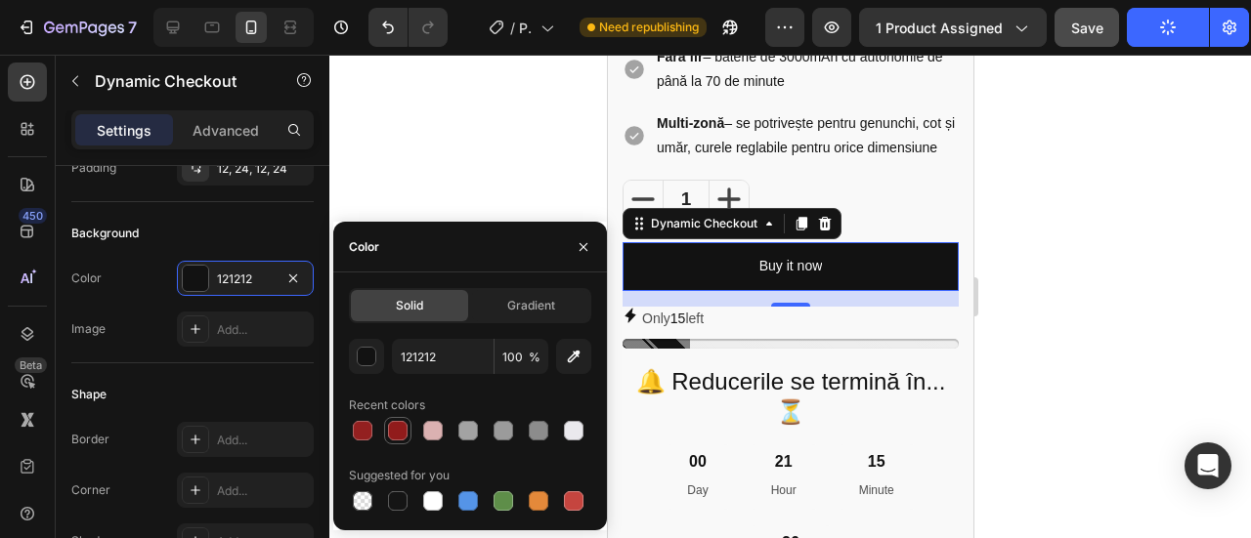
click at [391, 432] on div at bounding box center [398, 431] width 20 height 20
type input "911B1B"
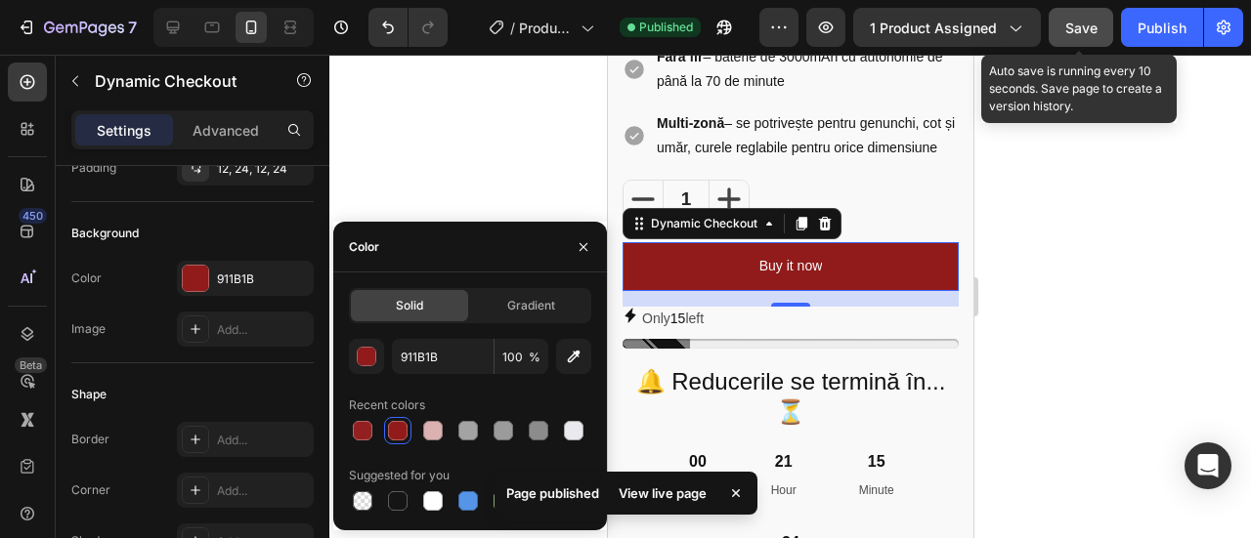
click at [1108, 42] on button "Save" at bounding box center [1081, 27] width 64 height 39
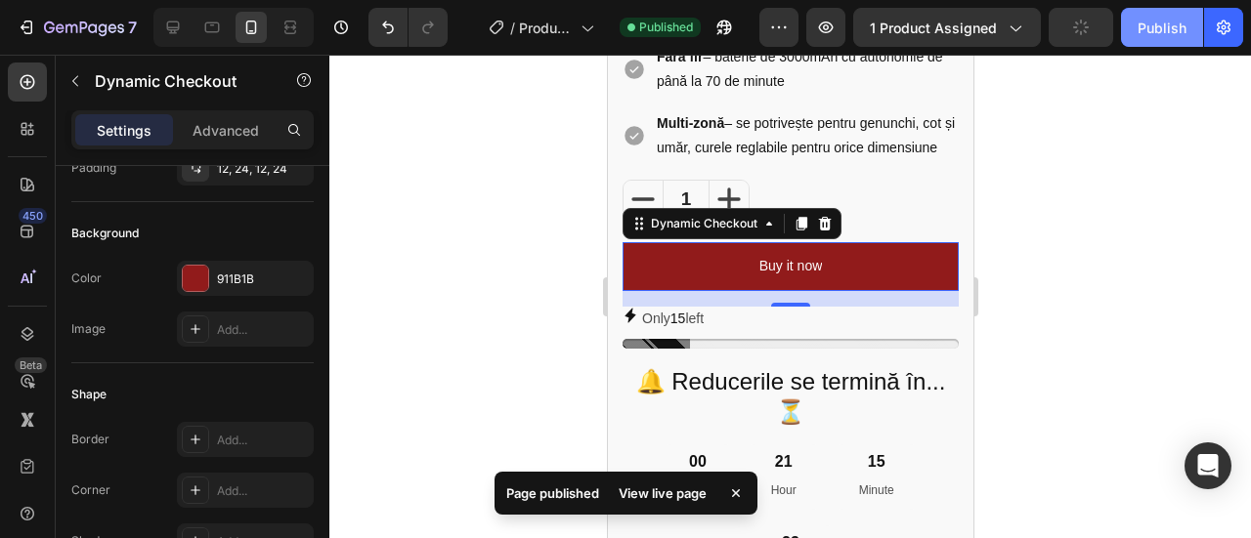
click at [1153, 29] on div "Publish" at bounding box center [1161, 28] width 49 height 21
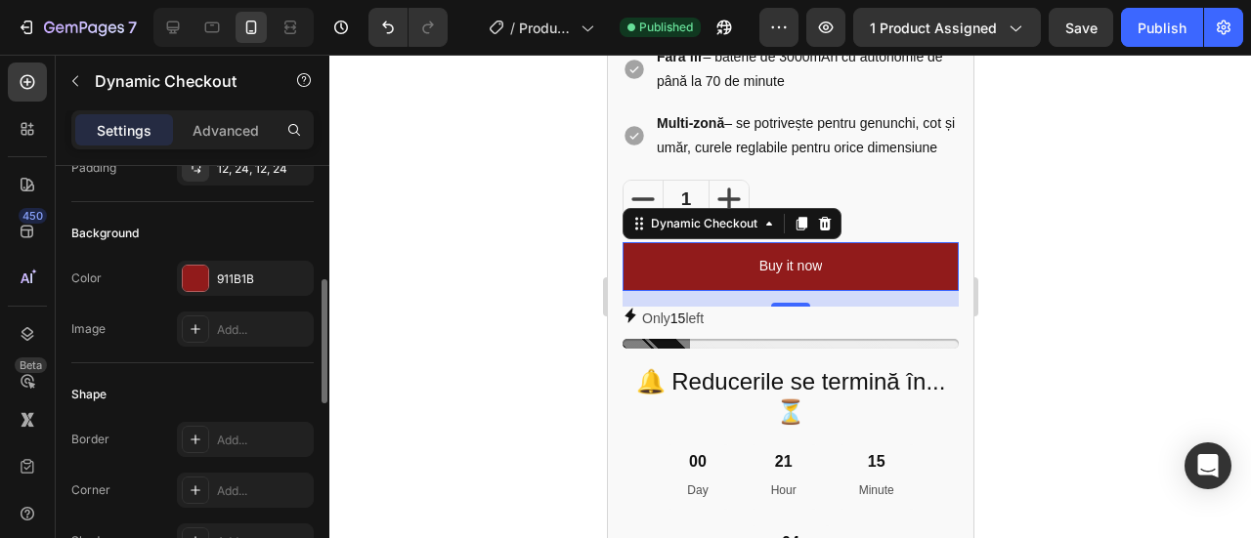
scroll to position [0, 0]
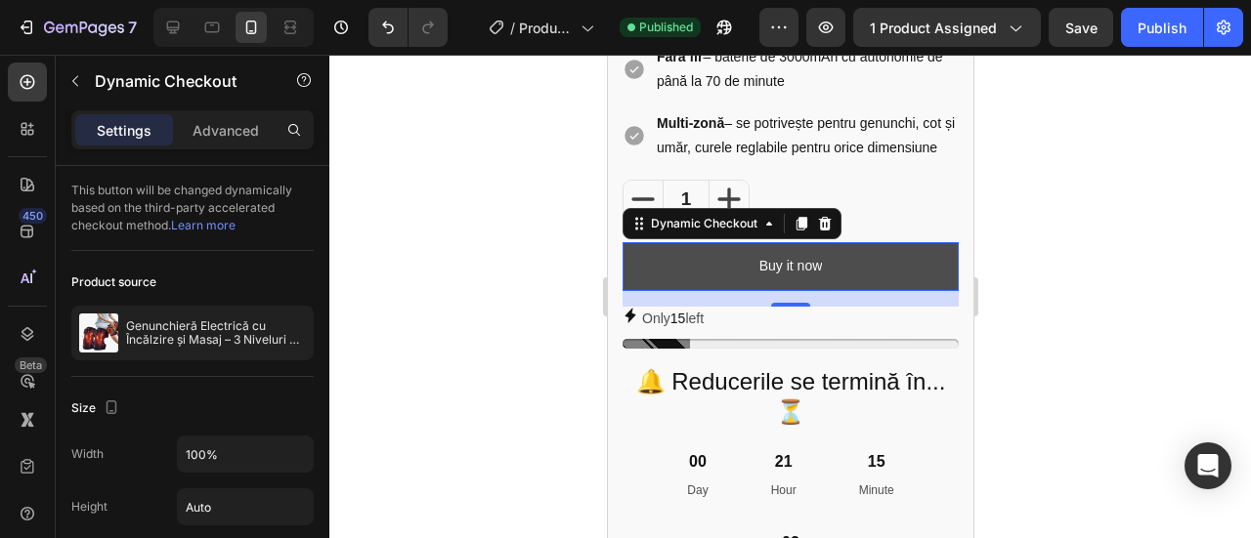
click at [871, 290] on button "Buy it now" at bounding box center [790, 266] width 336 height 48
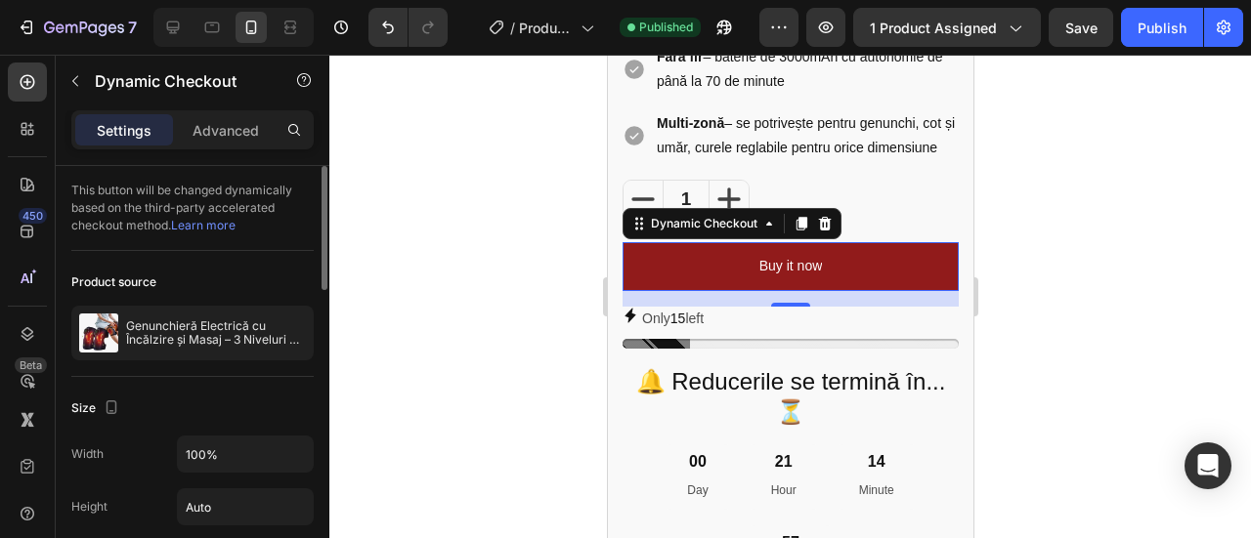
drag, startPoint x: 240, startPoint y: 262, endPoint x: 255, endPoint y: 267, distance: 15.5
click at [222, 259] on div "Product source Genunchieră Electrică cu Încălzire și Masaj – 3 Niveluri Reglabi…" at bounding box center [192, 314] width 242 height 126
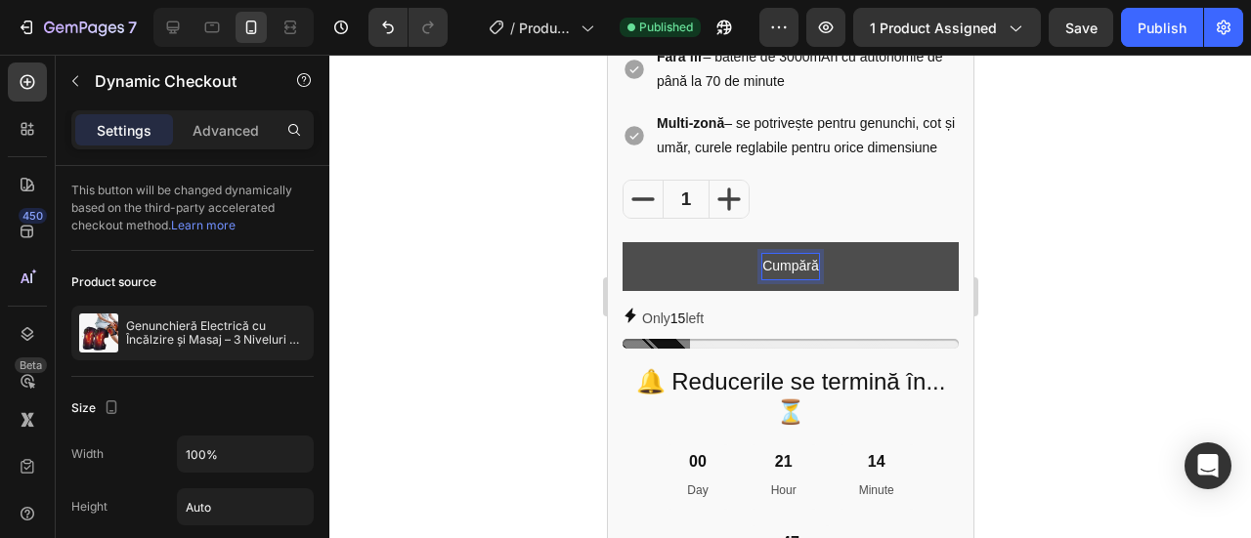
click at [622, 242] on button "Cumpără" at bounding box center [790, 266] width 336 height 48
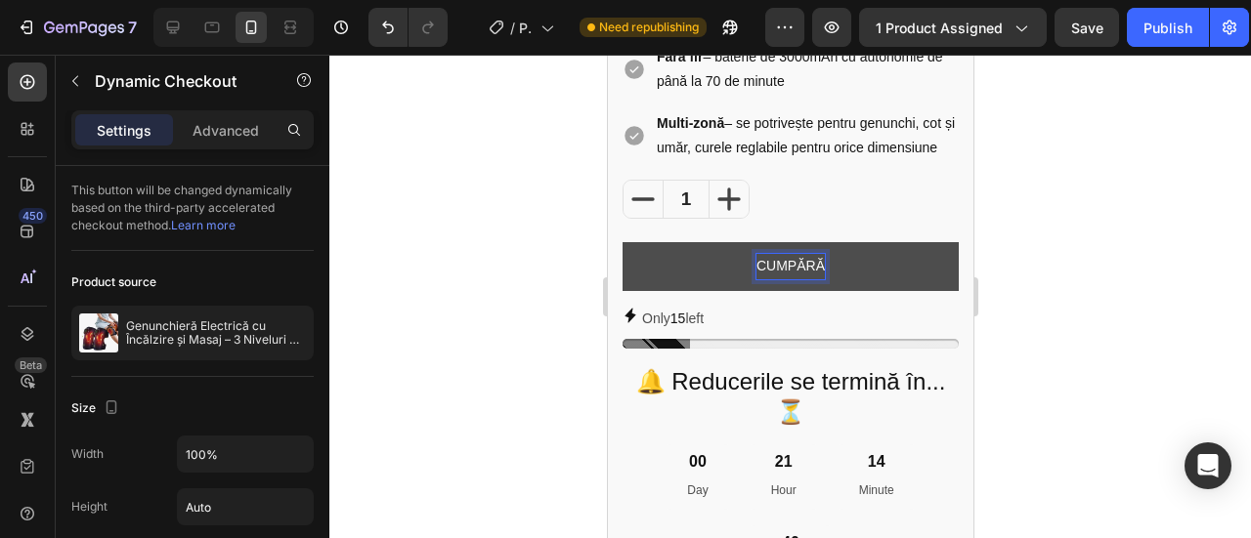
click at [622, 242] on button "CUMPĂRĂ" at bounding box center [790, 266] width 336 height 48
click at [622, 242] on button "CUMPĂRĂ ACUM" at bounding box center [790, 266] width 336 height 48
click at [871, 160] on p "Multi-zonă – se potrivește pentru genunchi, cot și umăr, curele reglabile pentr…" at bounding box center [805, 135] width 299 height 49
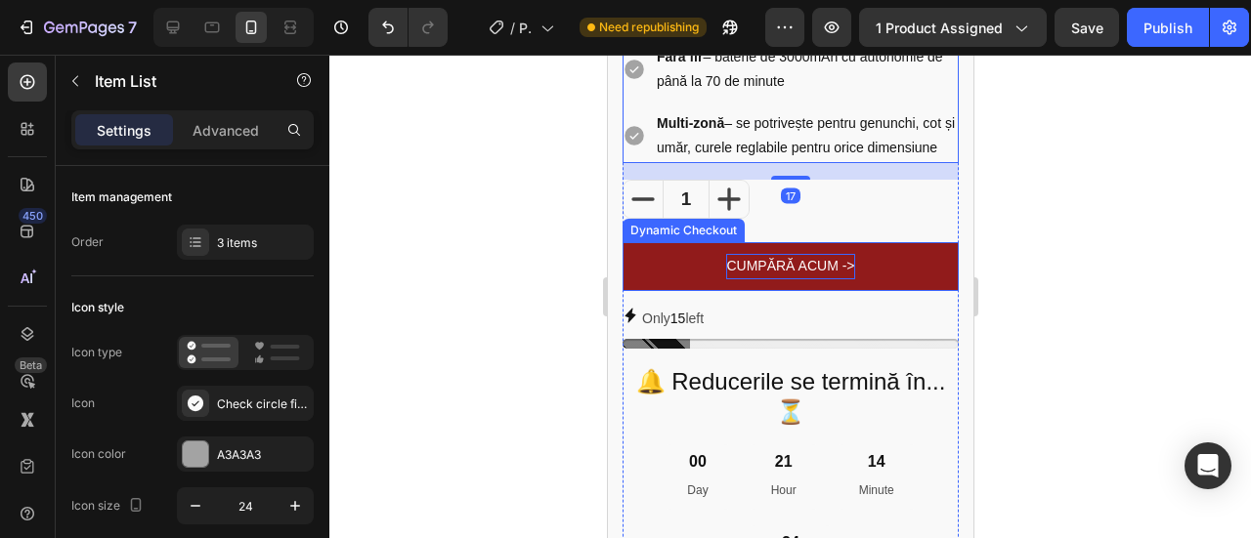
click at [833, 278] on button "CUMPĂRĂ ACUM ->" at bounding box center [790, 266] width 336 height 48
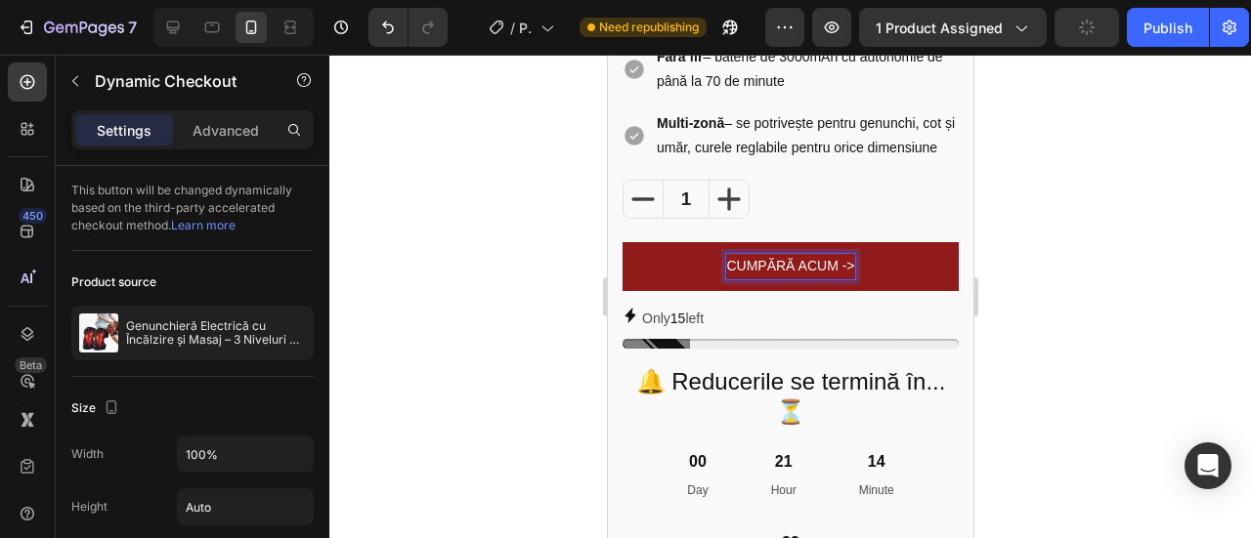
click at [842, 279] on p "CUMPĂRĂ ACUM ->" at bounding box center [789, 266] width 128 height 24
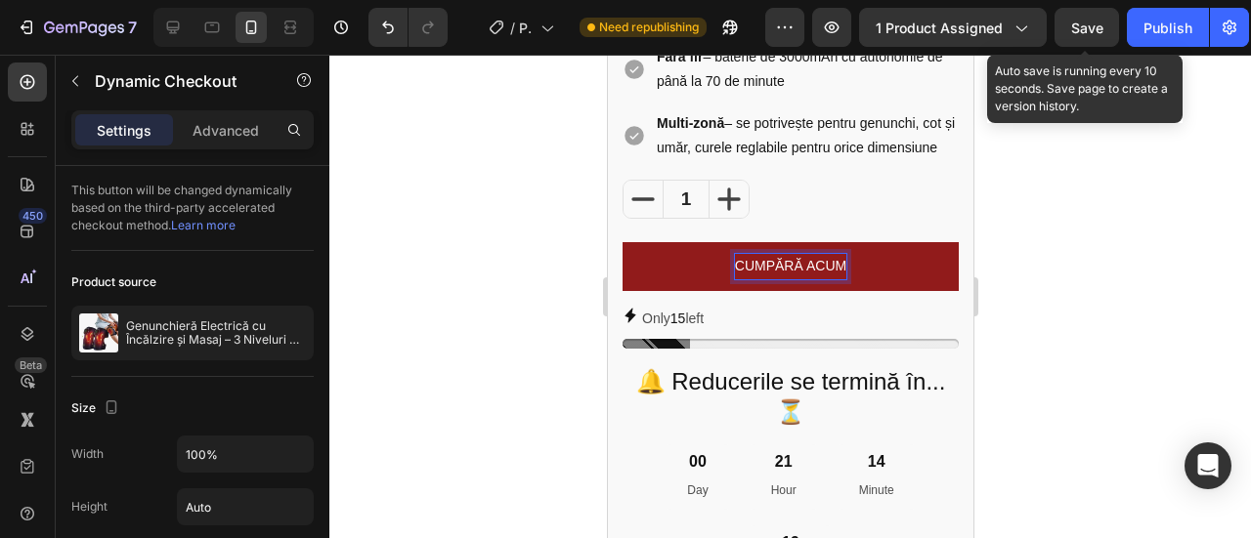
click at [1094, 27] on span "Save" at bounding box center [1087, 28] width 32 height 17
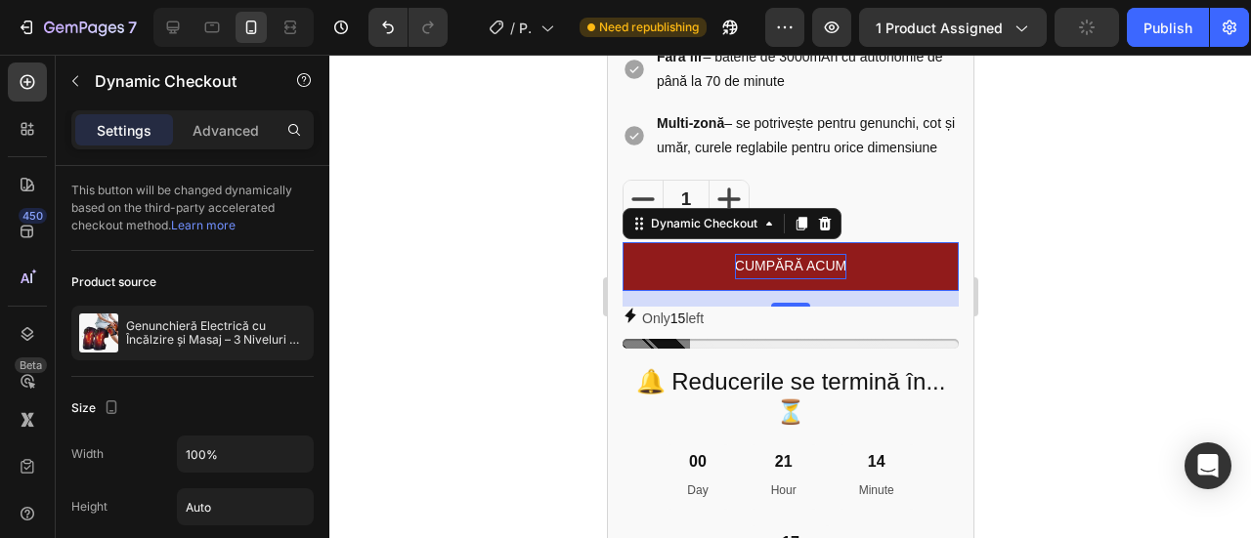
click at [773, 279] on p "CUMPĂRĂ ACUM" at bounding box center [789, 266] width 111 height 24
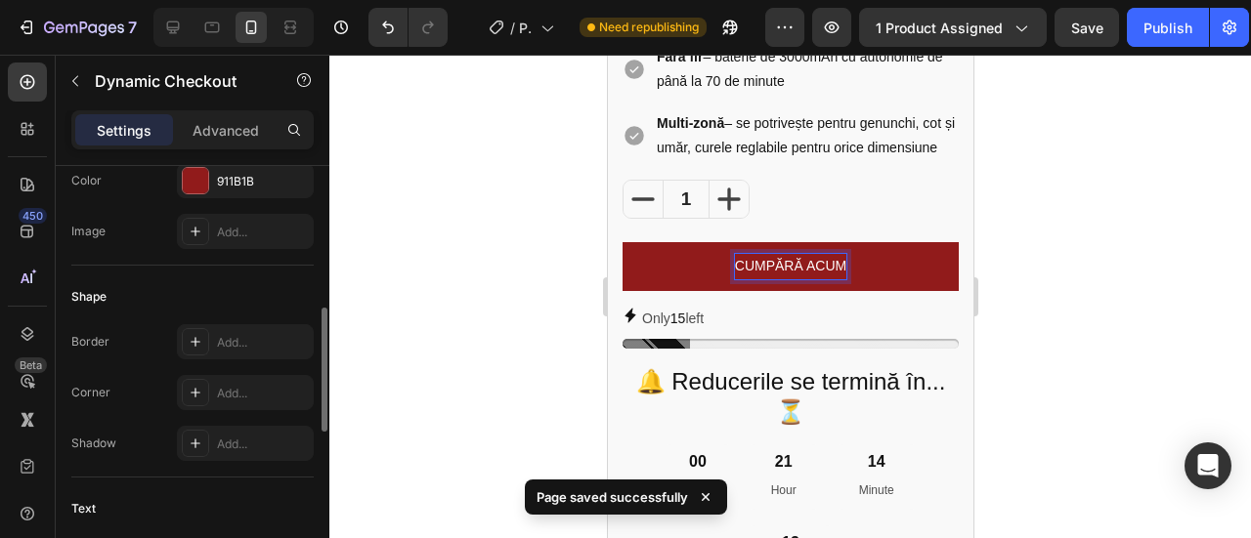
scroll to position [1049, 0]
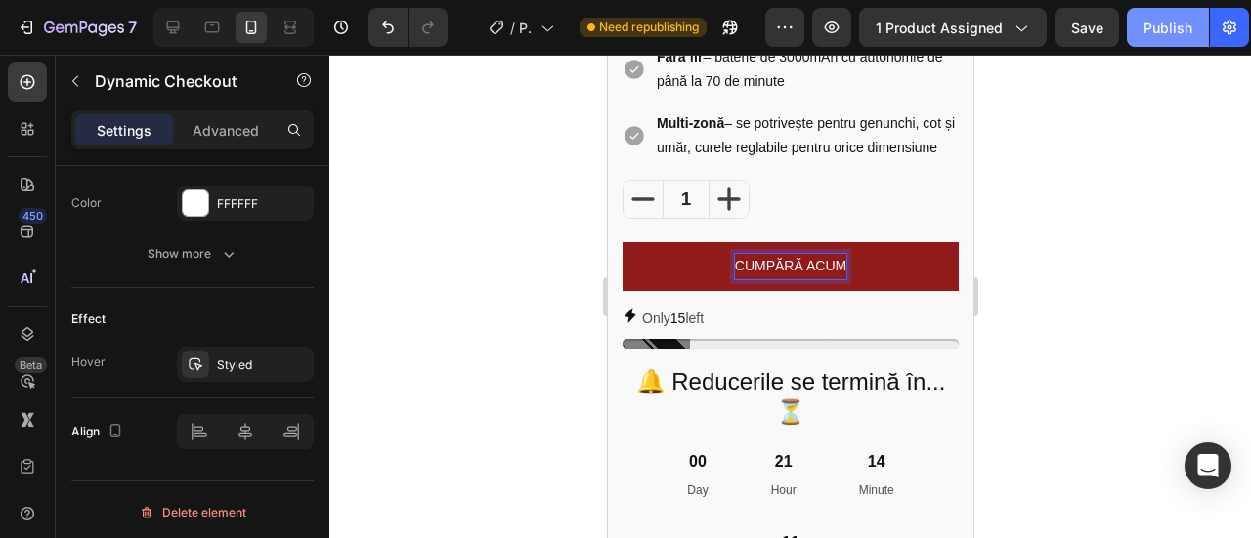
click at [1156, 20] on div "Publish" at bounding box center [1167, 28] width 49 height 21
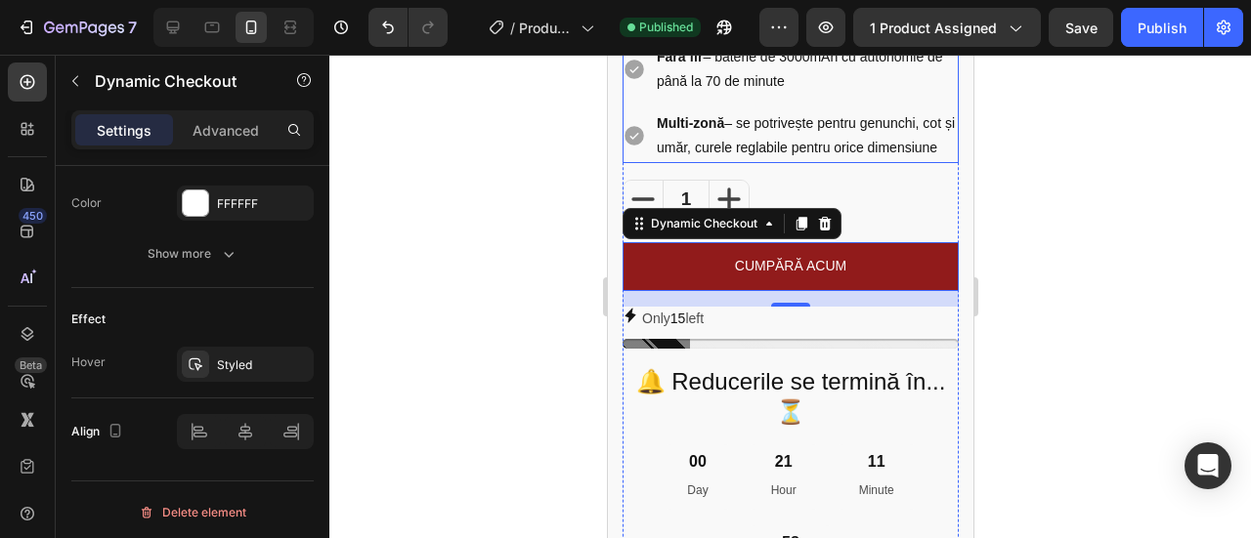
click at [532, 172] on div at bounding box center [790, 297] width 922 height 484
